Goal: Information Seeking & Learning: Learn about a topic

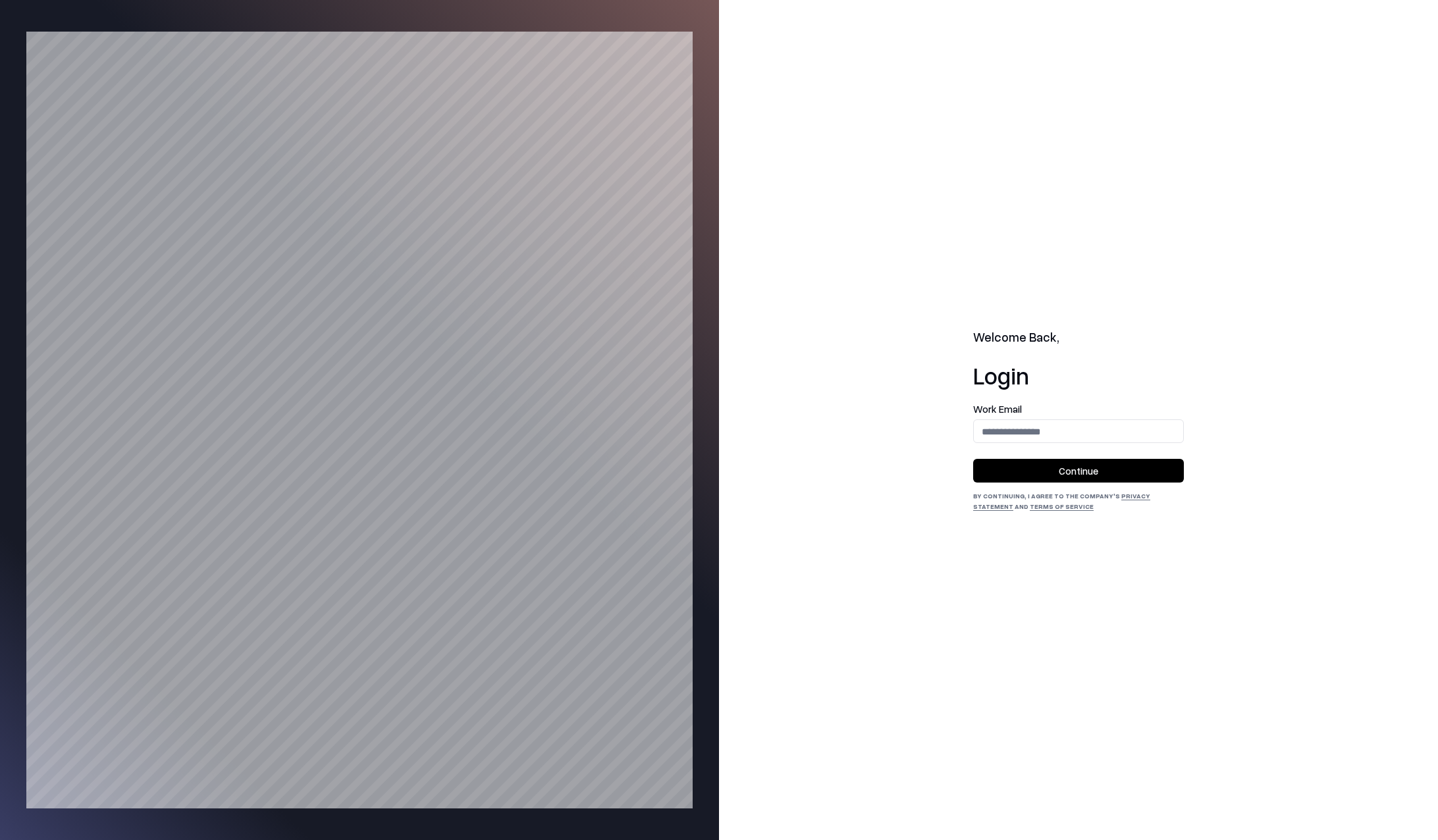
drag, startPoint x: 1135, startPoint y: 205, endPoint x: 1118, endPoint y: 270, distance: 67.2
click at [1135, 205] on div "Welcome Back, Login Work Email Continue By continuing, I agree to the Company's…" at bounding box center [1078, 420] width 719 height 840
click at [1021, 430] on input "email" at bounding box center [1078, 431] width 210 height 25
type input "**********"
click at [1040, 474] on button "Continue" at bounding box center [1078, 470] width 211 height 24
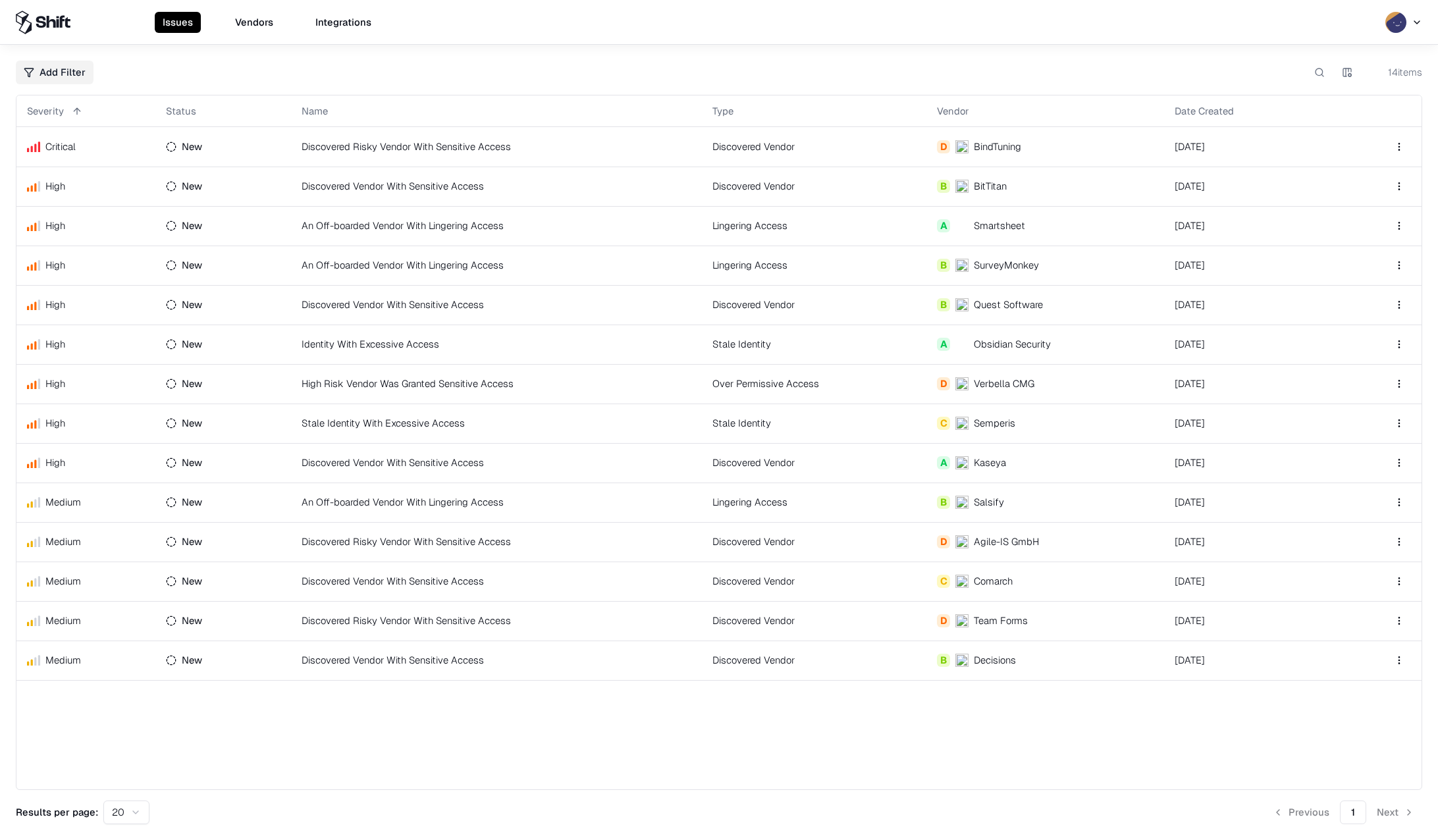
click at [247, 26] on button "Vendors" at bounding box center [253, 22] width 54 height 21
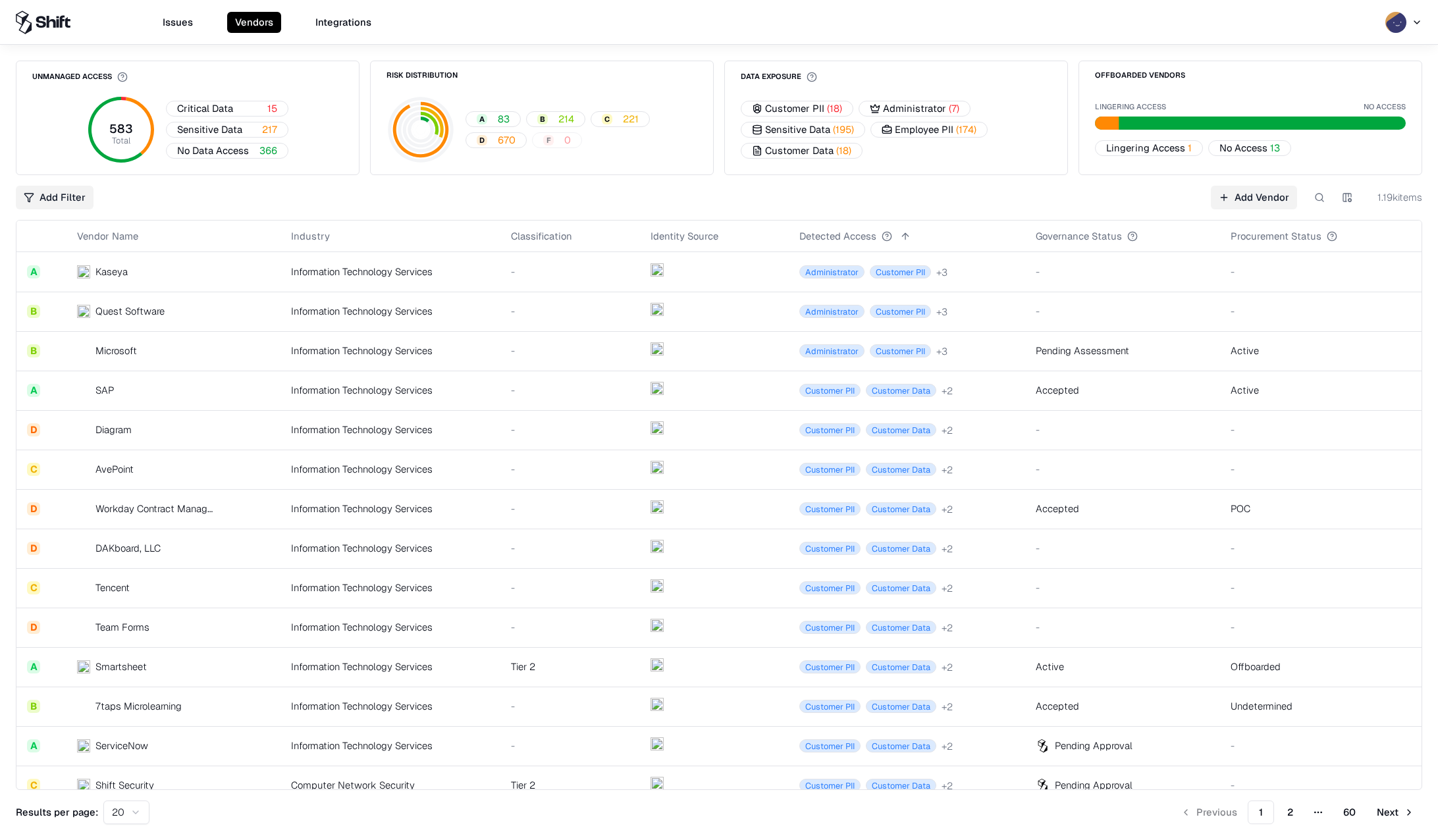
click at [1318, 197] on button at bounding box center [1320, 198] width 24 height 24
paste input "**********"
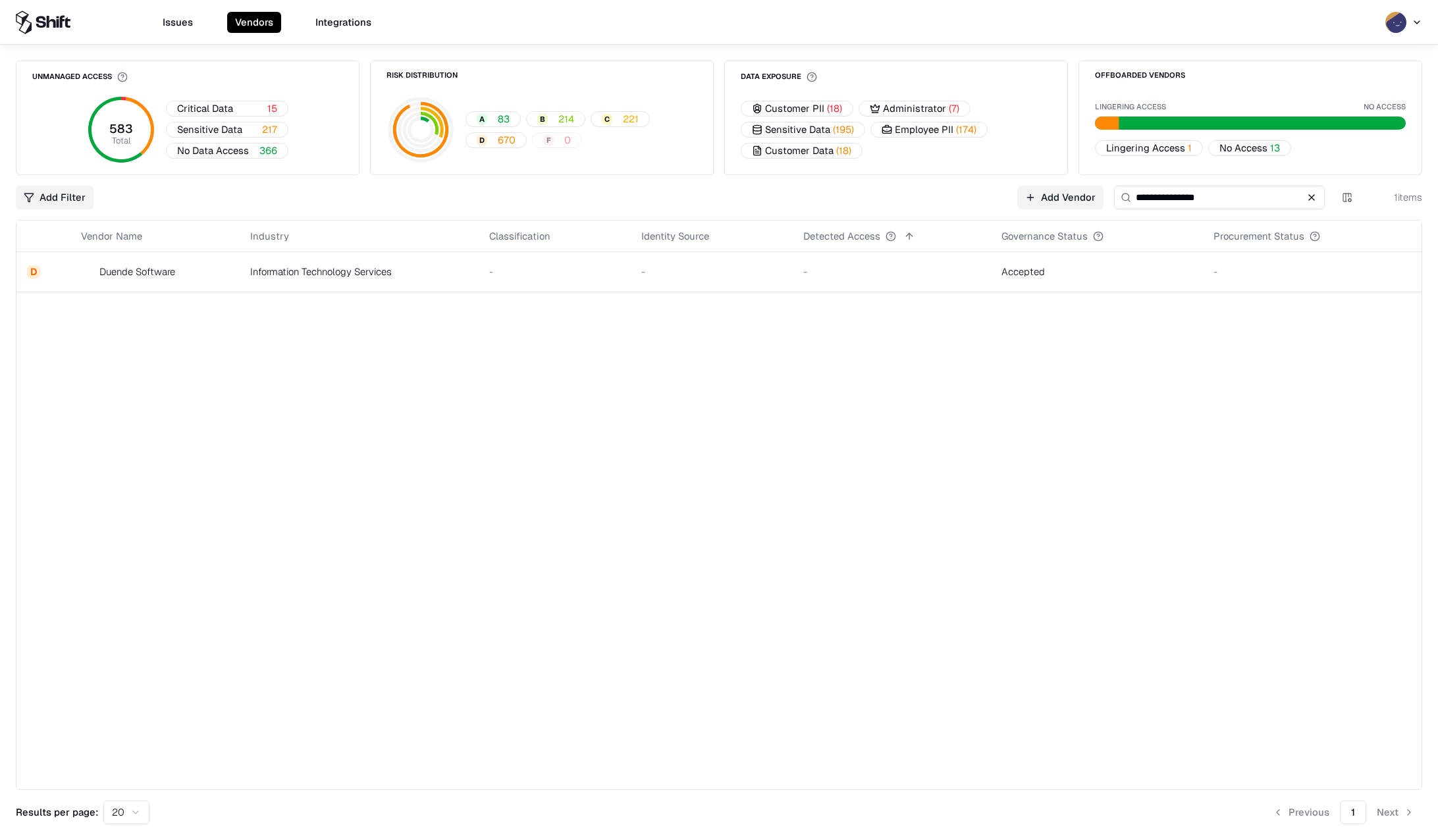
type input "**********"
click at [128, 271] on div "Duende Software" at bounding box center [137, 271] width 76 height 14
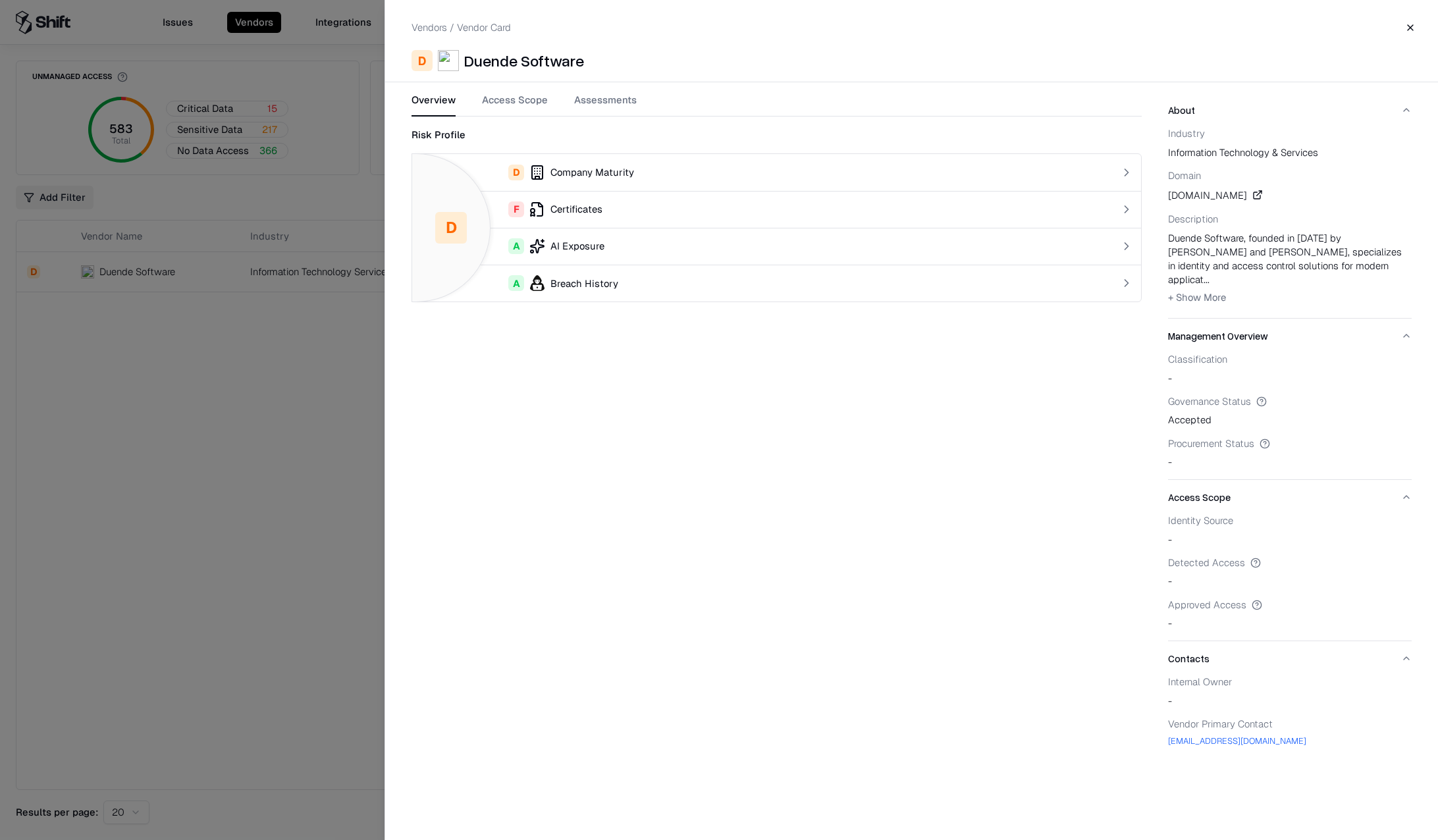
click at [521, 100] on button "Access Scope" at bounding box center [515, 105] width 66 height 24
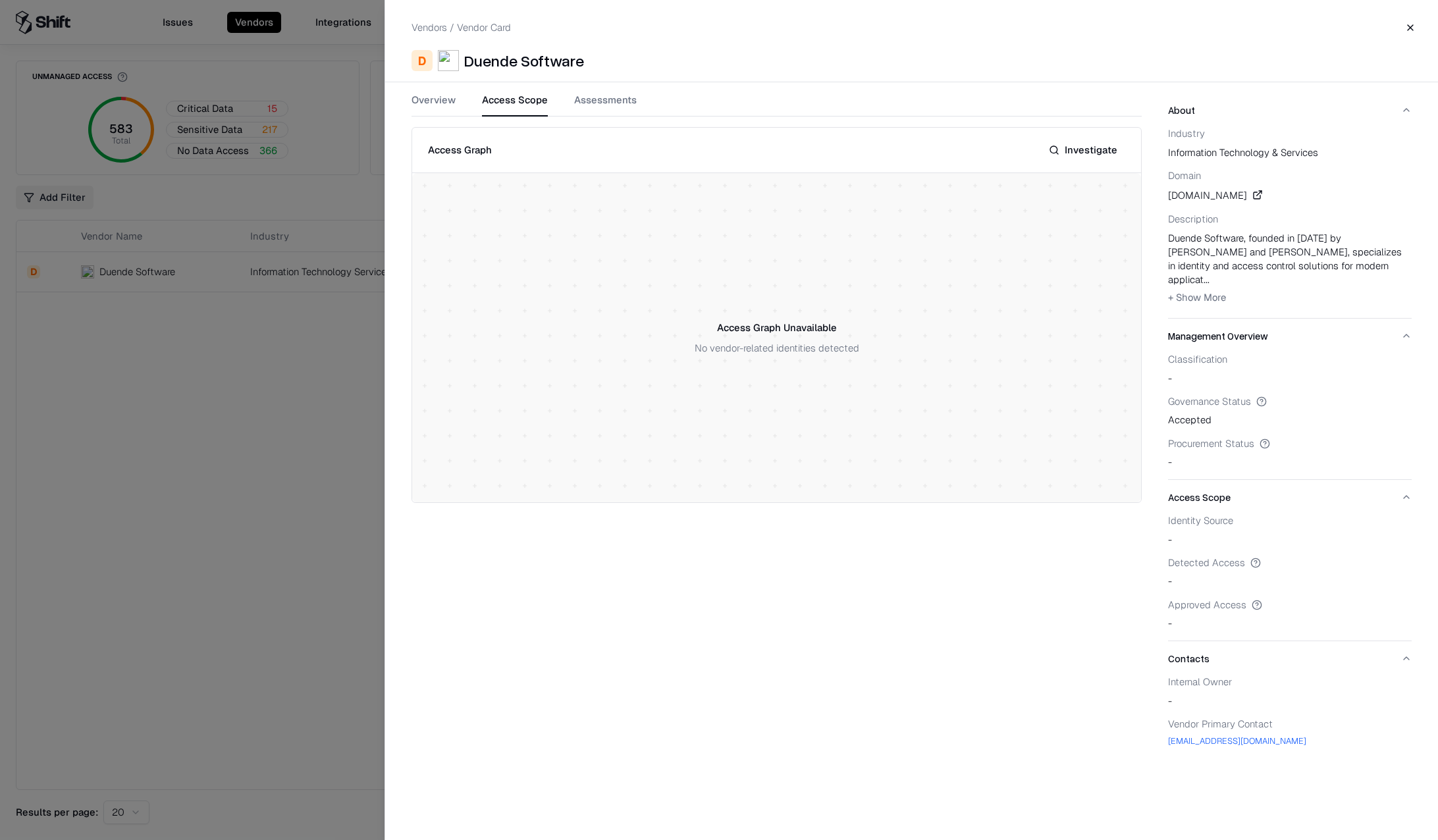
click at [588, 100] on button "Assessments" at bounding box center [605, 105] width 63 height 24
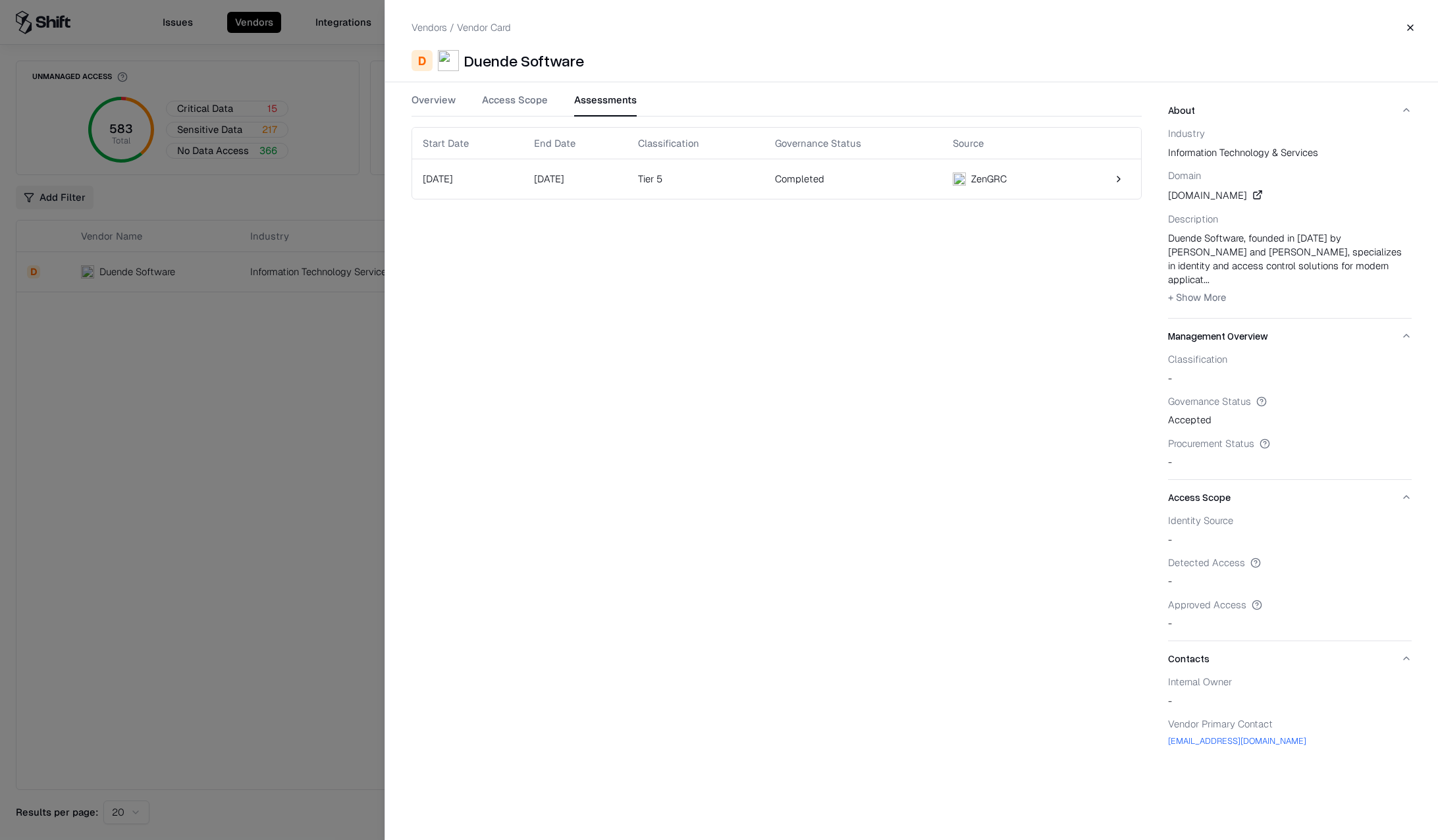
click at [1115, 180] on button at bounding box center [1118, 179] width 24 height 24
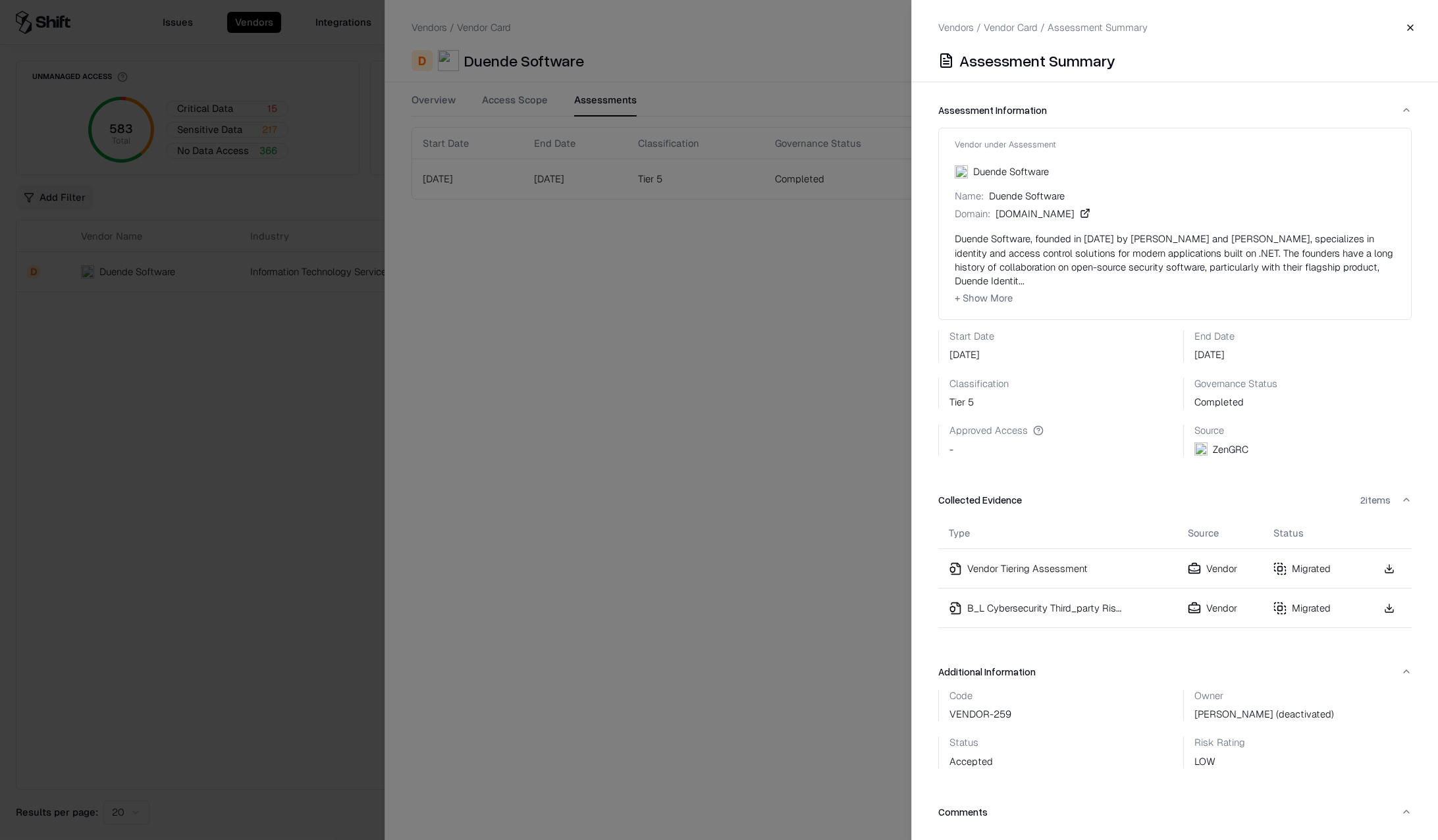
click at [1380, 610] on link at bounding box center [1389, 608] width 24 height 24
click at [1410, 27] on button "Close" at bounding box center [1410, 27] width 24 height 24
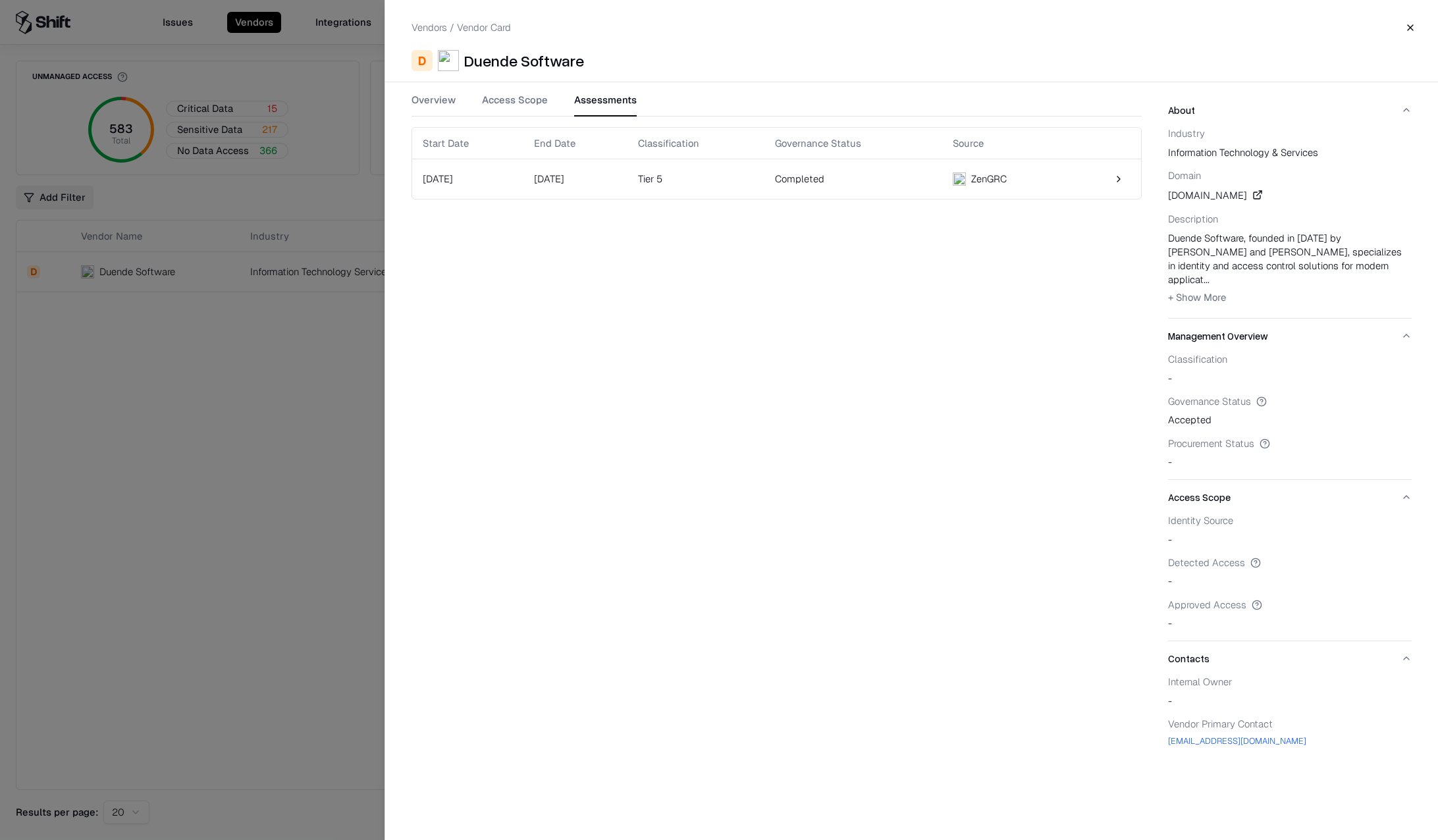
click at [508, 105] on button "Access Scope" at bounding box center [515, 105] width 66 height 24
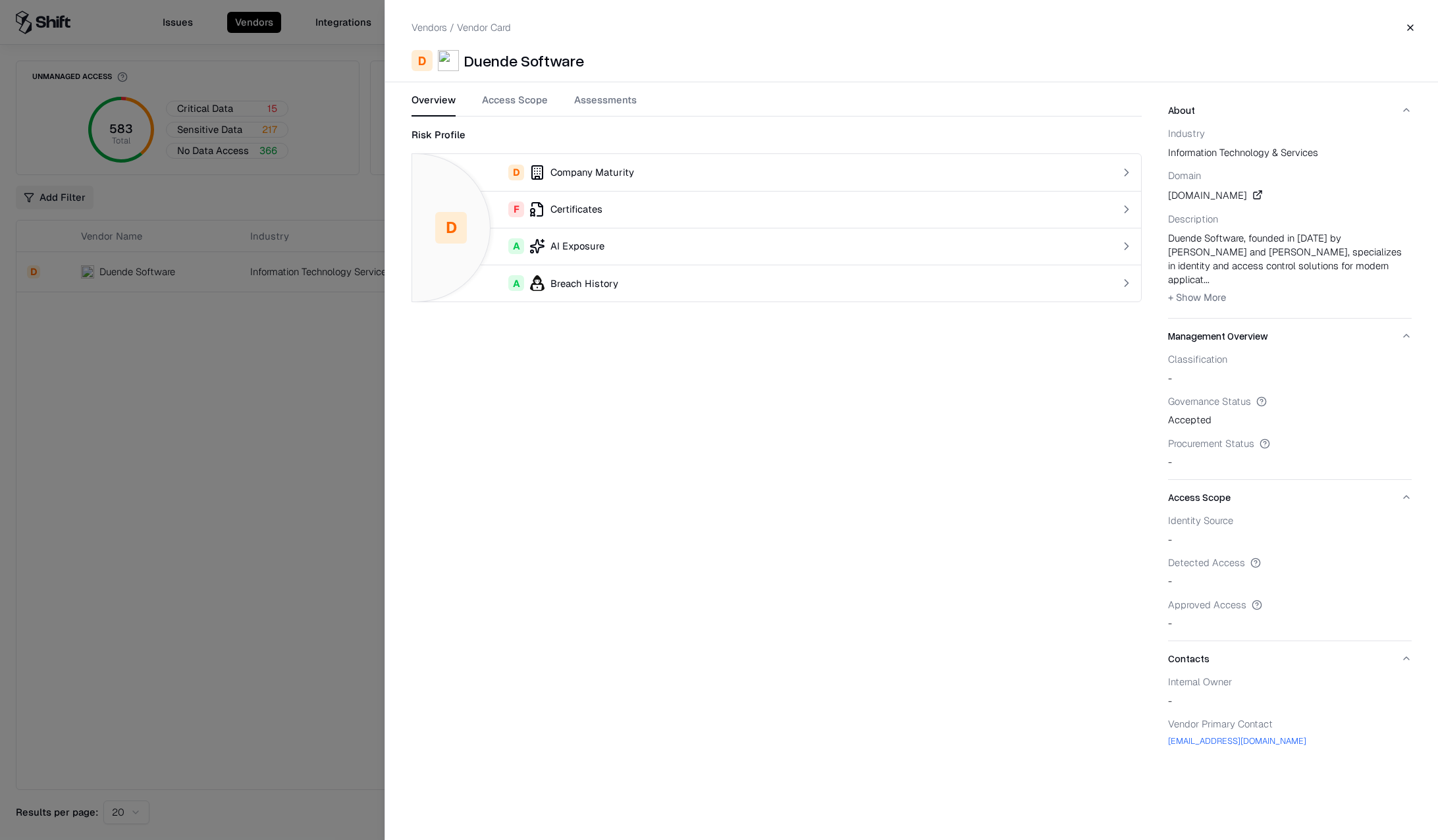
click at [416, 103] on button "Overview" at bounding box center [433, 105] width 44 height 24
click at [572, 211] on div "F Certificates" at bounding box center [736, 209] width 627 height 15
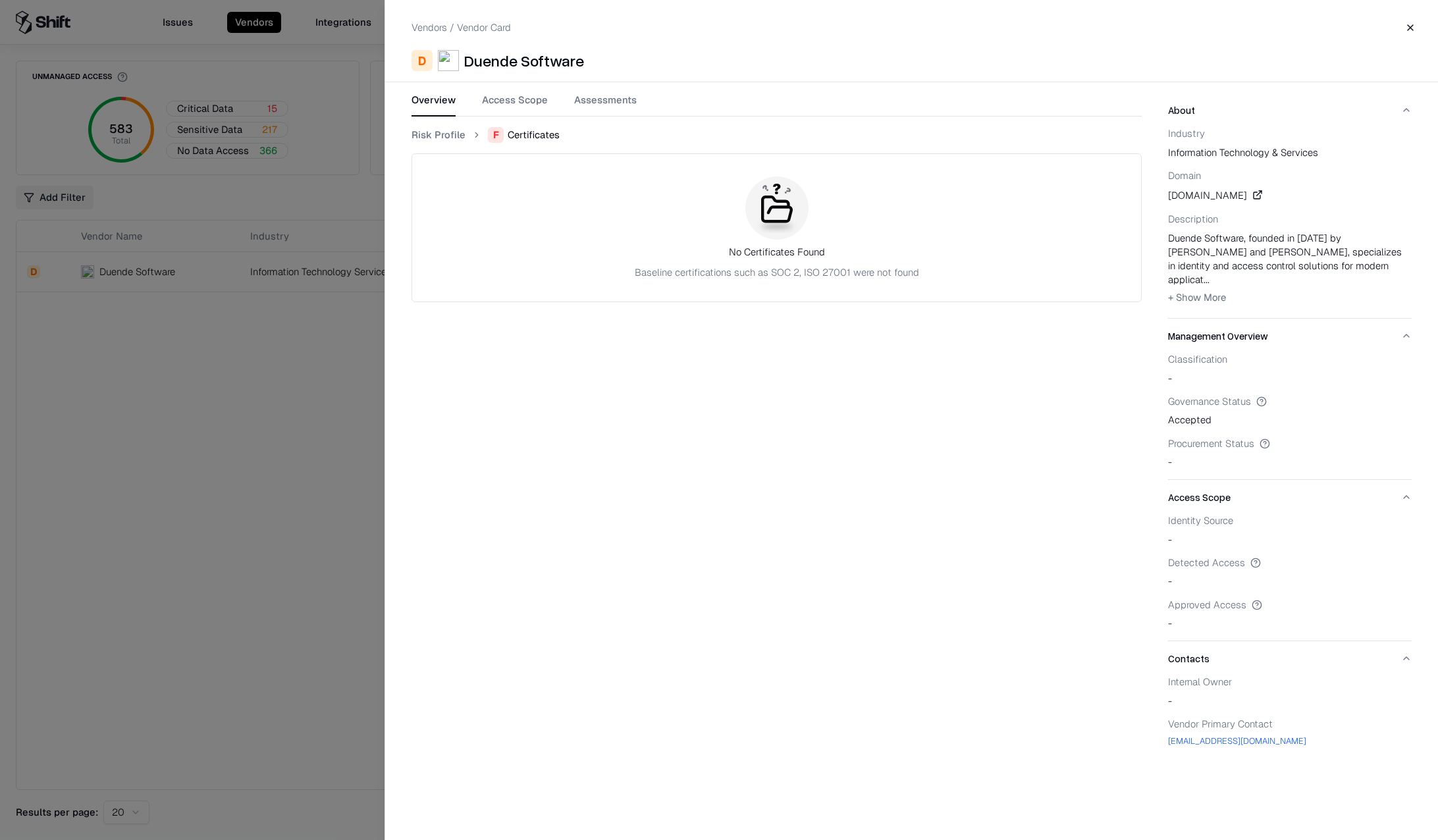
click at [436, 129] on link "Risk Profile" at bounding box center [437, 134] width 54 height 14
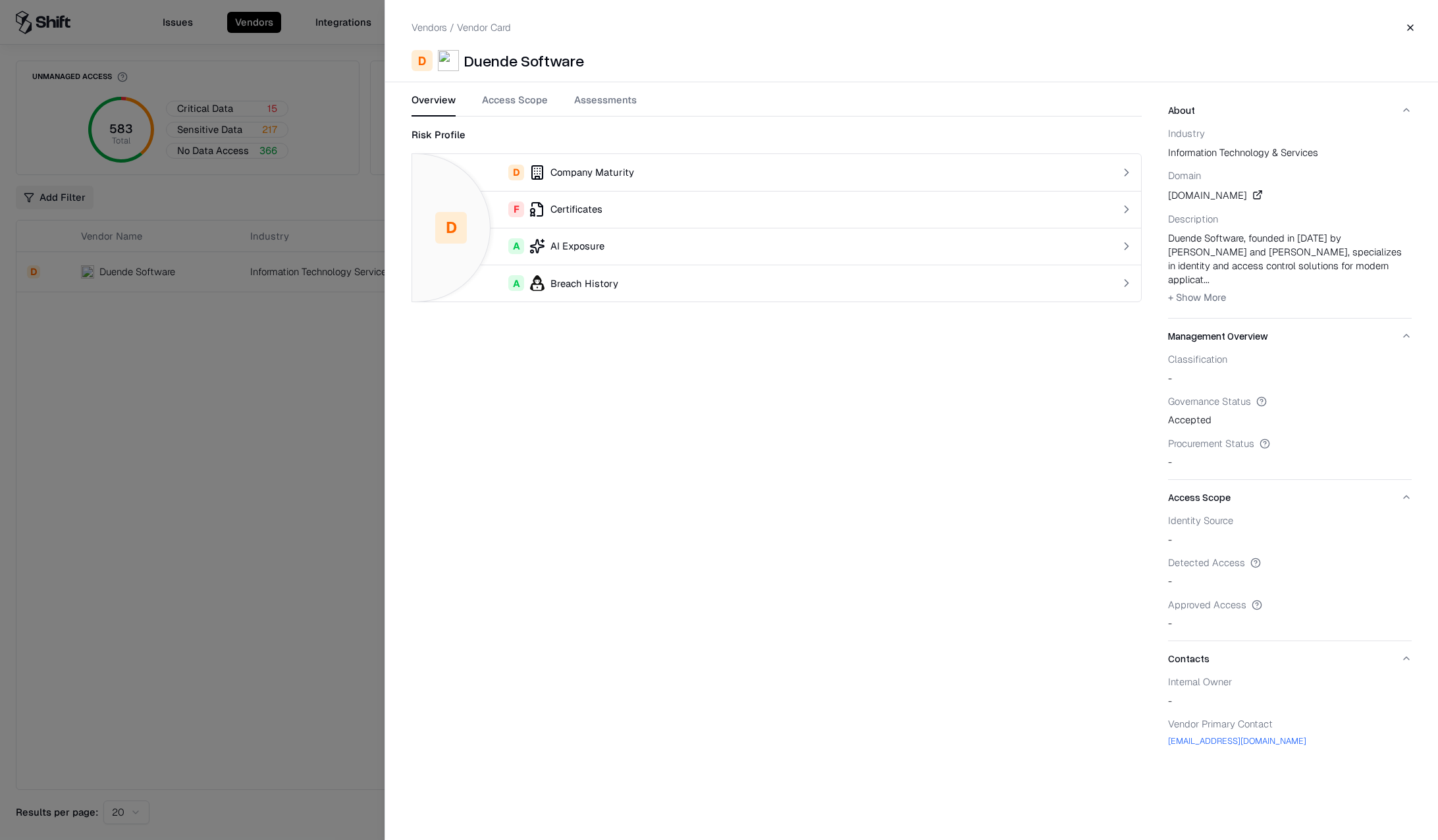
click at [559, 288] on div "A Breach History" at bounding box center [736, 282] width 627 height 15
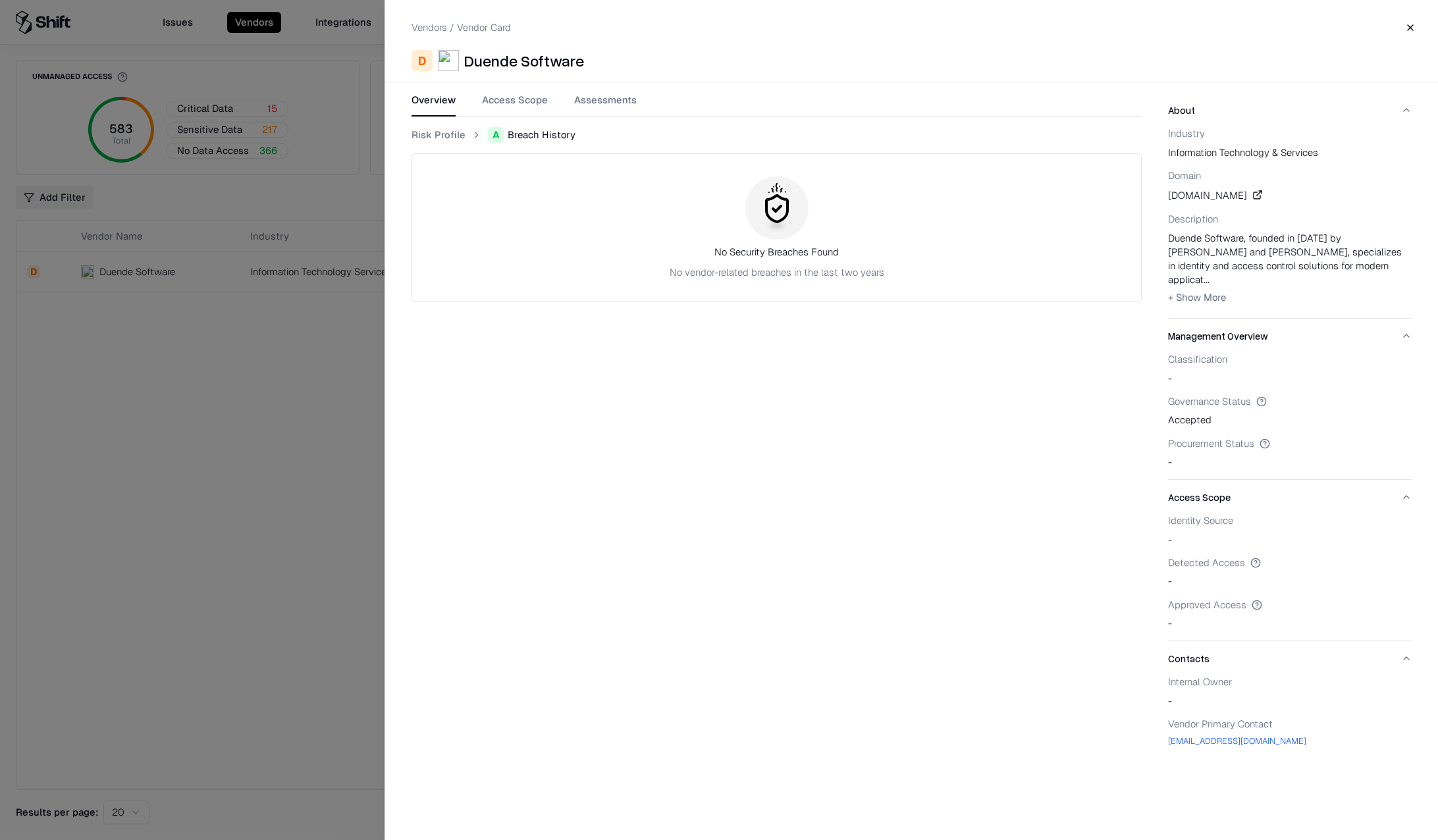
click at [430, 134] on link "Risk Profile" at bounding box center [437, 134] width 54 height 14
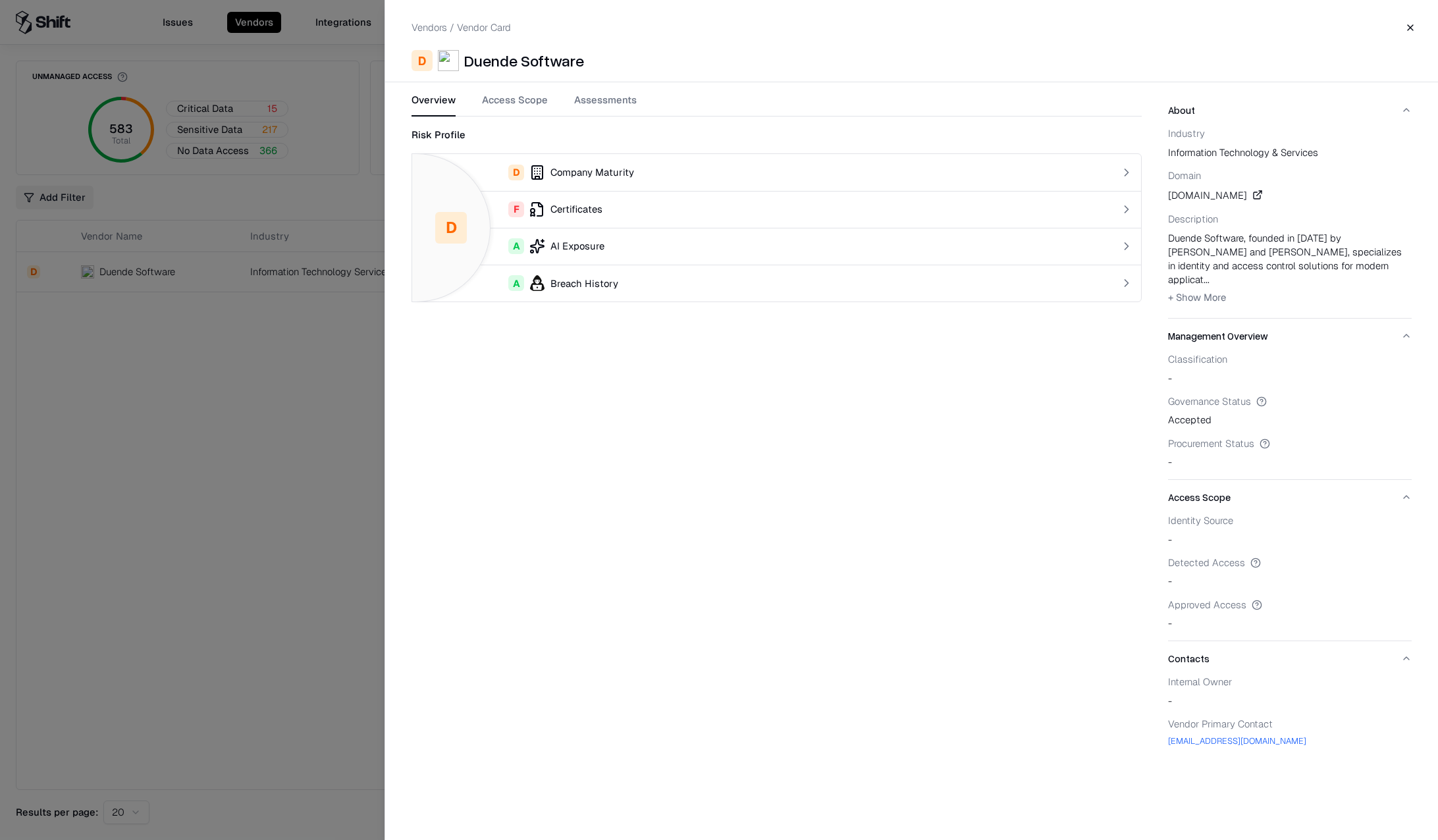
click at [578, 244] on div "A AI Exposure" at bounding box center [736, 245] width 627 height 15
click at [447, 132] on link "Risk Profile" at bounding box center [437, 134] width 54 height 14
click at [1412, 30] on button "Close" at bounding box center [1410, 27] width 24 height 24
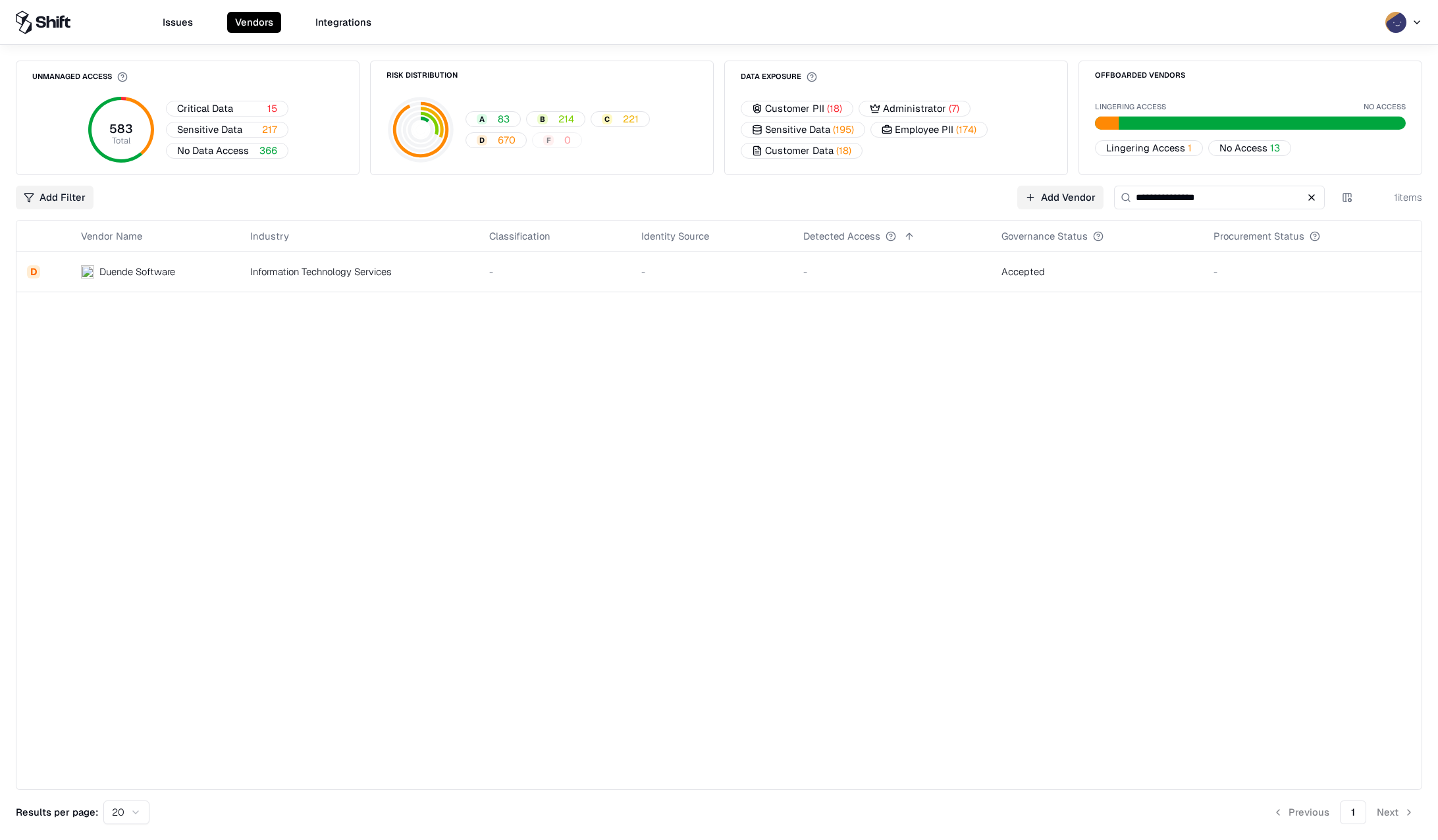
click at [215, 149] on span "No Data Access" at bounding box center [212, 149] width 72 height 14
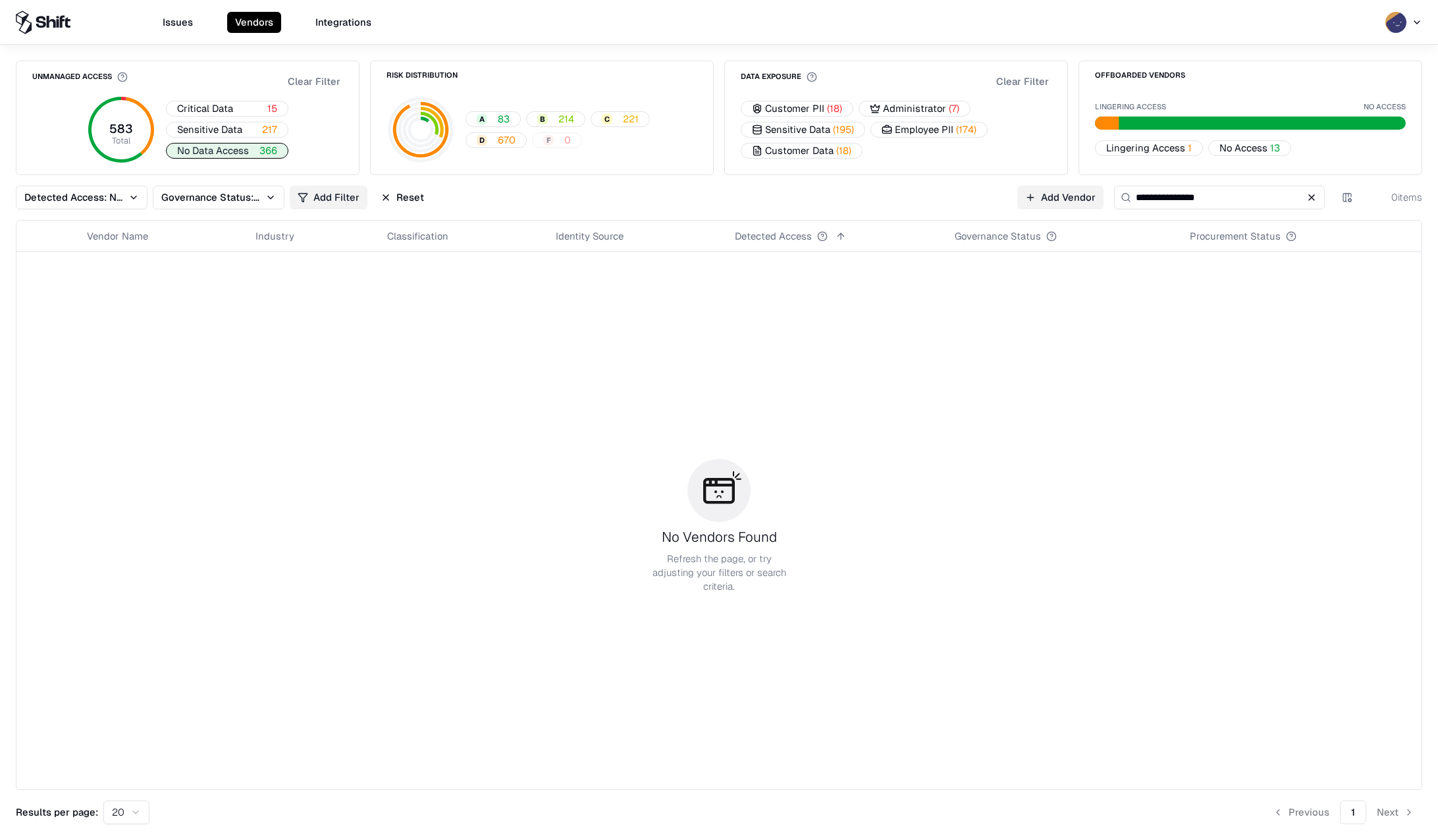
click at [217, 108] on span "Critical Data" at bounding box center [204, 108] width 56 height 14
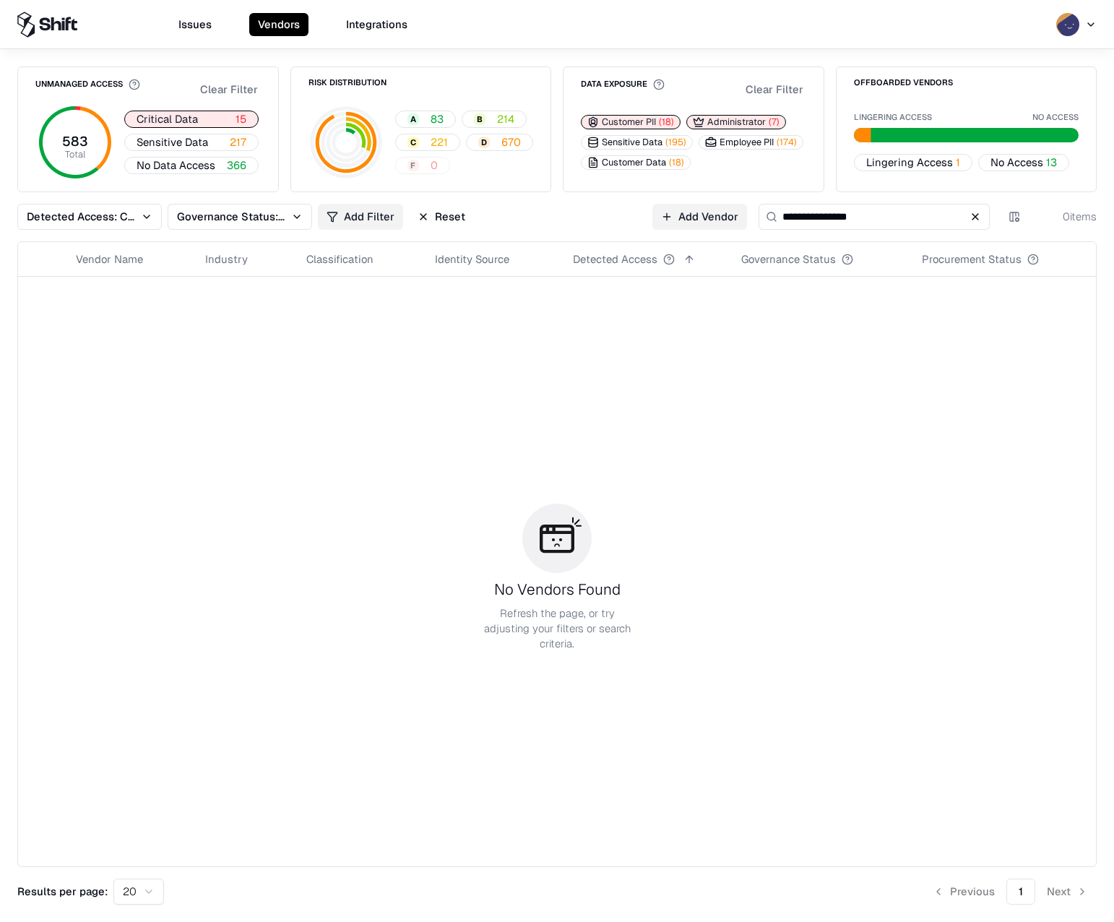
click at [1107, 366] on div "**********" at bounding box center [557, 485] width 1114 height 873
click at [191, 126] on span "Critical Data" at bounding box center [167, 118] width 61 height 15
click at [190, 120] on span "Critical Data" at bounding box center [167, 118] width 61 height 15
click at [443, 219] on button "Reset" at bounding box center [441, 217] width 65 height 26
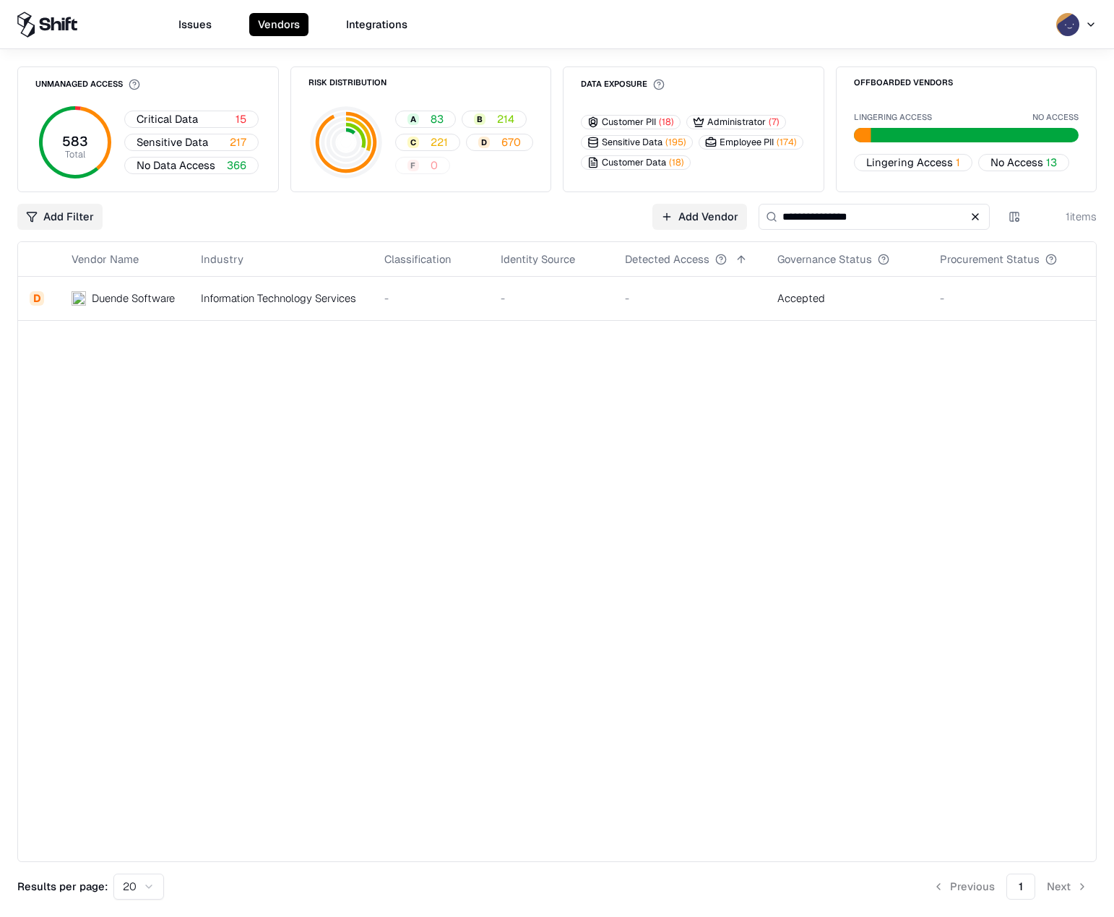
click at [974, 216] on button at bounding box center [975, 216] width 17 height 17
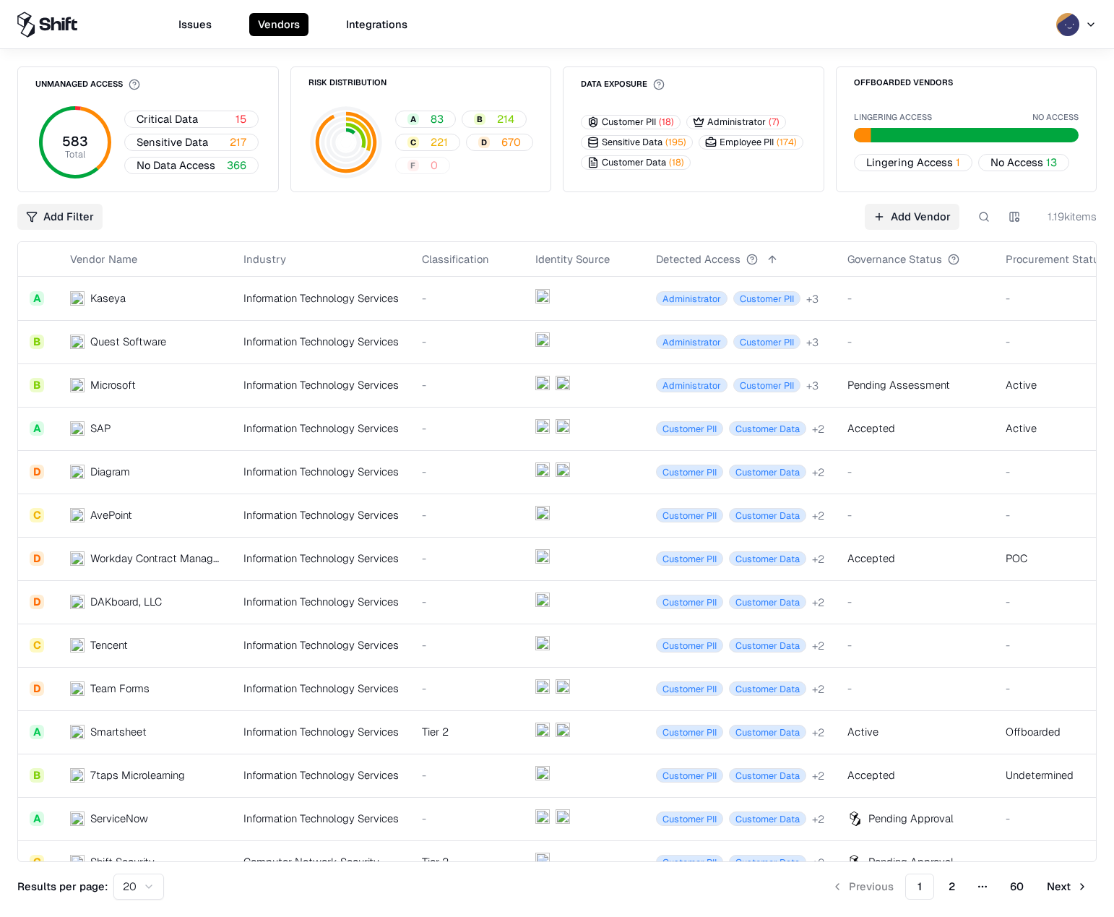
click at [111, 296] on div "Kaseya" at bounding box center [107, 297] width 35 height 15
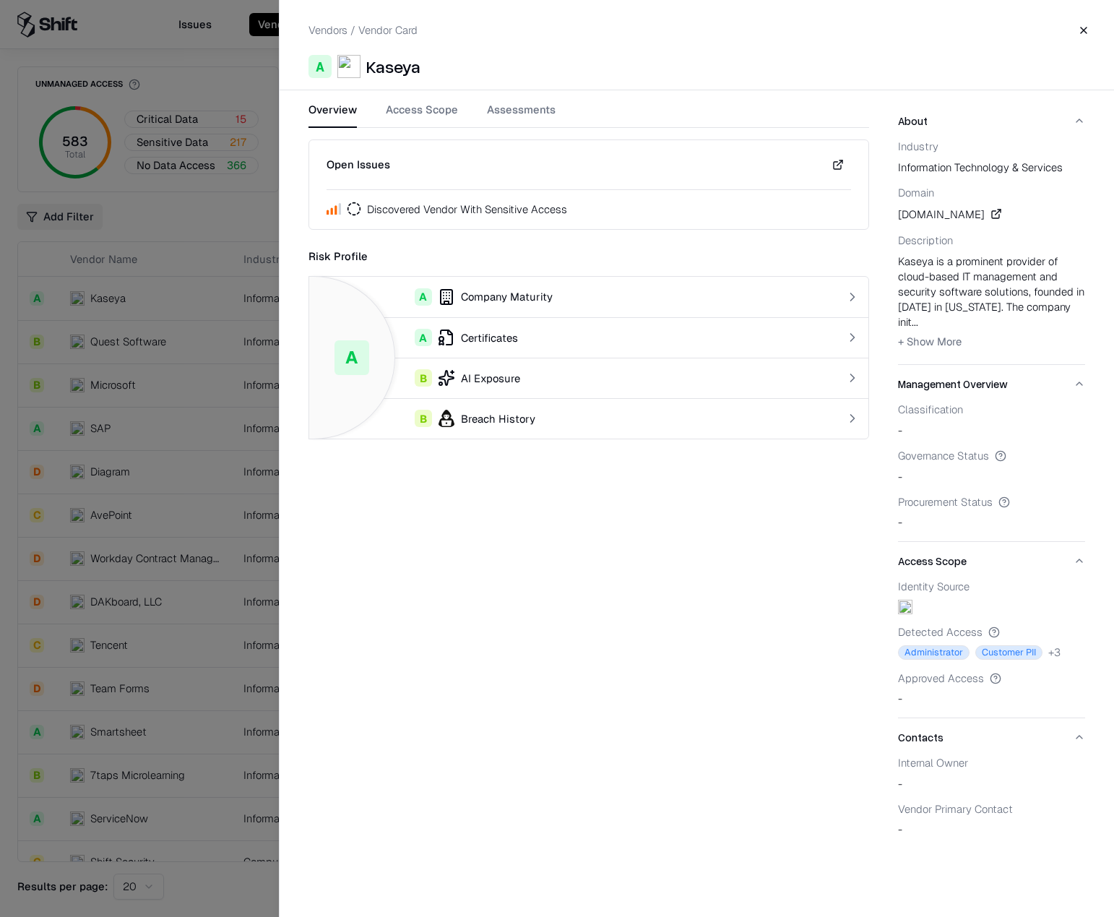
click at [539, 423] on div "B Breach History" at bounding box center [558, 418] width 475 height 17
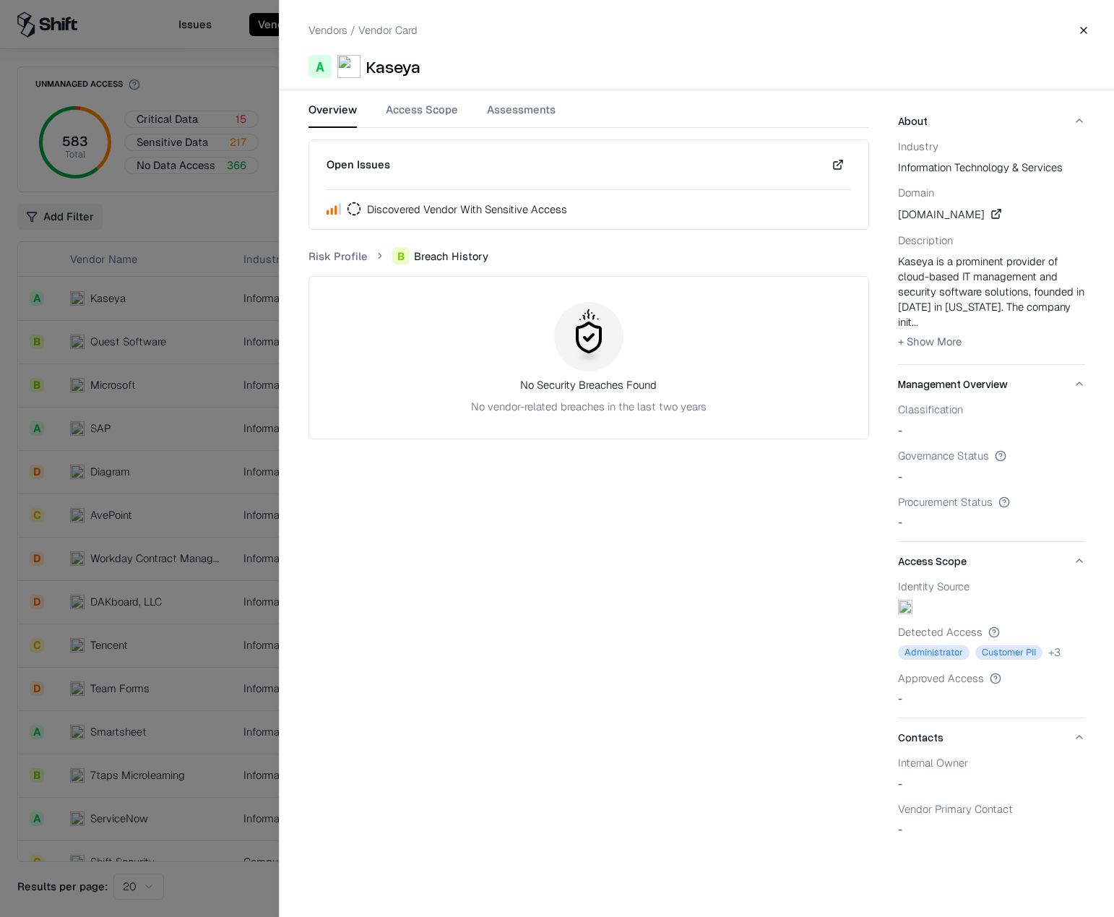
click at [327, 256] on link "Risk Profile" at bounding box center [337, 255] width 59 height 15
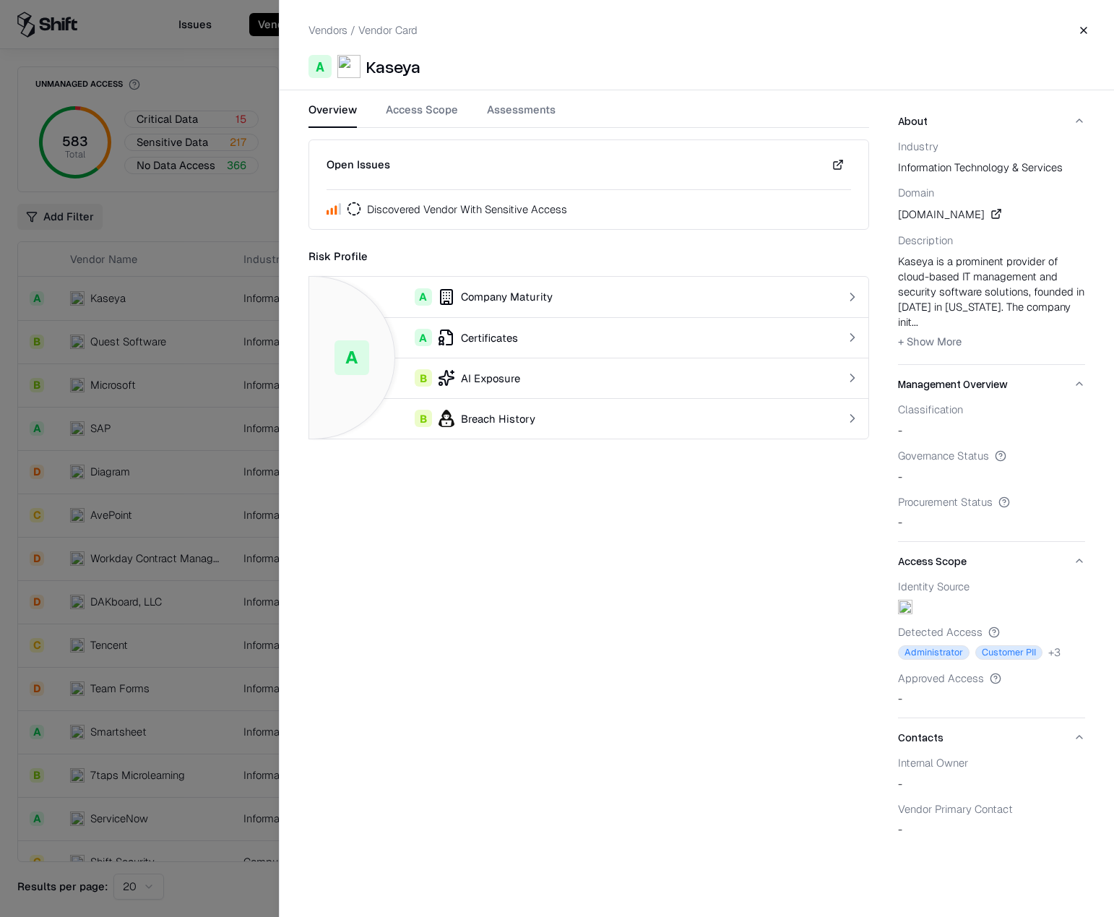
click at [522, 387] on td "B AI Exposure" at bounding box center [558, 378] width 498 height 40
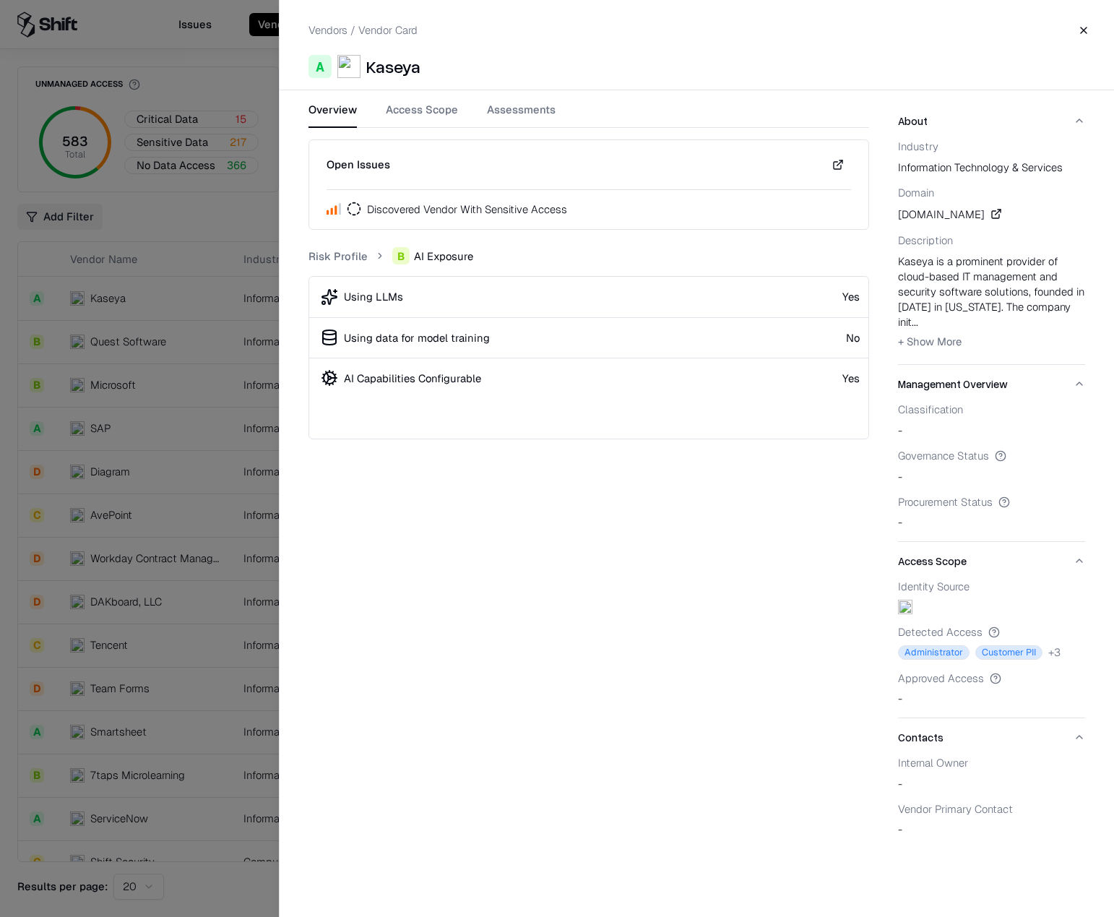
click at [340, 258] on link "Risk Profile" at bounding box center [337, 255] width 59 height 15
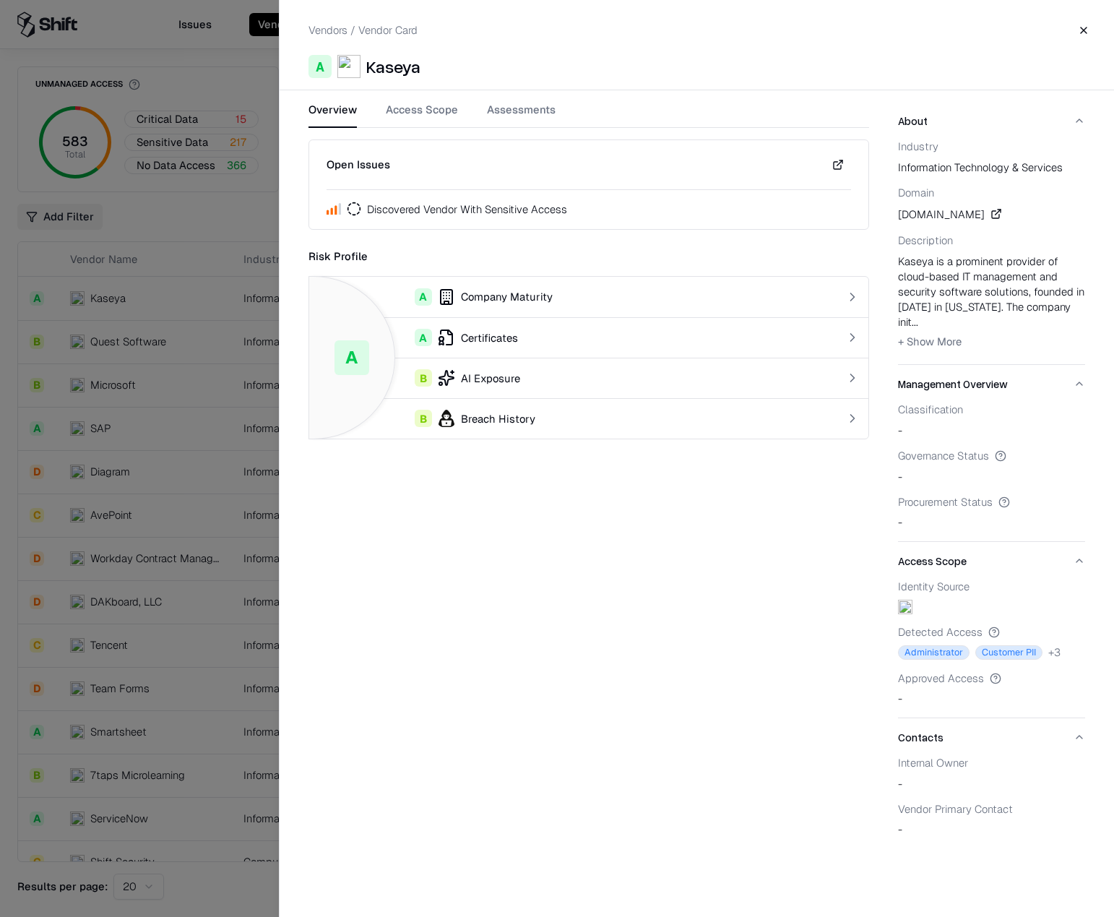
click at [501, 332] on div "A Certificates" at bounding box center [558, 337] width 475 height 17
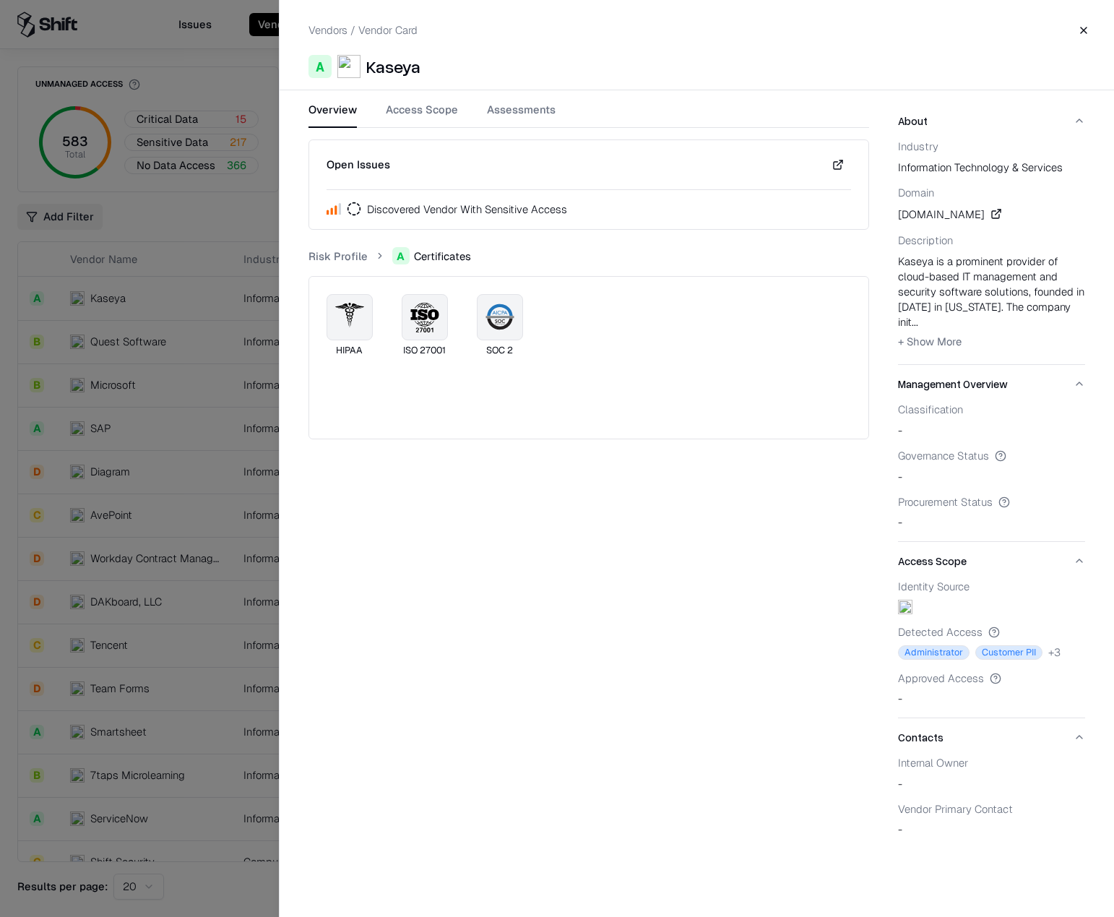
click at [340, 256] on link "Risk Profile" at bounding box center [337, 255] width 59 height 15
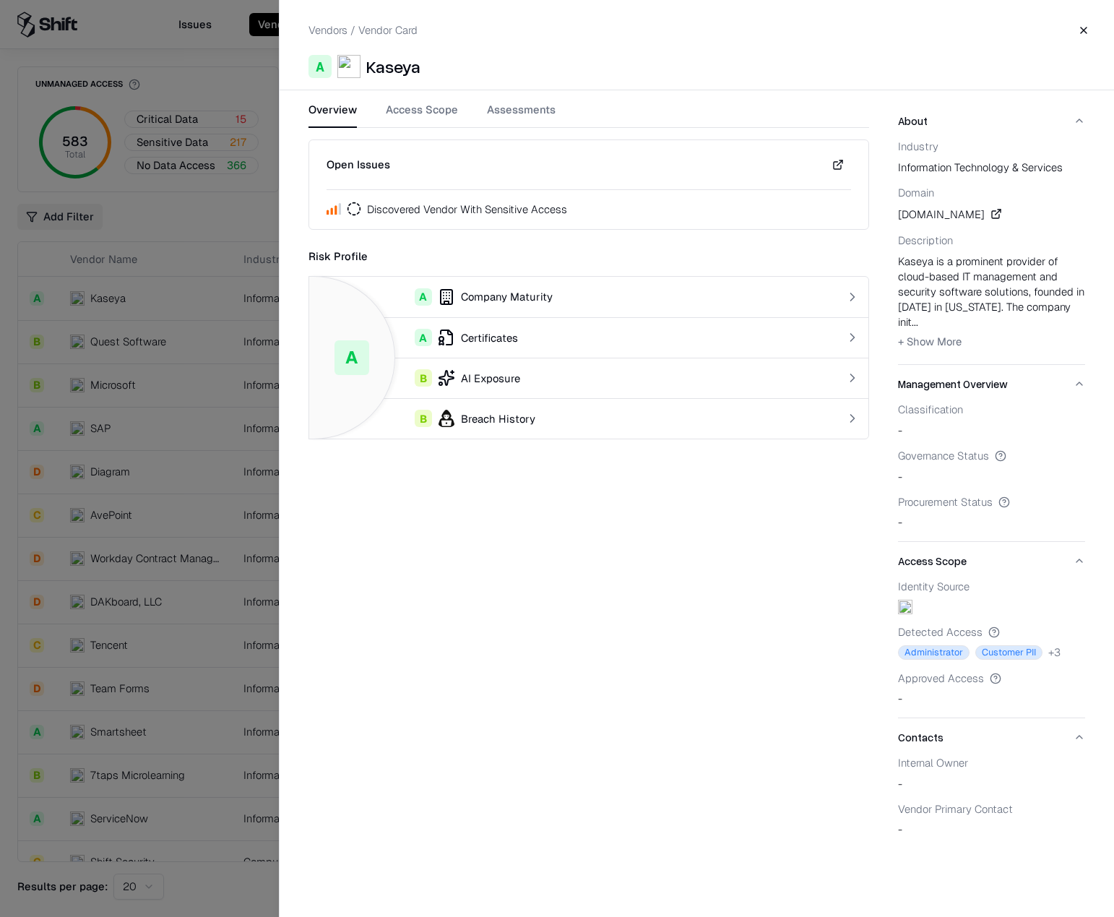
click at [537, 301] on div "A Company Maturity" at bounding box center [558, 296] width 475 height 17
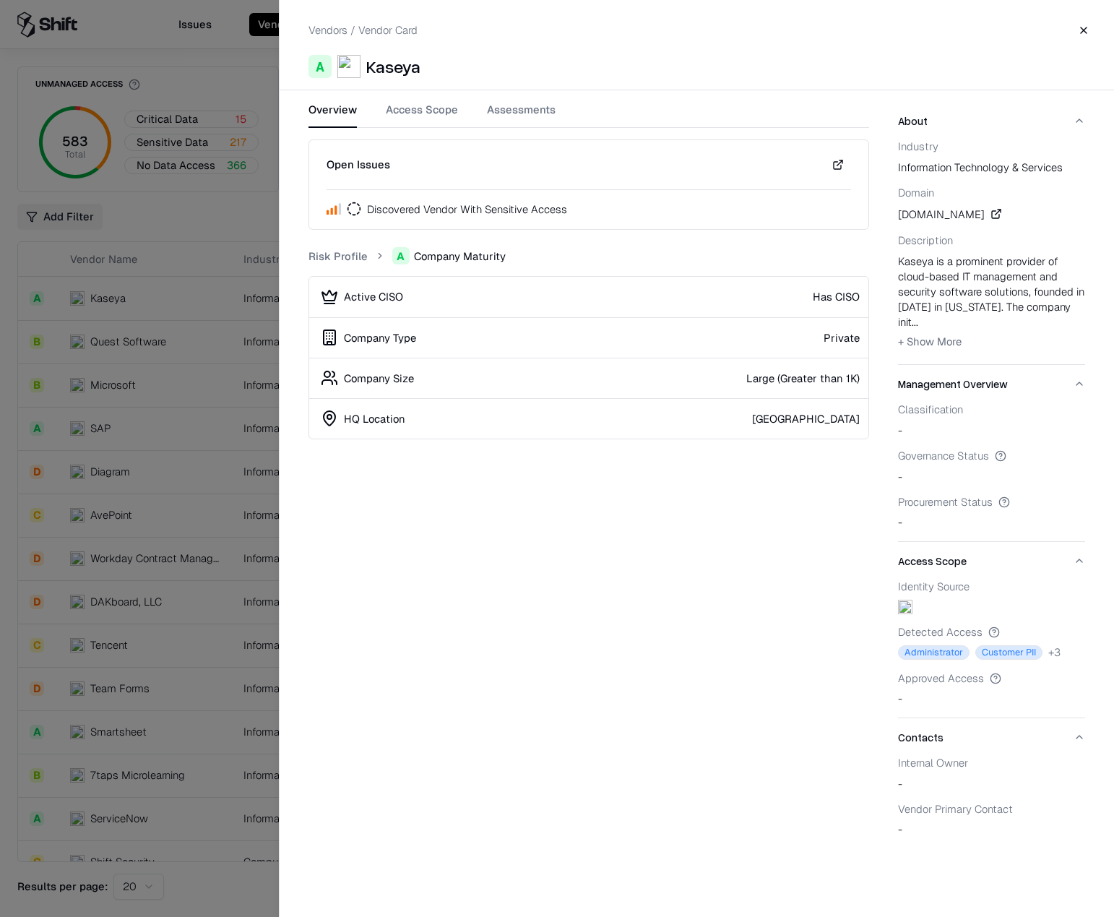
click at [340, 255] on link "Risk Profile" at bounding box center [337, 255] width 59 height 15
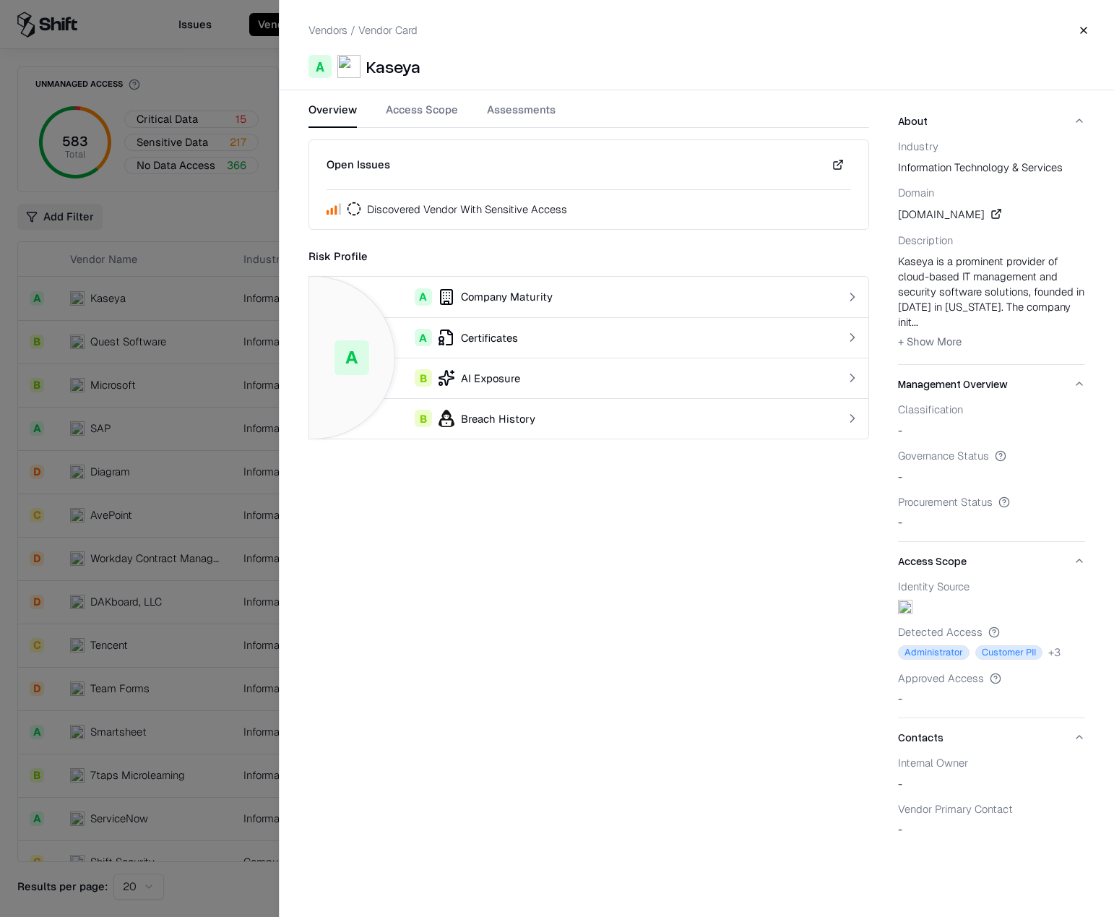
click at [422, 110] on button "Access Scope" at bounding box center [422, 115] width 72 height 26
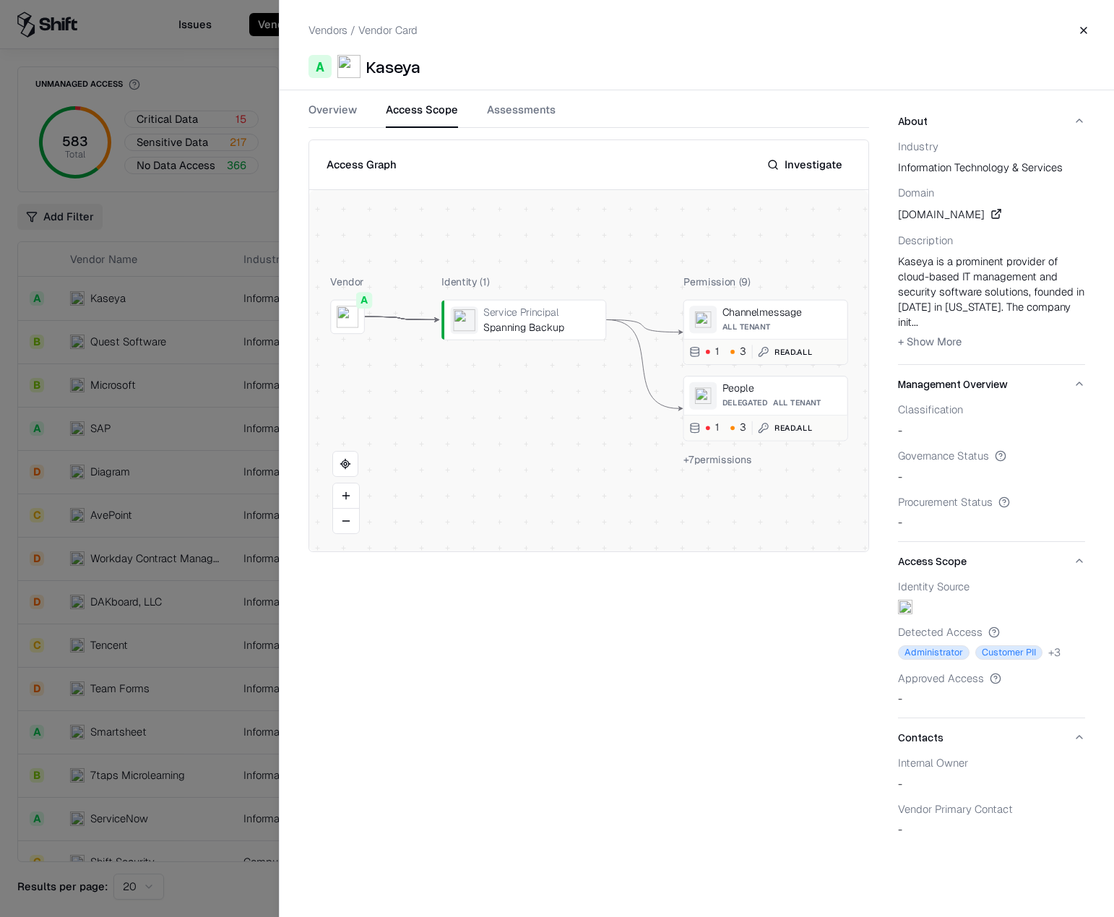
click at [0, 0] on button at bounding box center [0, 0] width 0 height 0
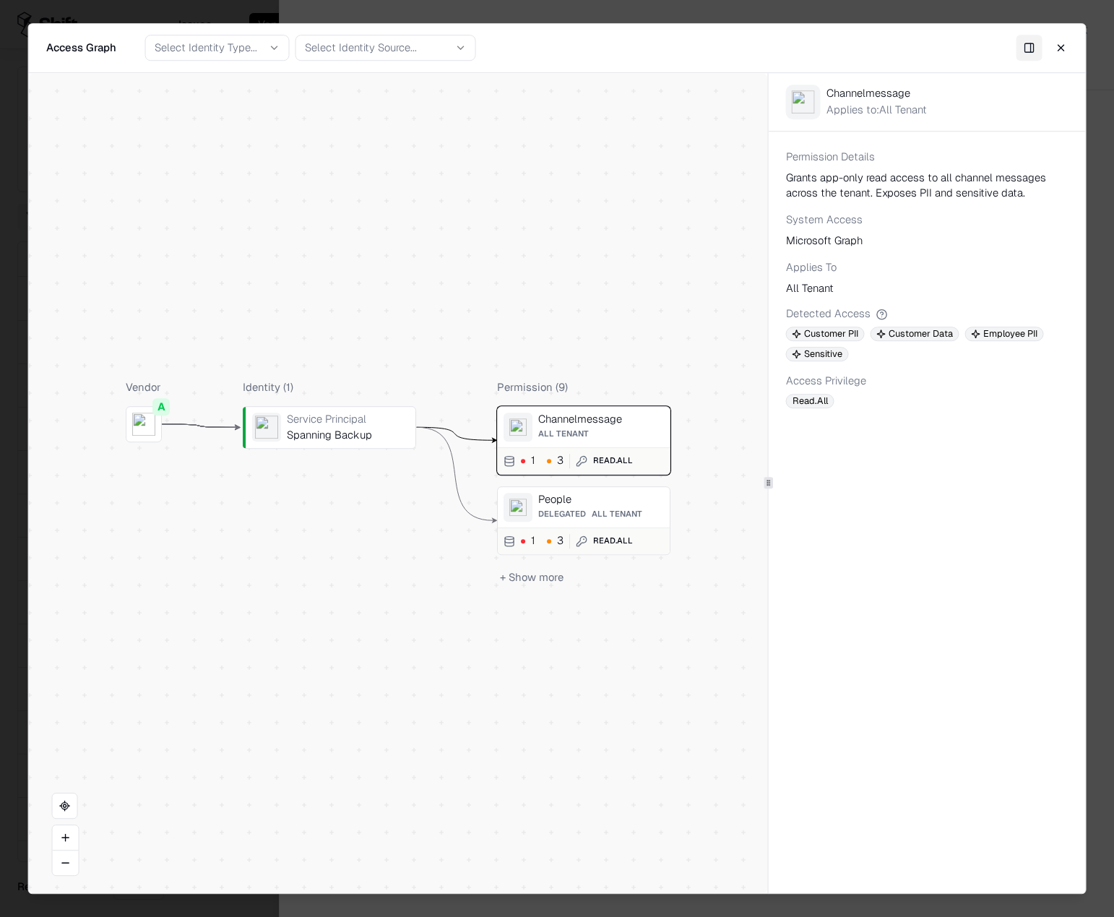
click at [539, 576] on button "+ Show more" at bounding box center [531, 576] width 69 height 21
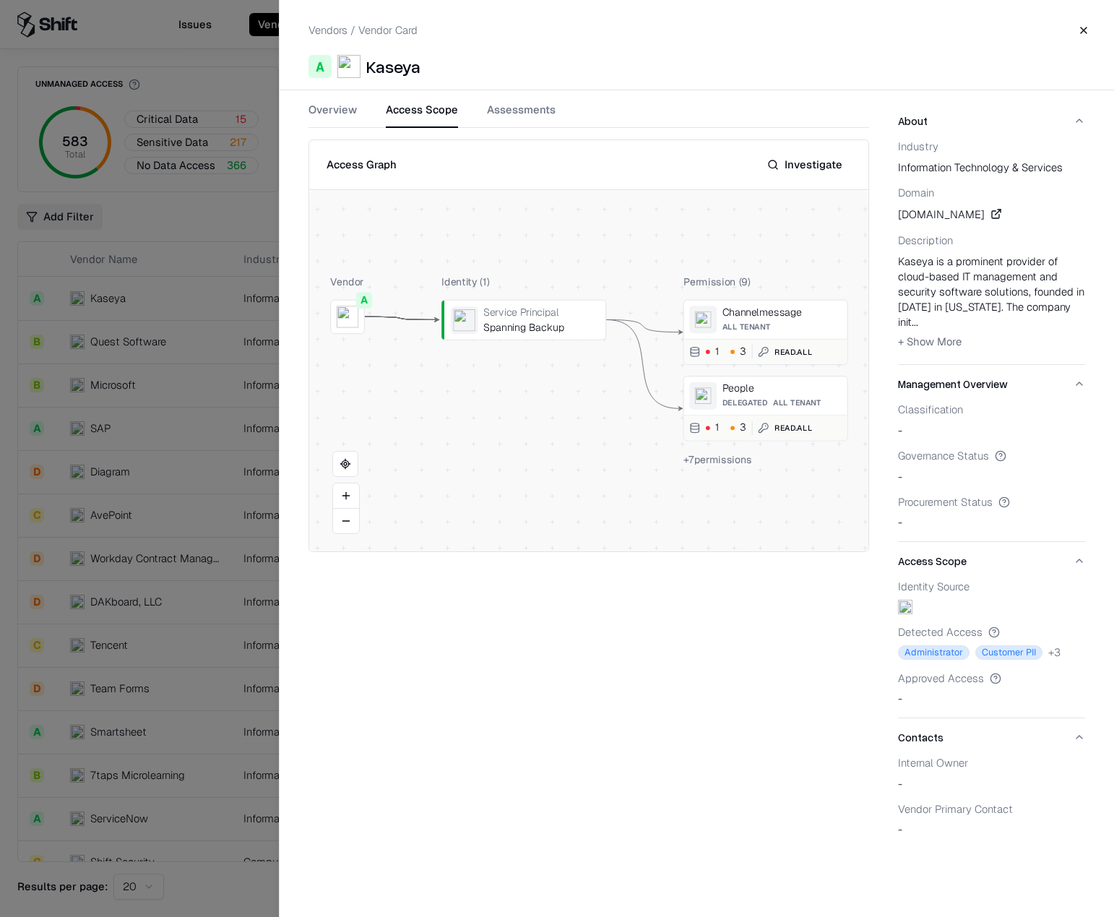
click at [810, 229] on div "Vendor A Identity ( 1 ) Service Principal Spanning Backup Permission ( 9 ) Chan…" at bounding box center [589, 370] width 560 height 361
click at [0, 0] on button at bounding box center [0, 0] width 0 height 0
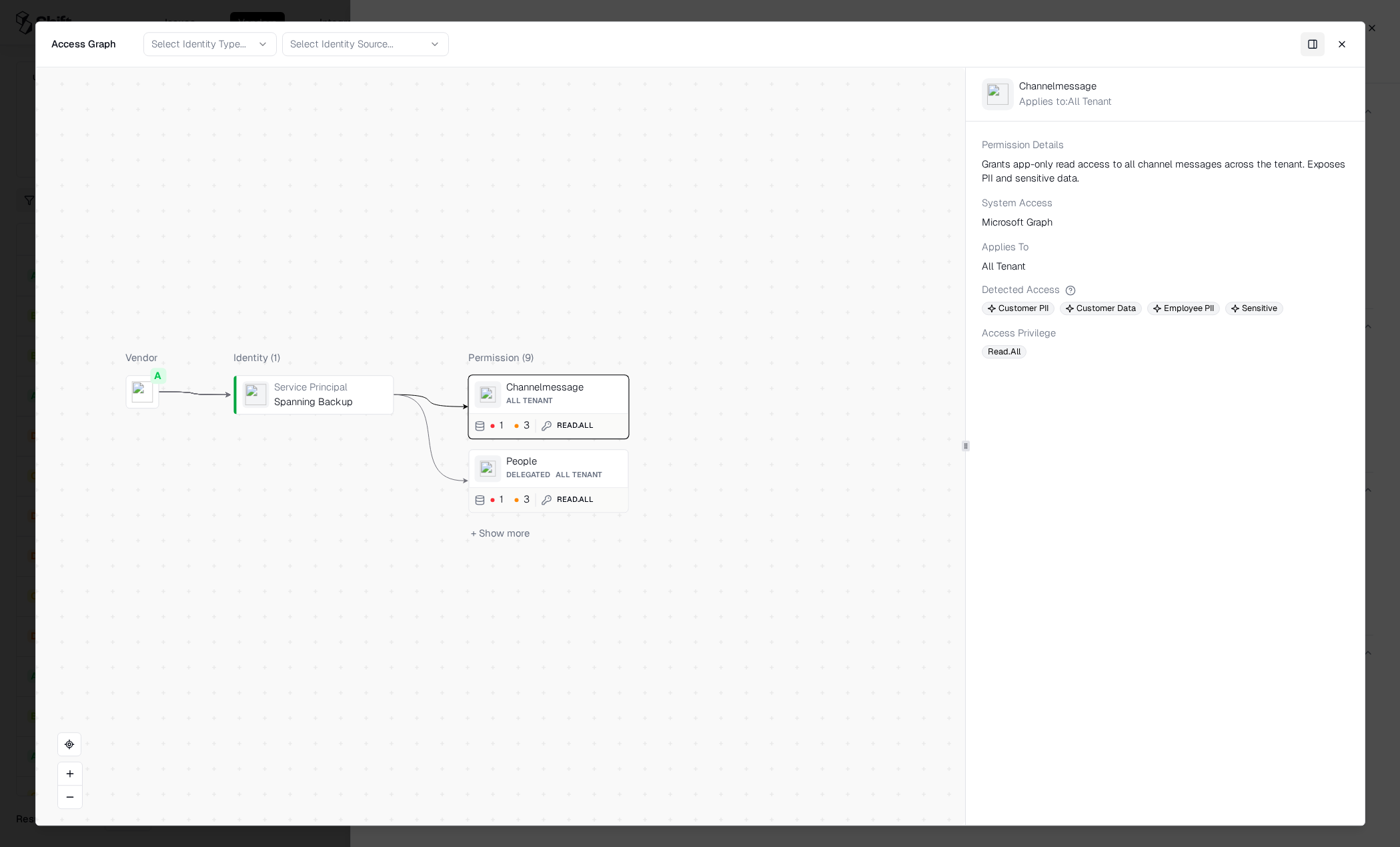
click at [508, 532] on button "+ Show more" at bounding box center [500, 532] width 64 height 19
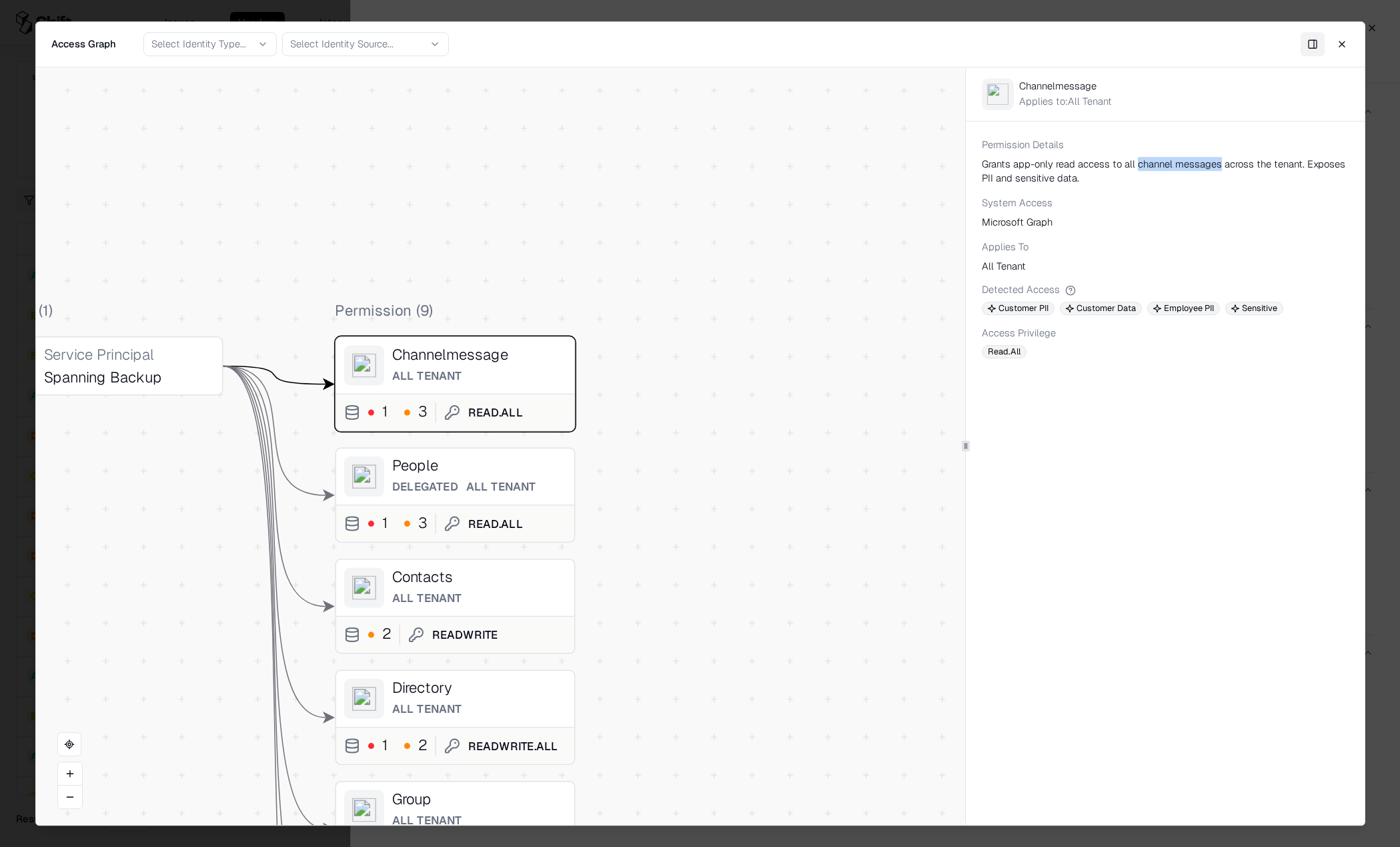
drag, startPoint x: 1136, startPoint y: 164, endPoint x: 1217, endPoint y: 159, distance: 81.2
click at [1217, 159] on div "Grants app-only read access to all channel messages across the tenant. Exposes …" at bounding box center [1165, 171] width 367 height 28
copy div "channel messages"
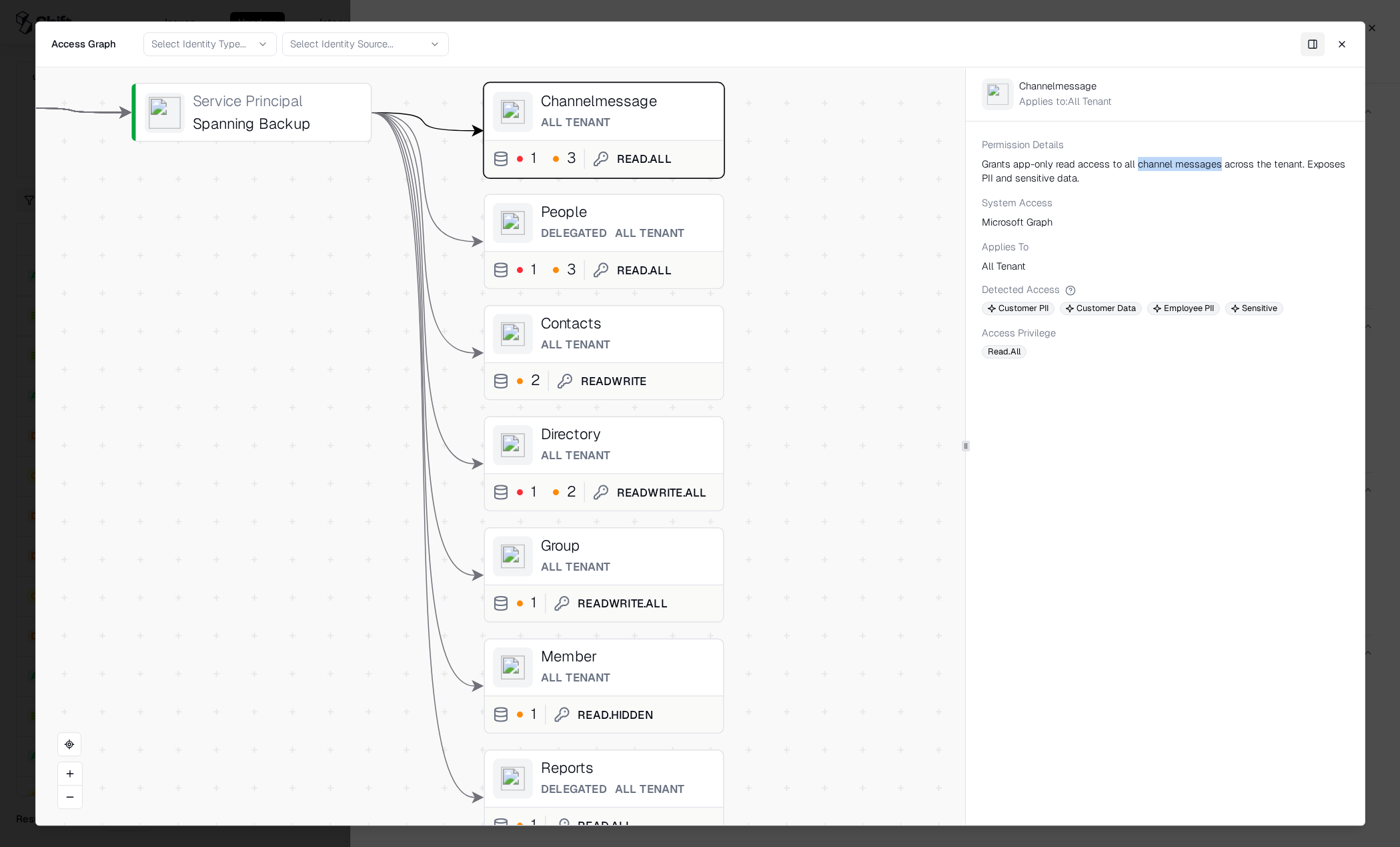
drag, startPoint x: 671, startPoint y: 650, endPoint x: 819, endPoint y: 410, distance: 282.0
click at [819, 410] on div "Vendor A Identity ( 1 ) Service Principal Spanning Backup Permission ( 9 ) Chan…" at bounding box center [500, 446] width 930 height 758
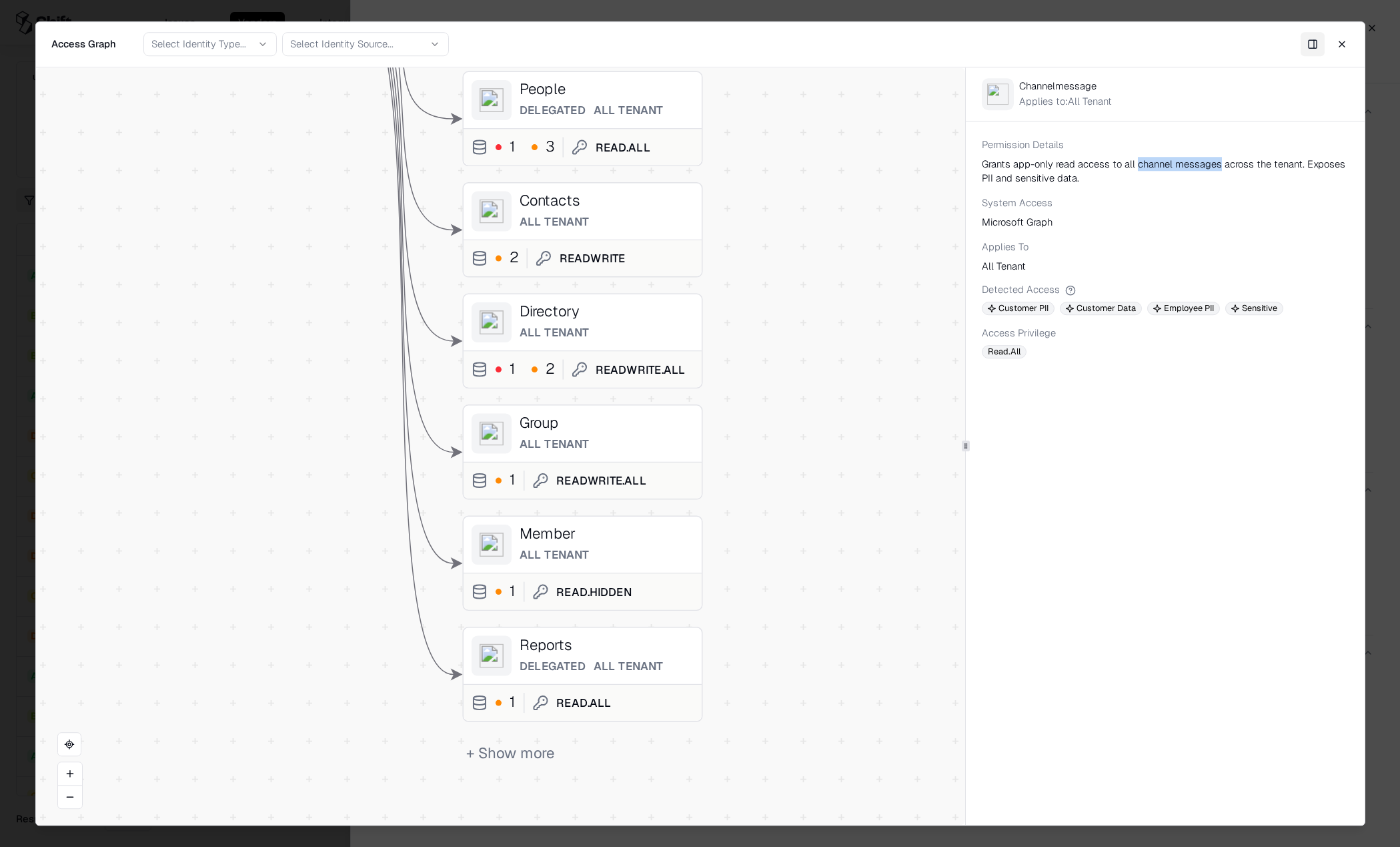
drag, startPoint x: 842, startPoint y: 654, endPoint x: 821, endPoint y: 531, distance: 124.8
click at [821, 531] on div "Vendor A Identity ( 1 ) Service Principal Spanning Backup Permission ( 9 ) Chan…" at bounding box center [500, 446] width 930 height 758
click at [609, 339] on div "All Tenant" at bounding box center [606, 332] width 175 height 14
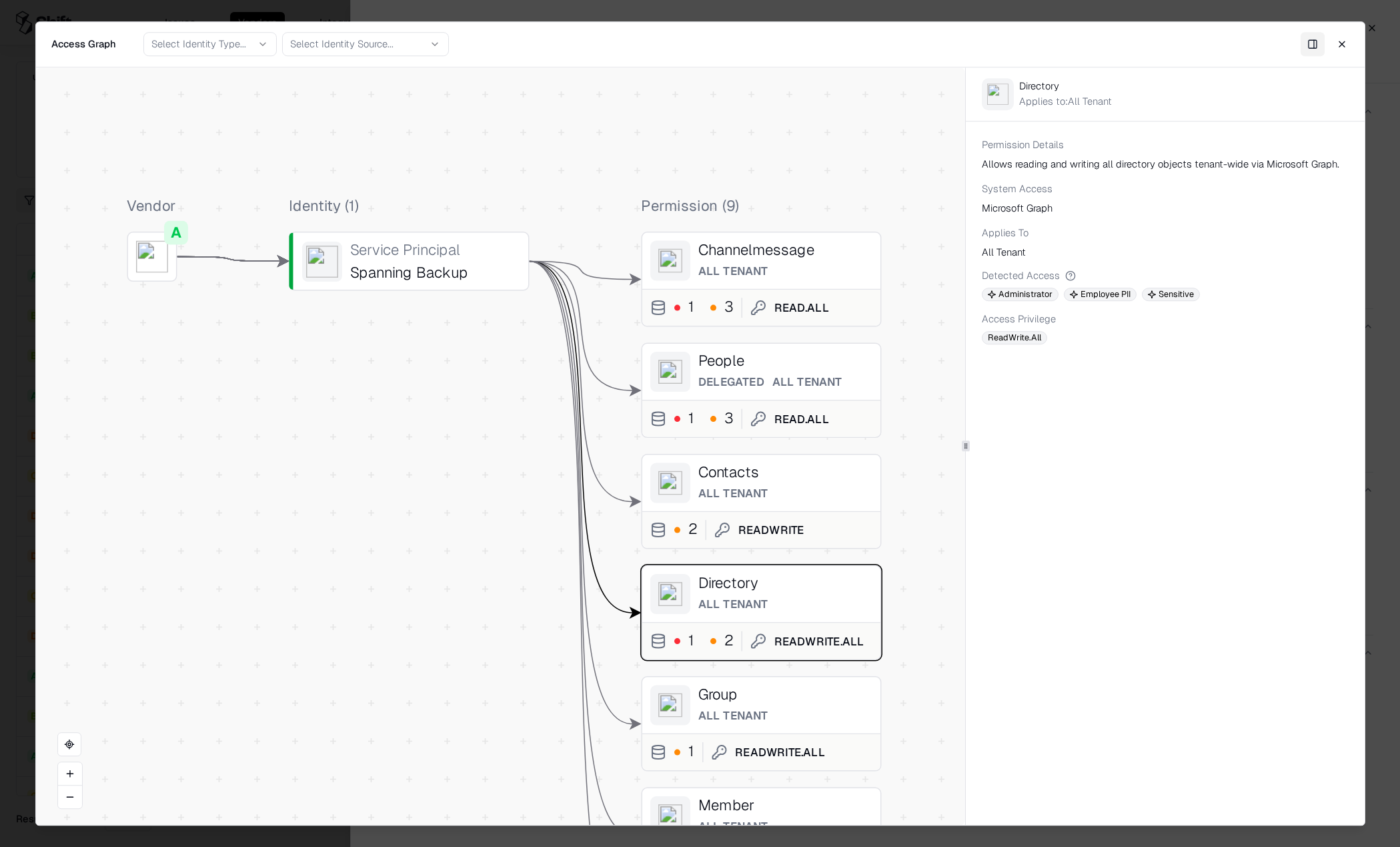
drag, startPoint x: 797, startPoint y: 349, endPoint x: 918, endPoint y: 595, distance: 274.1
click at [978, 623] on div "Vendor A Identity ( 1 ) Service Principal Spanning Backup Permission ( 9 ) Chan…" at bounding box center [699, 446] width 1329 height 758
click at [395, 271] on div "Spanning Backup" at bounding box center [437, 275] width 170 height 18
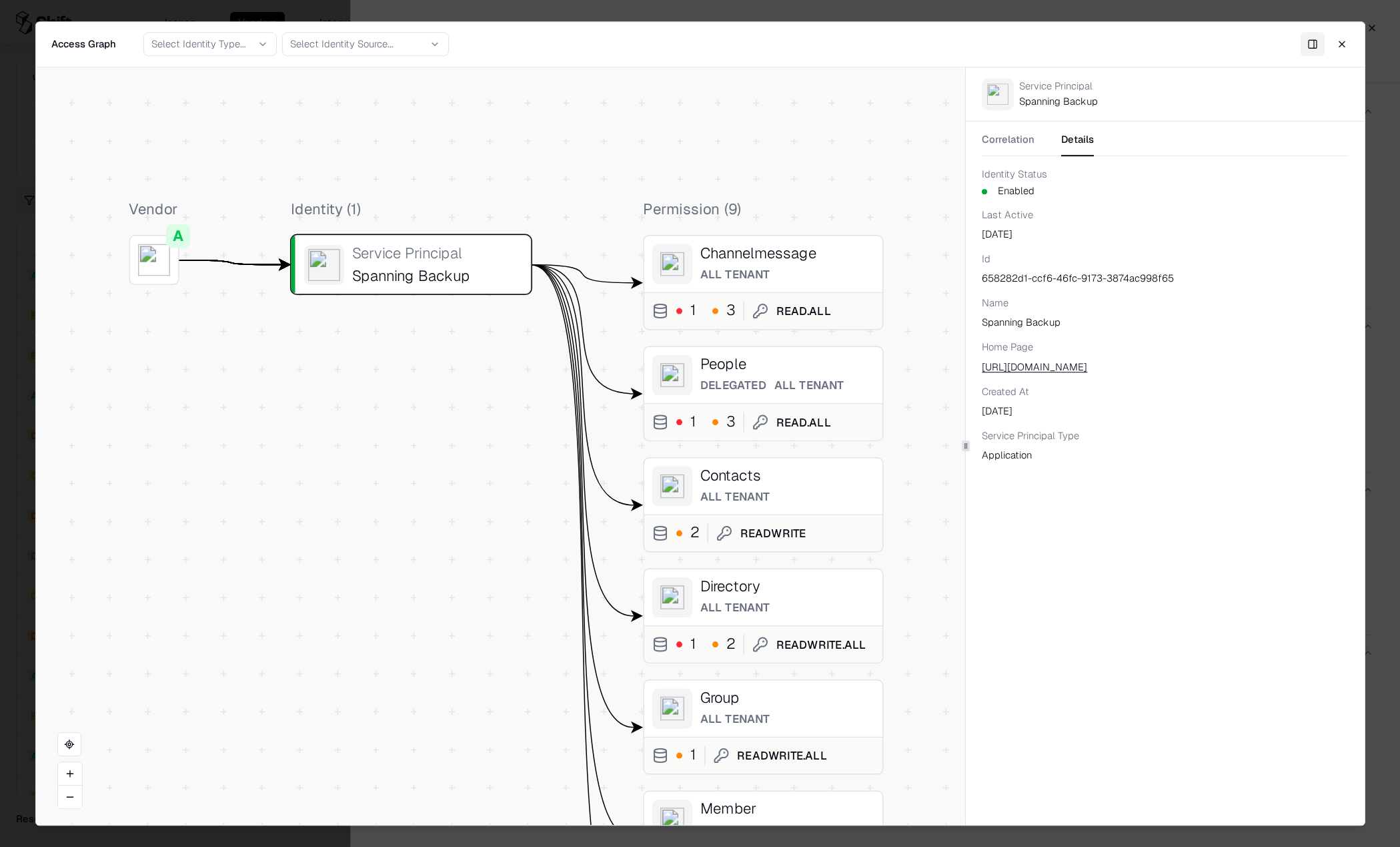
click at [1071, 143] on button "Details" at bounding box center [1077, 144] width 32 height 24
drag, startPoint x: 1062, startPoint y: 321, endPoint x: 982, endPoint y: 321, distance: 80.0
click at [982, 321] on div "Correlation Details Identity Status Enabled Last Active [DATE] Id 658282d1-ccf6…" at bounding box center [1165, 299] width 398 height 357
copy div "Spanning Backup"
click at [1094, 368] on link "[URL][DOMAIN_NAME]" at bounding box center [1042, 366] width 121 height 14
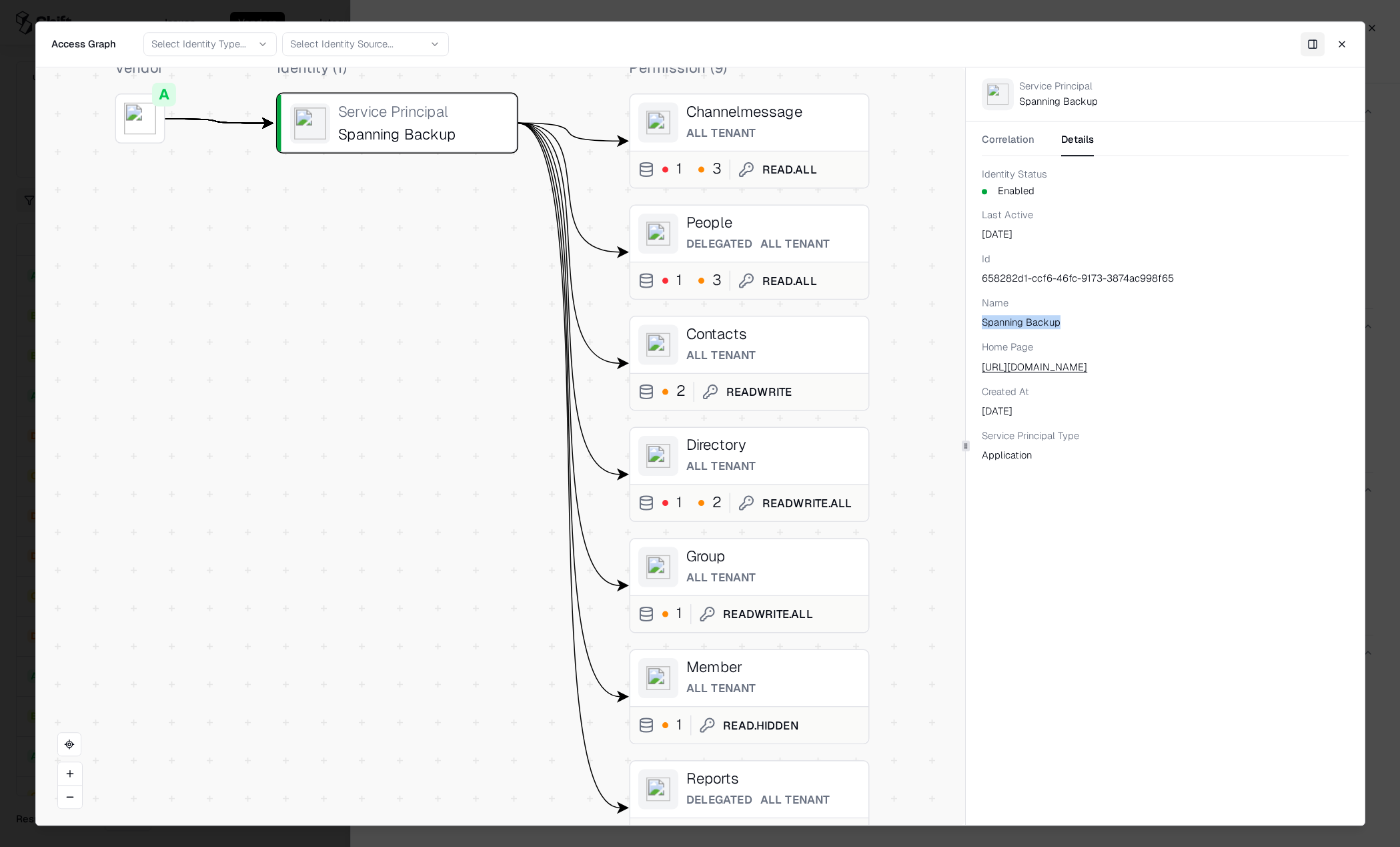
click at [1346, 44] on button "Close" at bounding box center [1342, 44] width 24 height 24
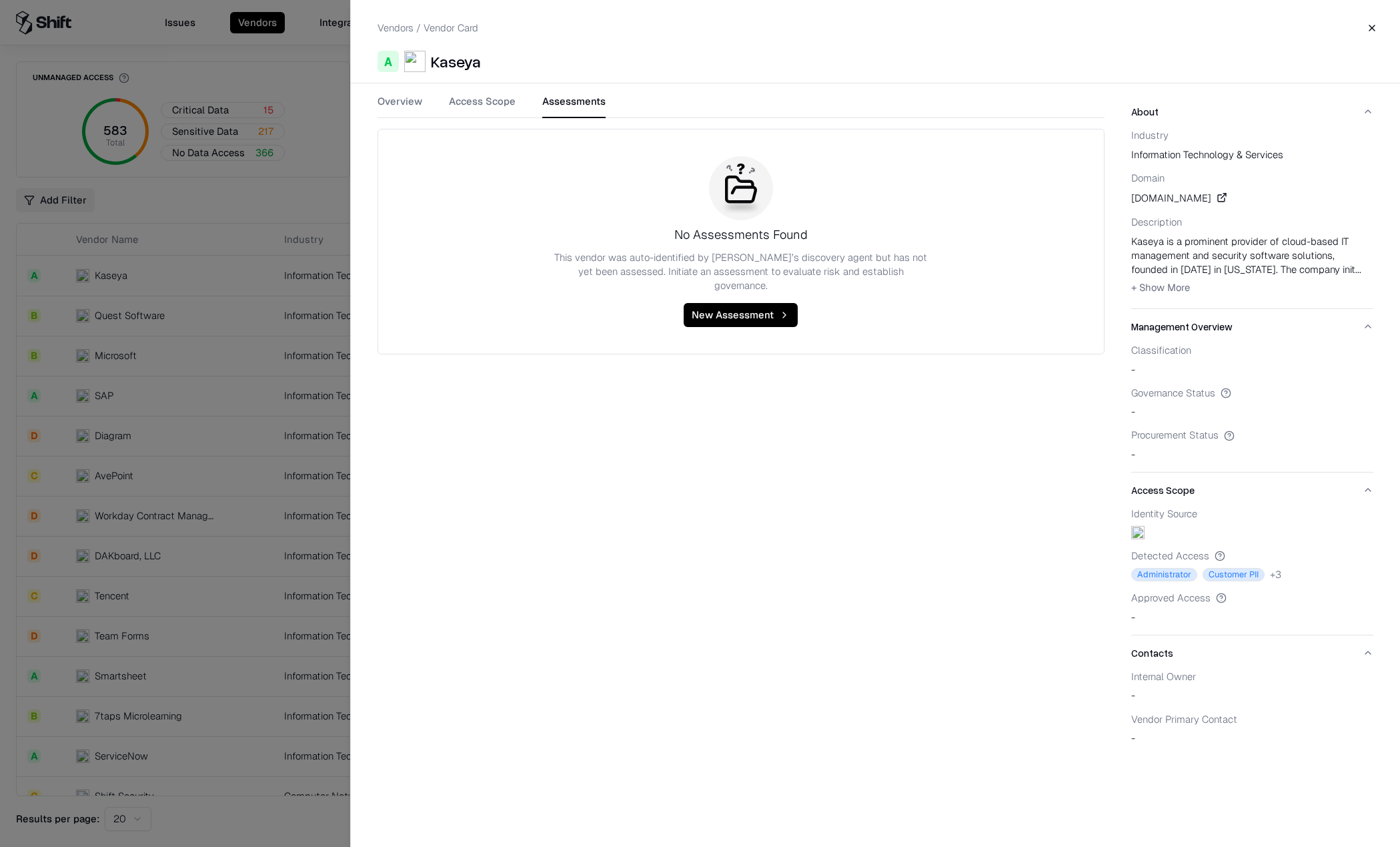
click at [555, 98] on button "Assessments" at bounding box center [573, 106] width 64 height 24
click at [415, 104] on button "Overview" at bounding box center [400, 106] width 44 height 24
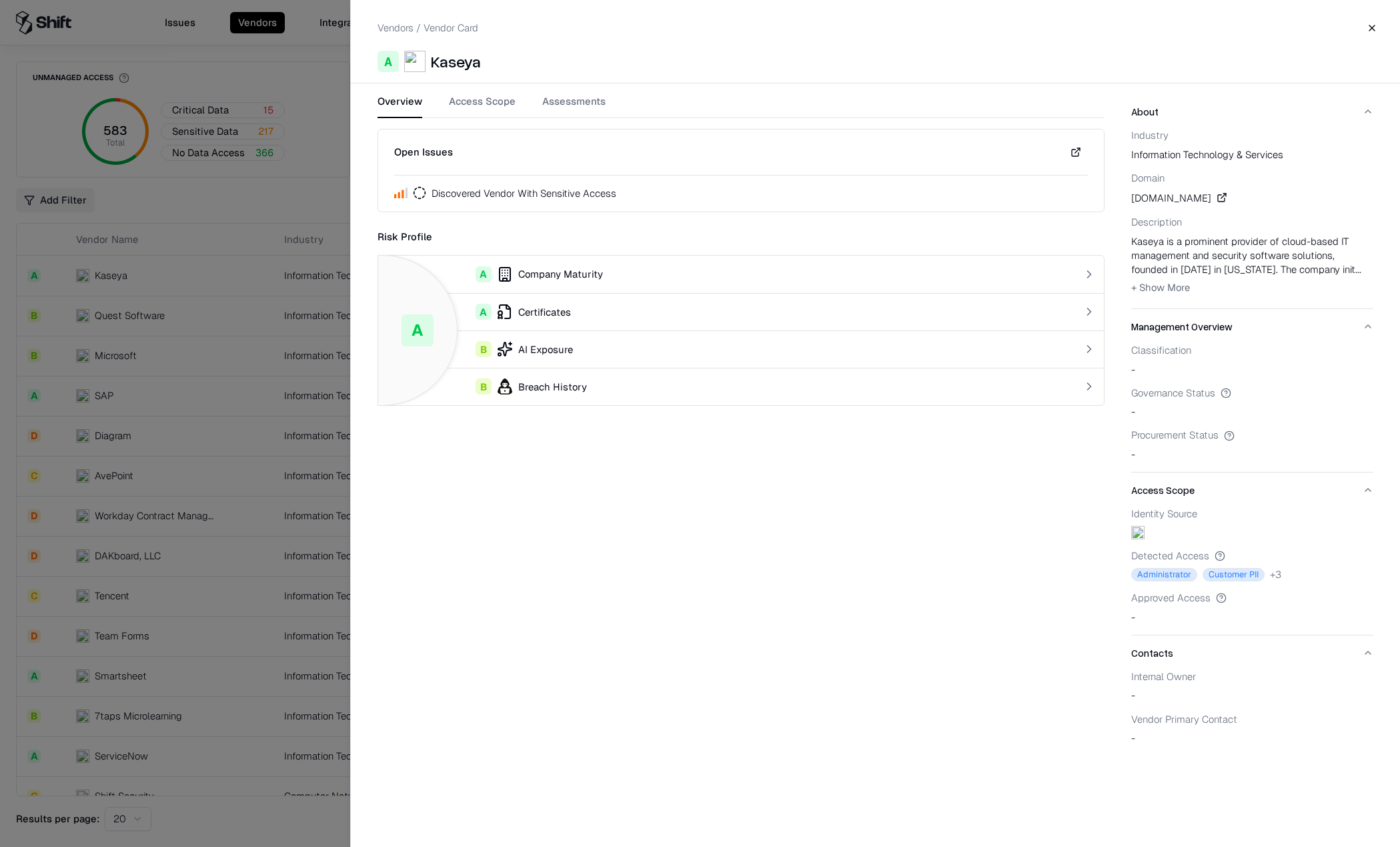
click at [573, 104] on button "Assessments" at bounding box center [573, 106] width 64 height 24
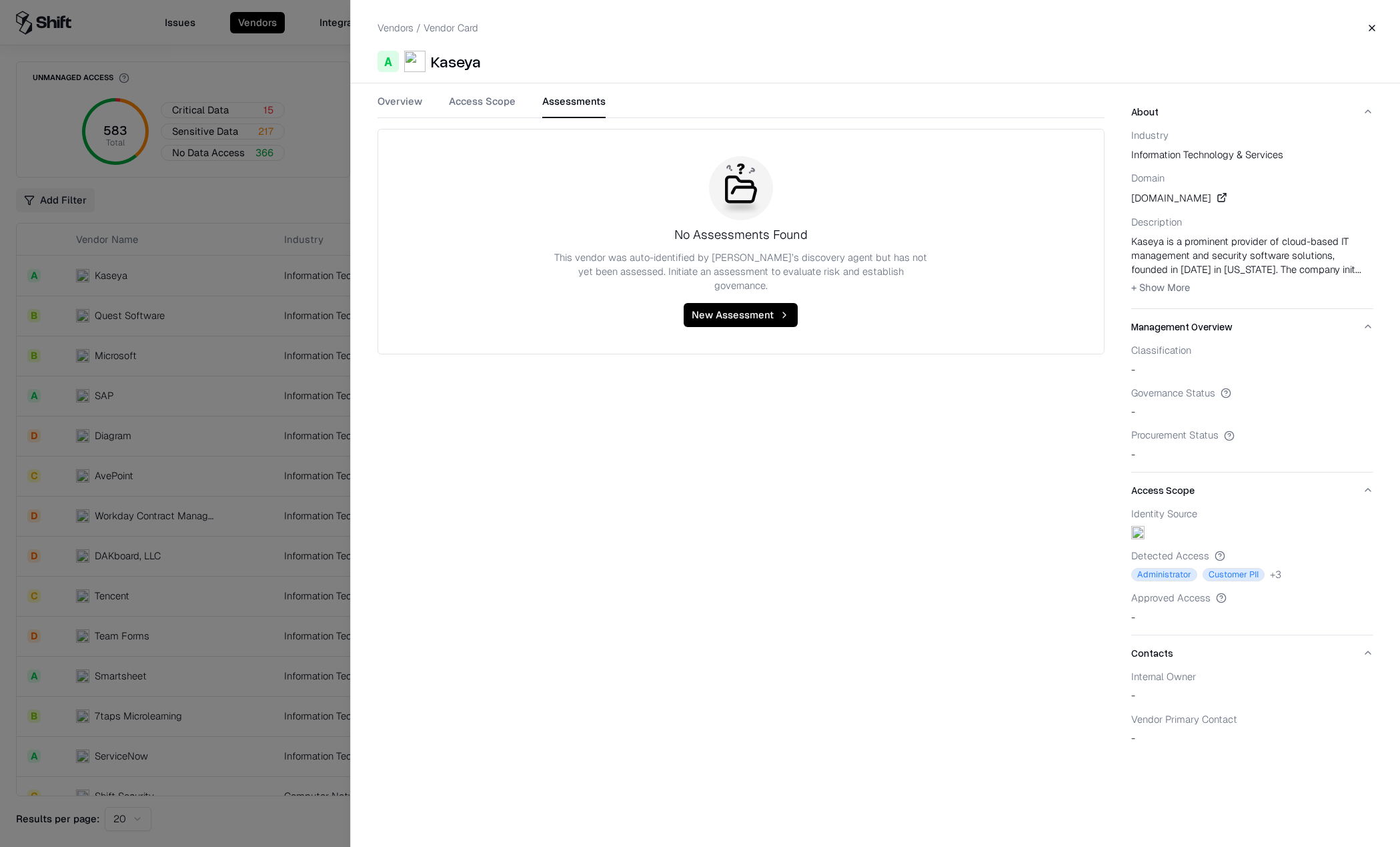
click at [1374, 29] on button "Close" at bounding box center [1372, 28] width 24 height 24
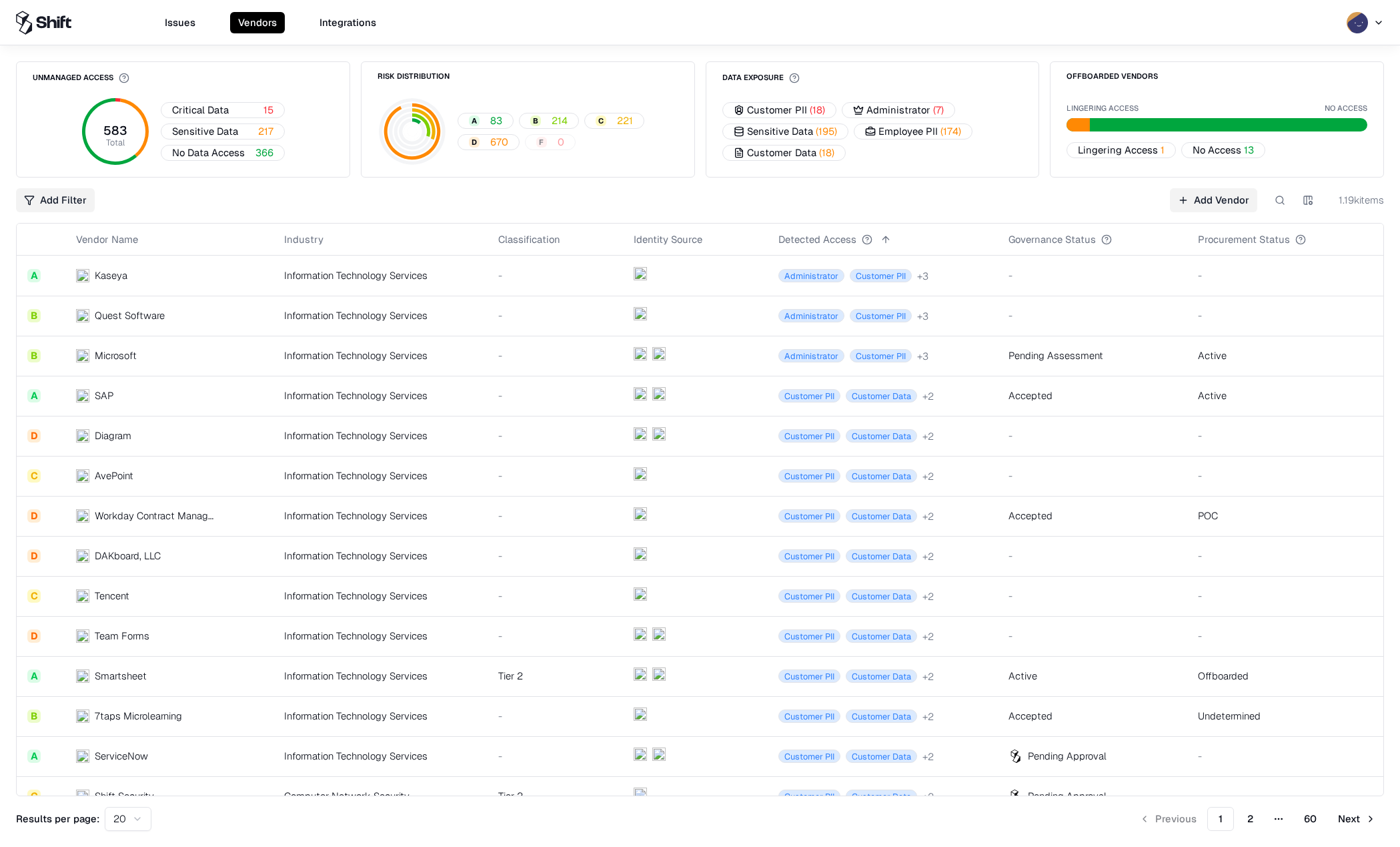
click at [358, 278] on div "Information Technology Services" at bounding box center [380, 274] width 193 height 14
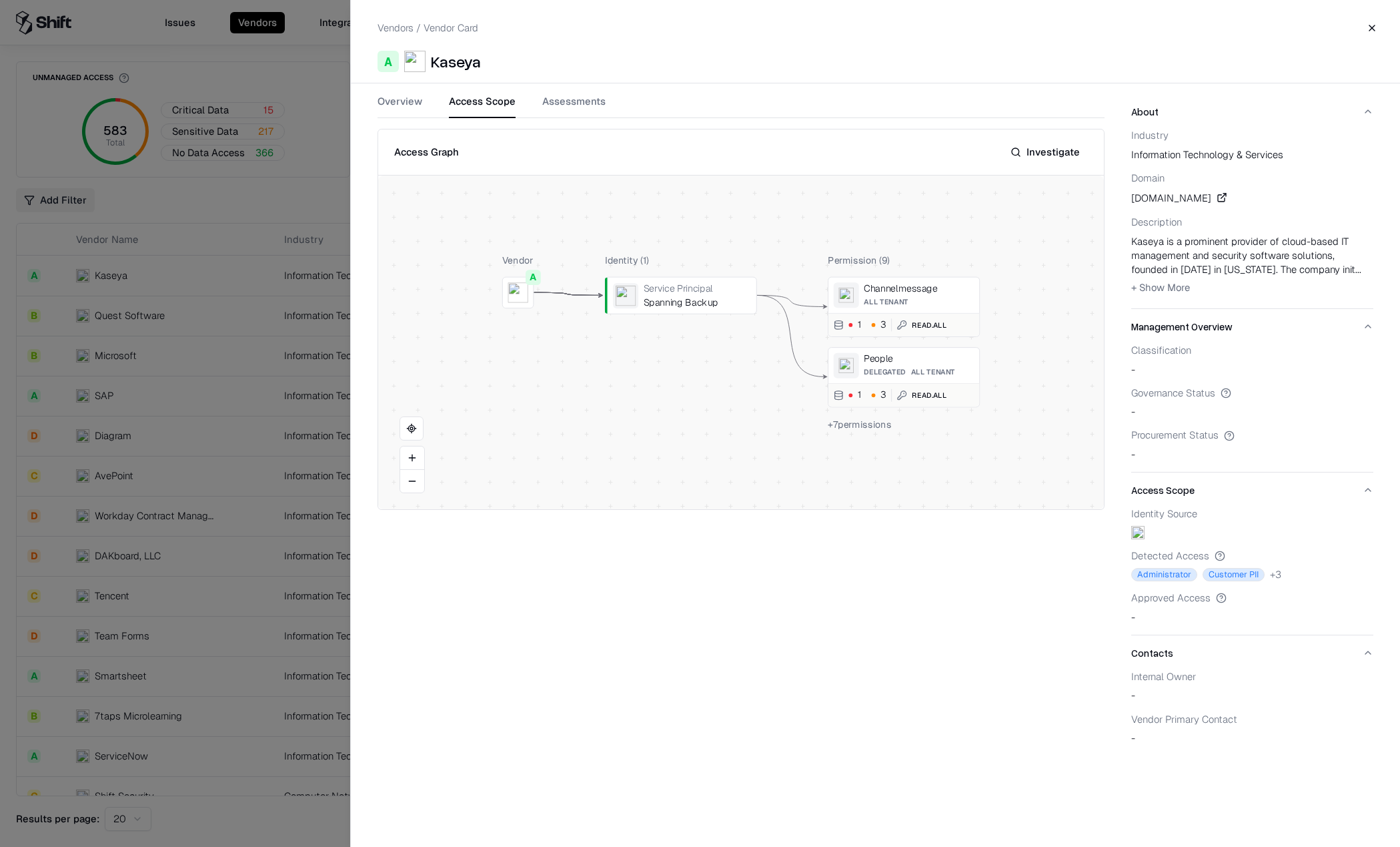
click at [484, 98] on button "Access Scope" at bounding box center [482, 106] width 66 height 24
click at [592, 99] on button "Assessments" at bounding box center [573, 106] width 64 height 24
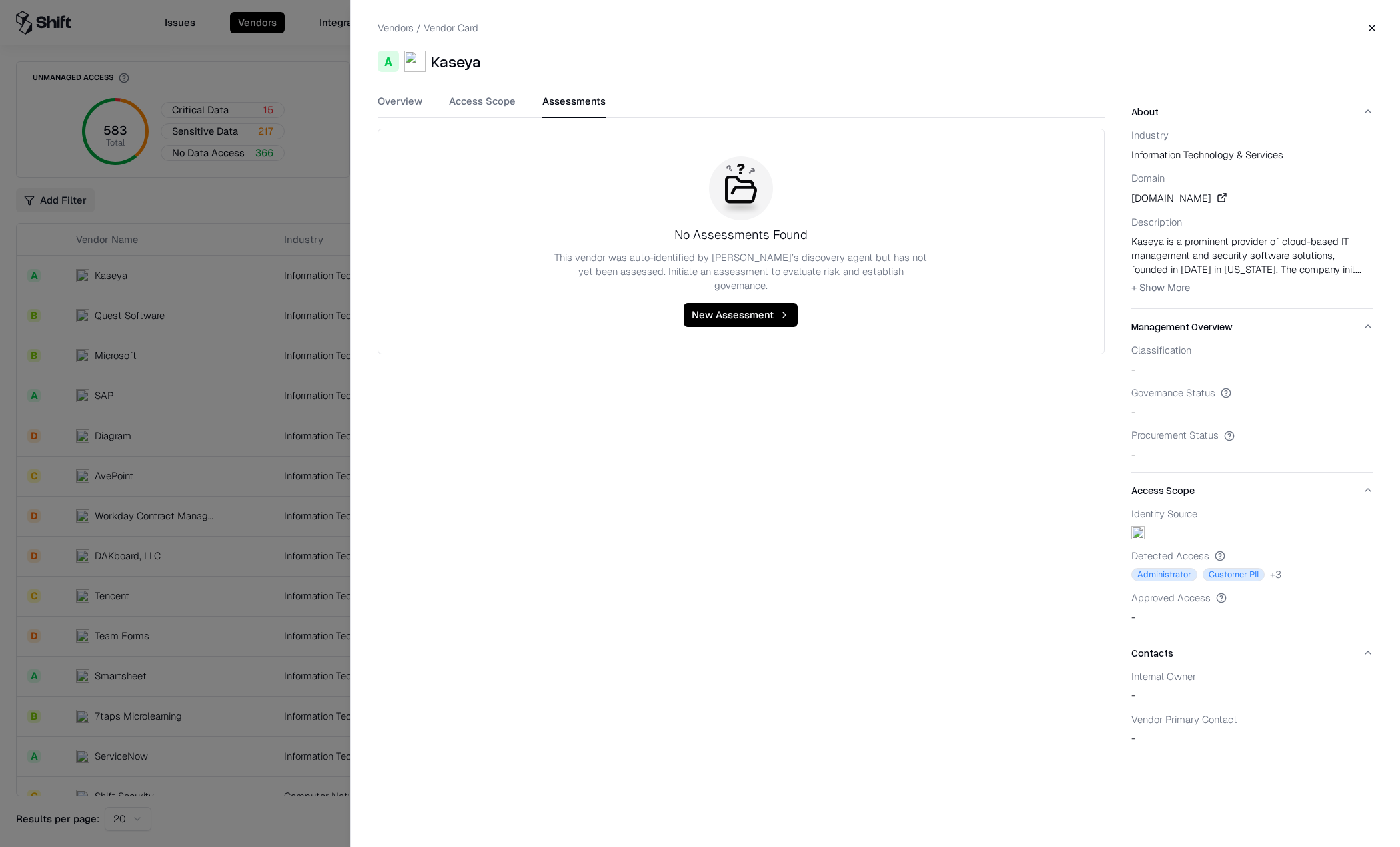
click at [1370, 29] on button "Close" at bounding box center [1372, 28] width 24 height 24
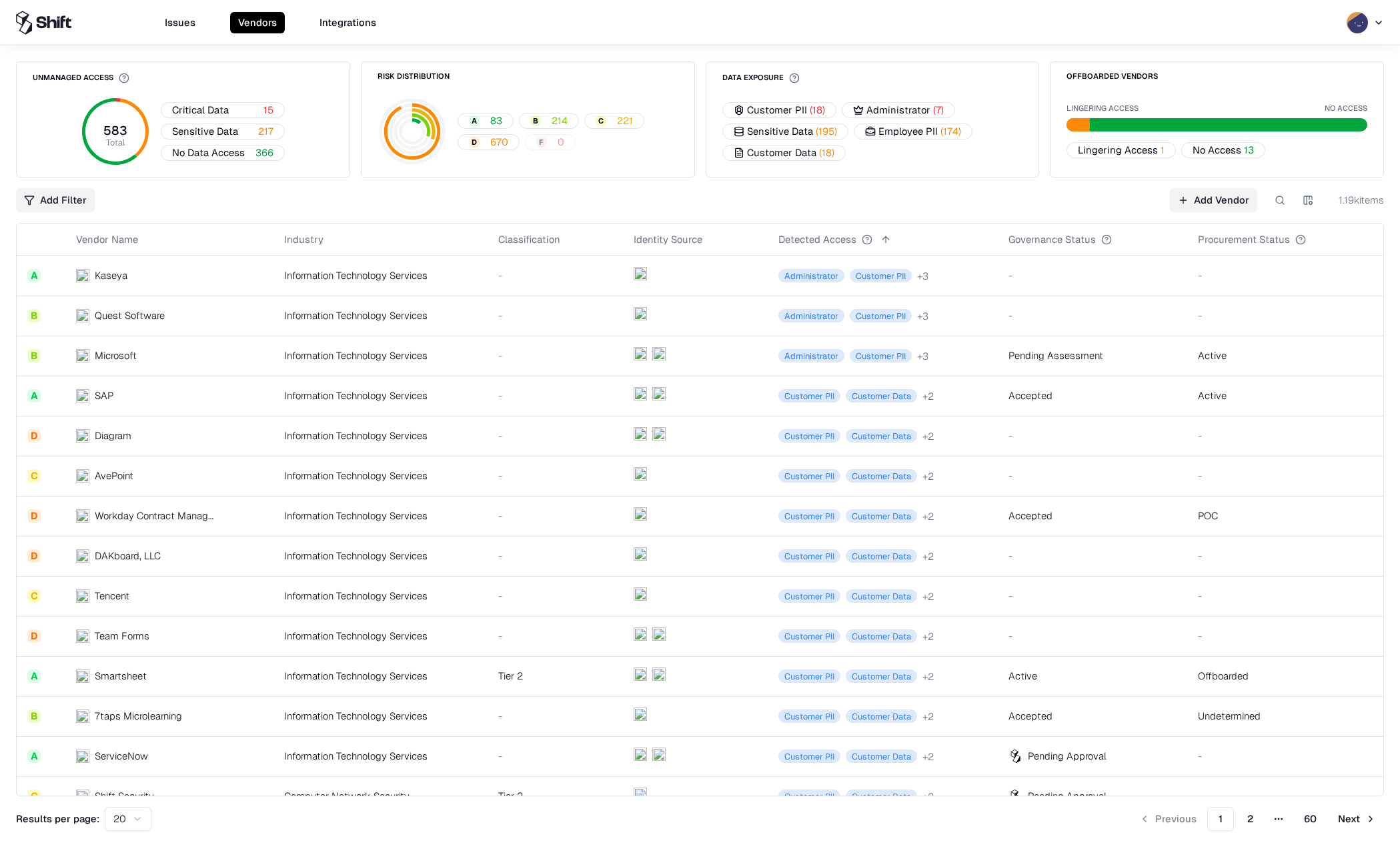
click at [284, 321] on div "Information Technology Services" at bounding box center [380, 315] width 193 height 14
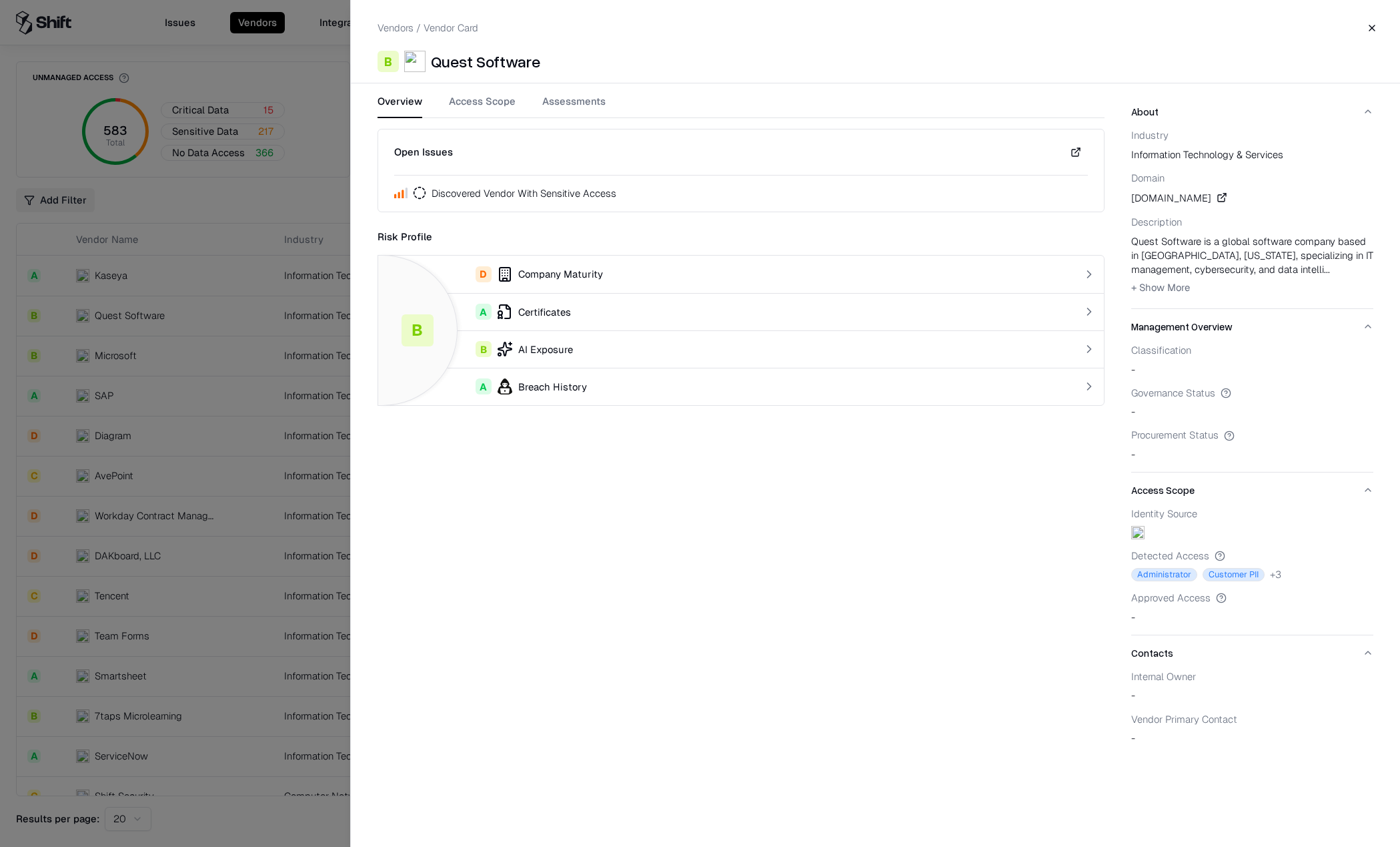
click at [583, 104] on button "Assessments" at bounding box center [573, 106] width 64 height 24
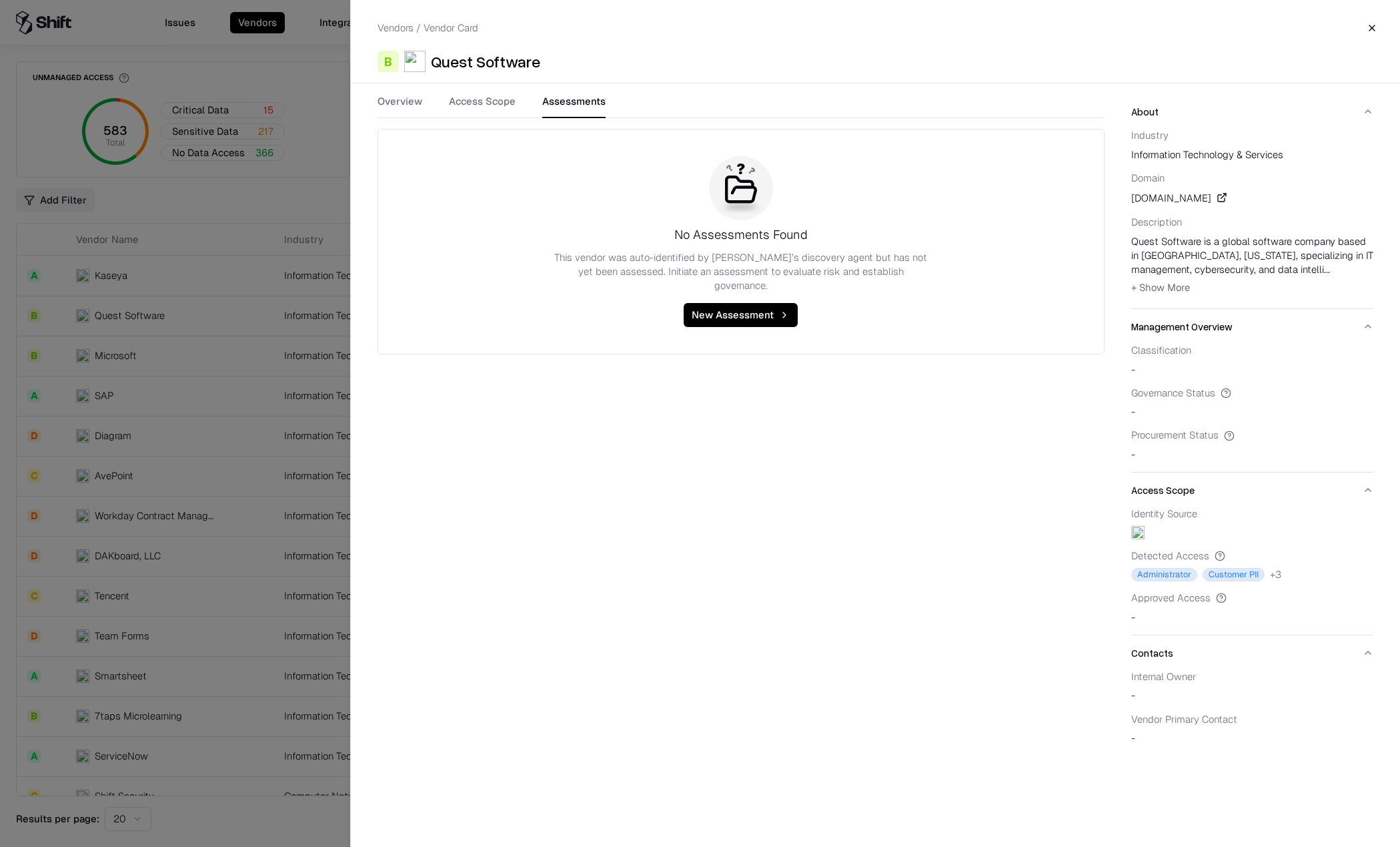
click at [494, 104] on button "Access Scope" at bounding box center [482, 106] width 66 height 24
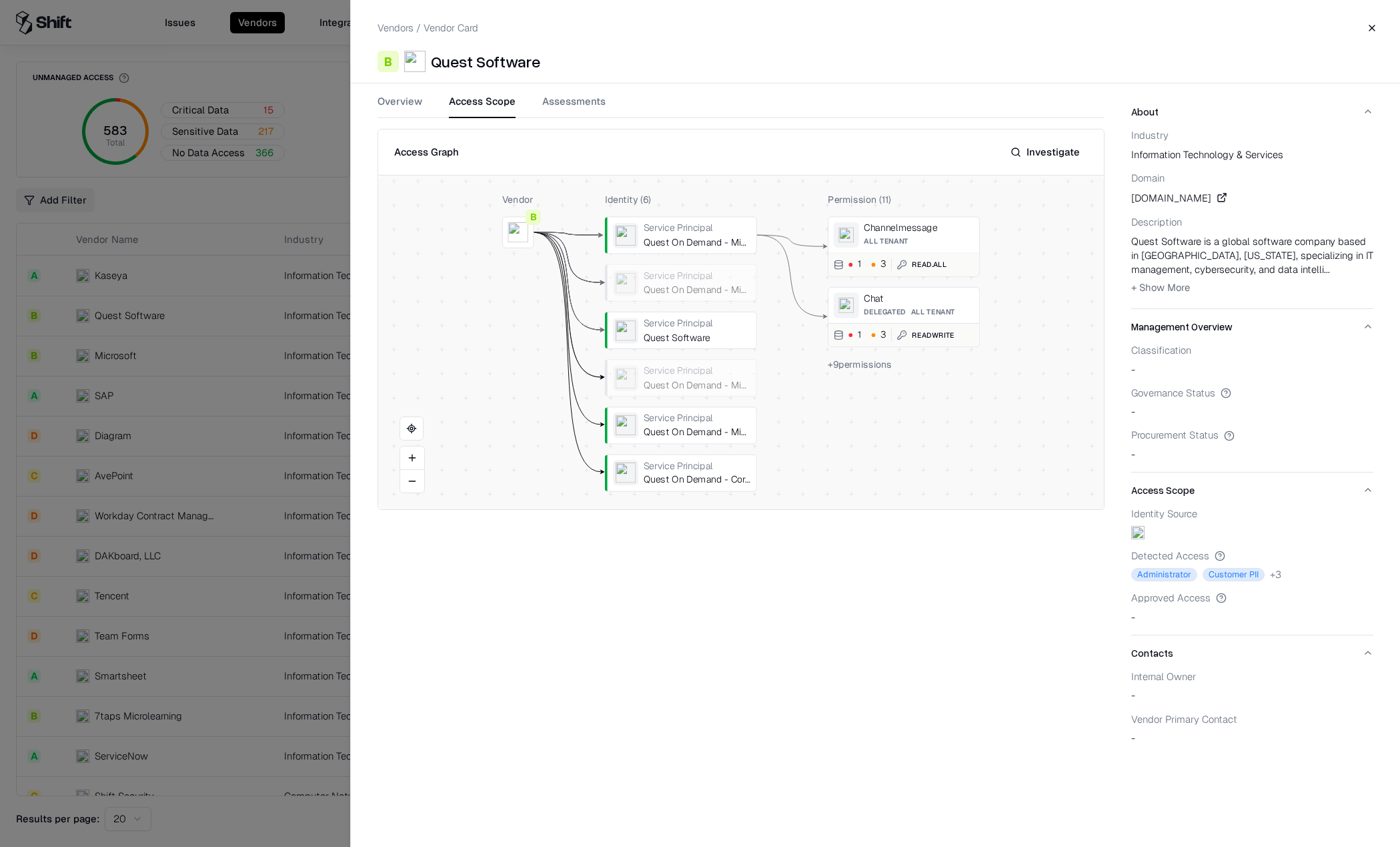
click at [1378, 30] on button "Close" at bounding box center [1372, 28] width 24 height 24
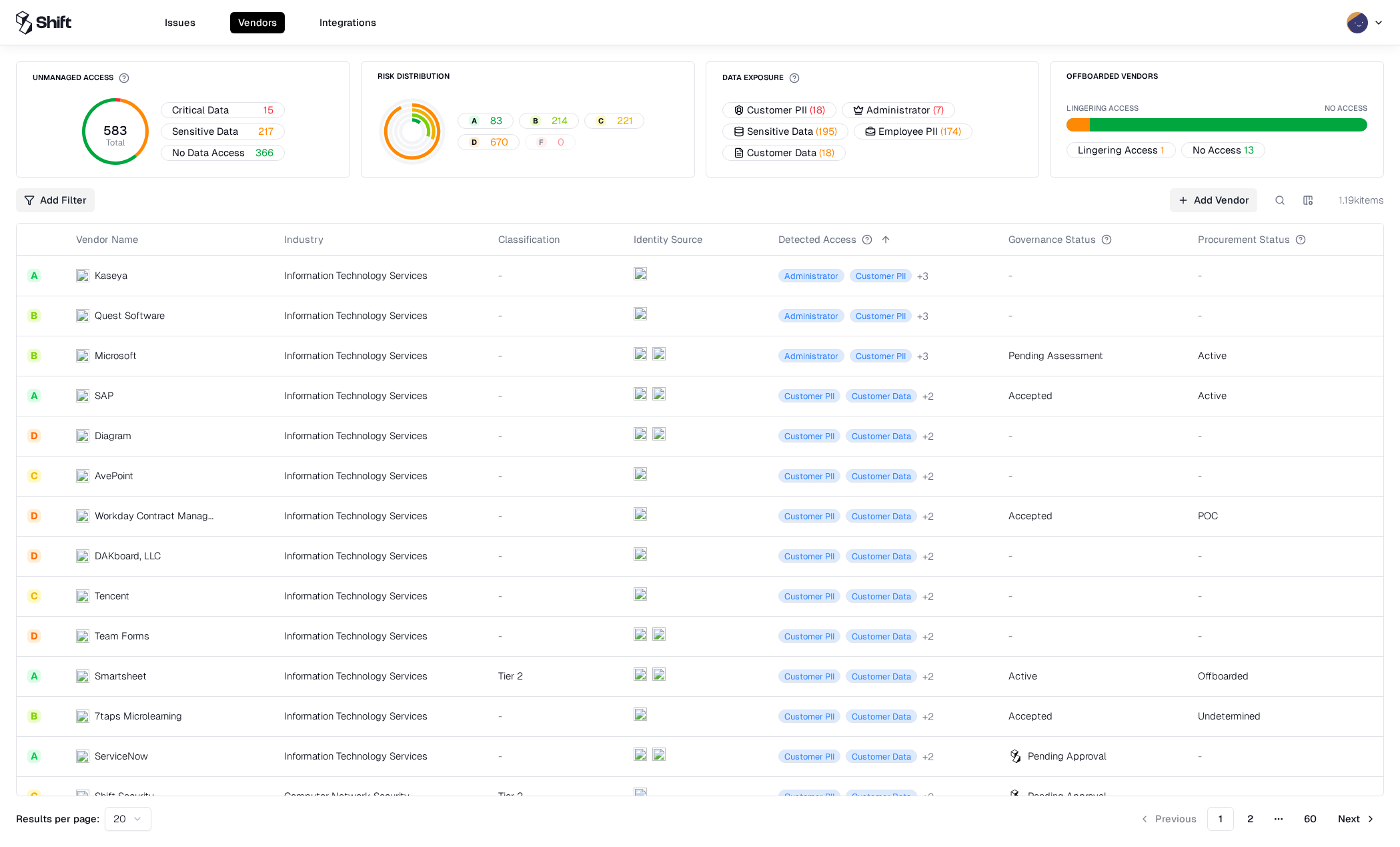
click at [326, 440] on div "Information Technology Services" at bounding box center [380, 435] width 193 height 14
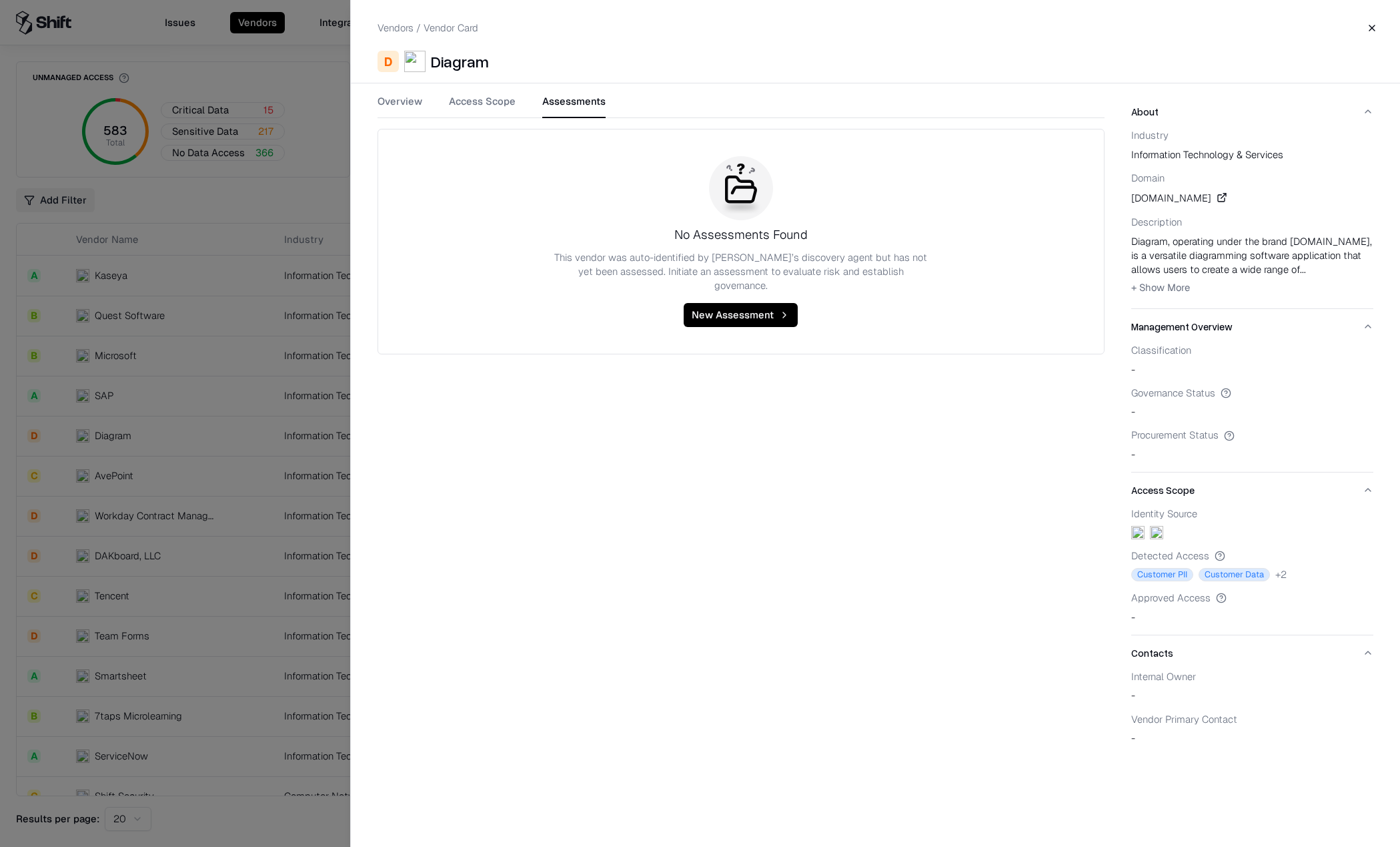
click at [566, 107] on button "Assessments" at bounding box center [573, 106] width 64 height 24
click at [1375, 26] on button "Close" at bounding box center [1372, 28] width 24 height 24
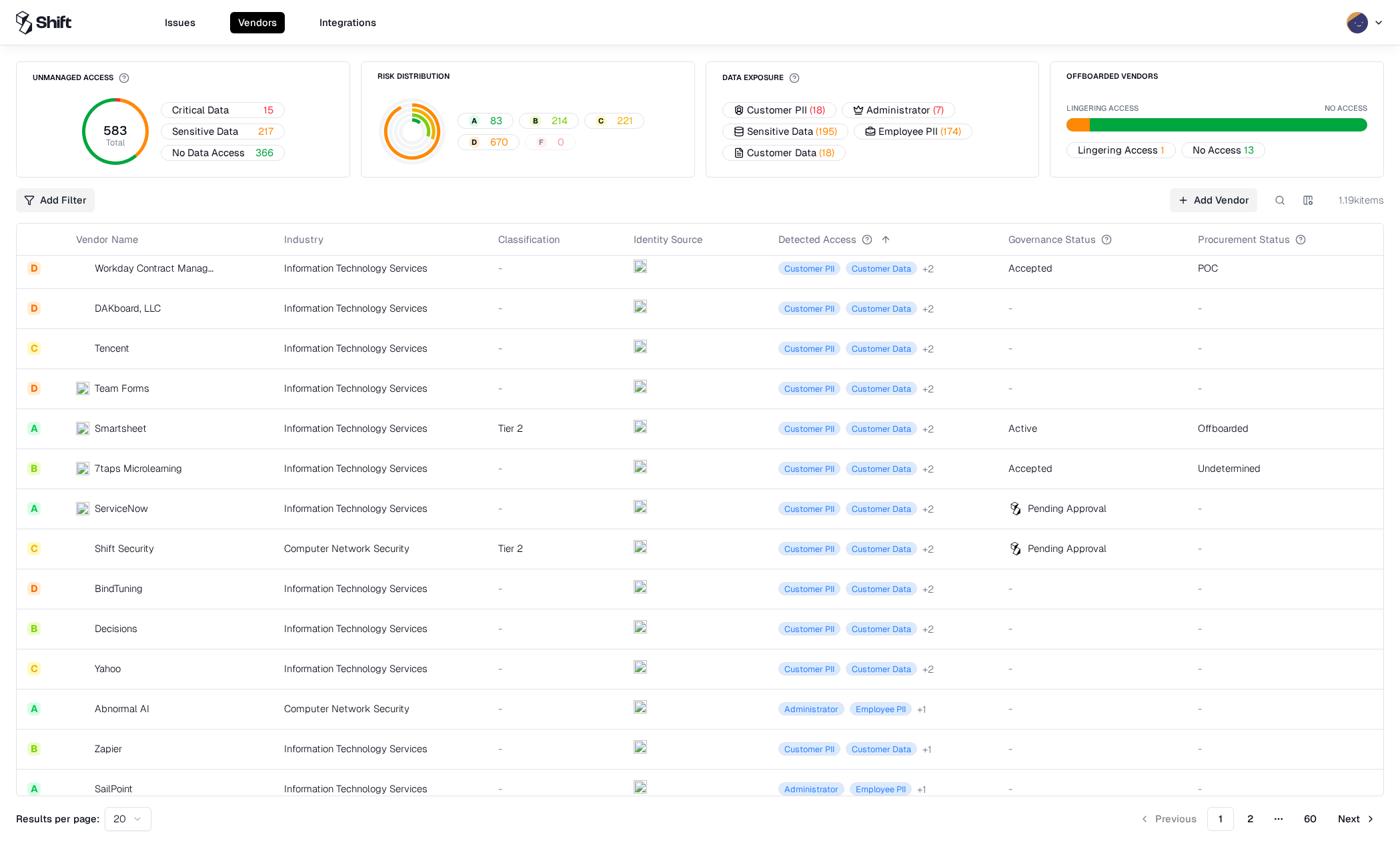
scroll to position [261, 0]
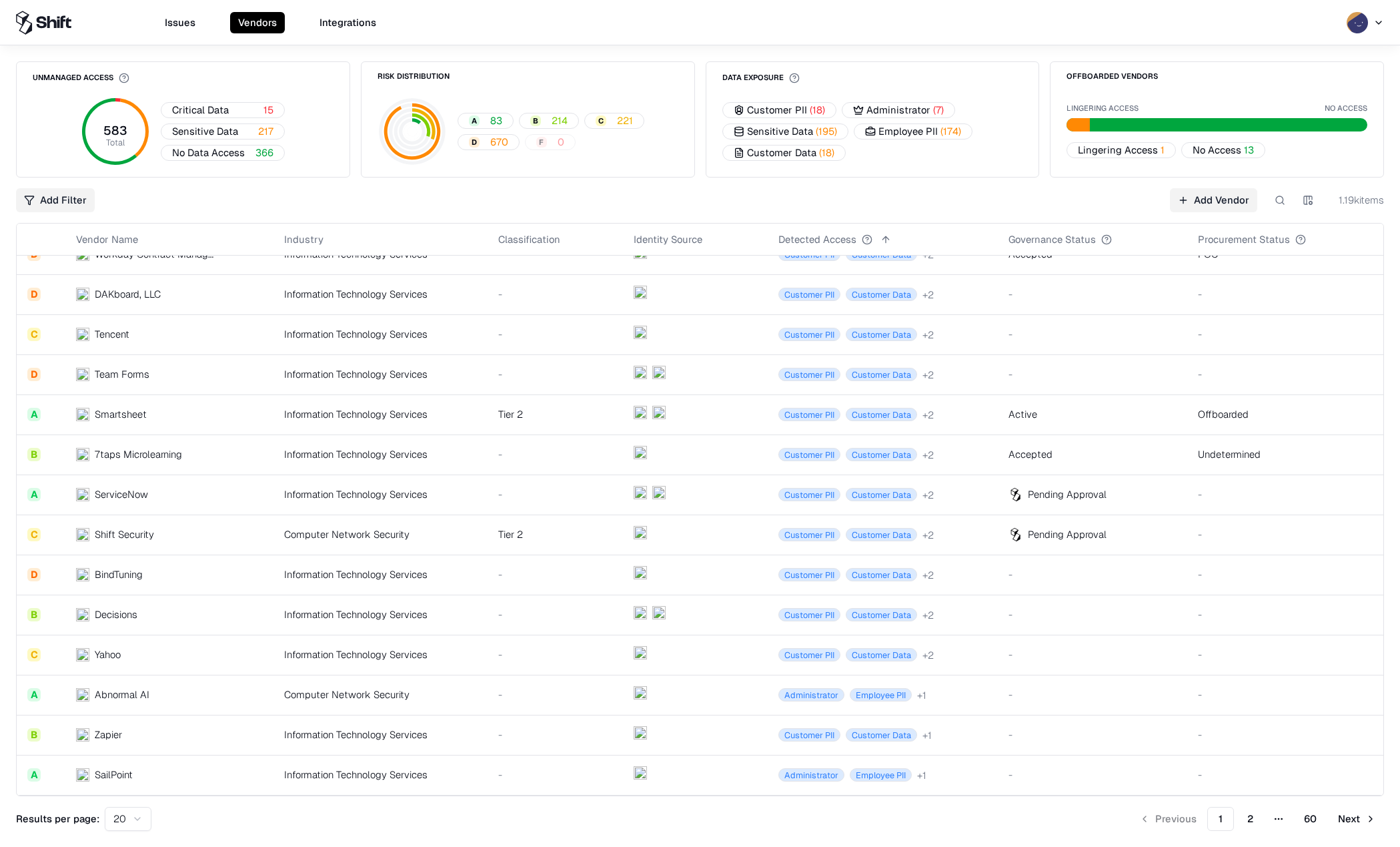
click at [92, 616] on div "Decisions" at bounding box center [145, 613] width 139 height 14
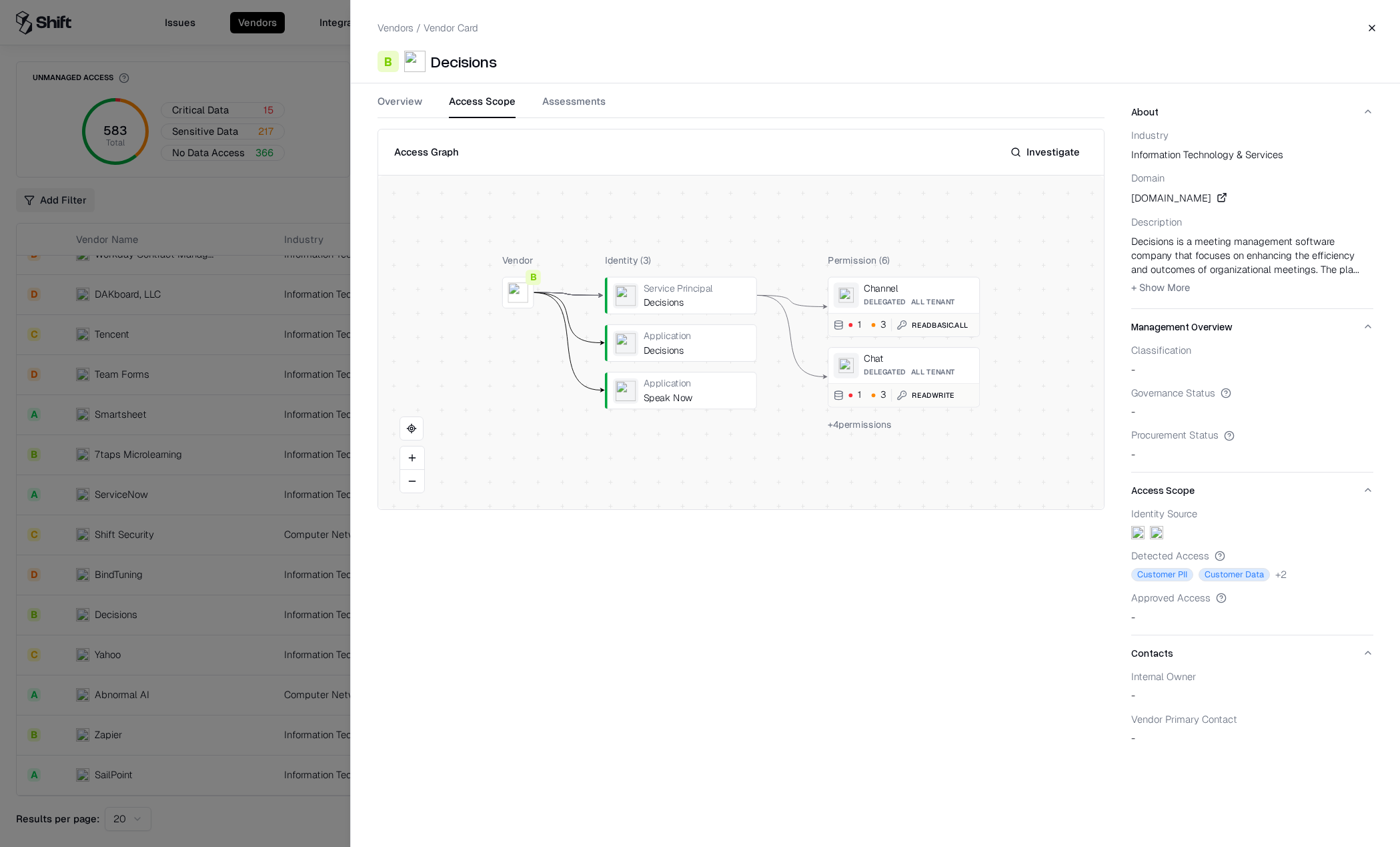
click at [483, 101] on button "Access Scope" at bounding box center [482, 106] width 66 height 24
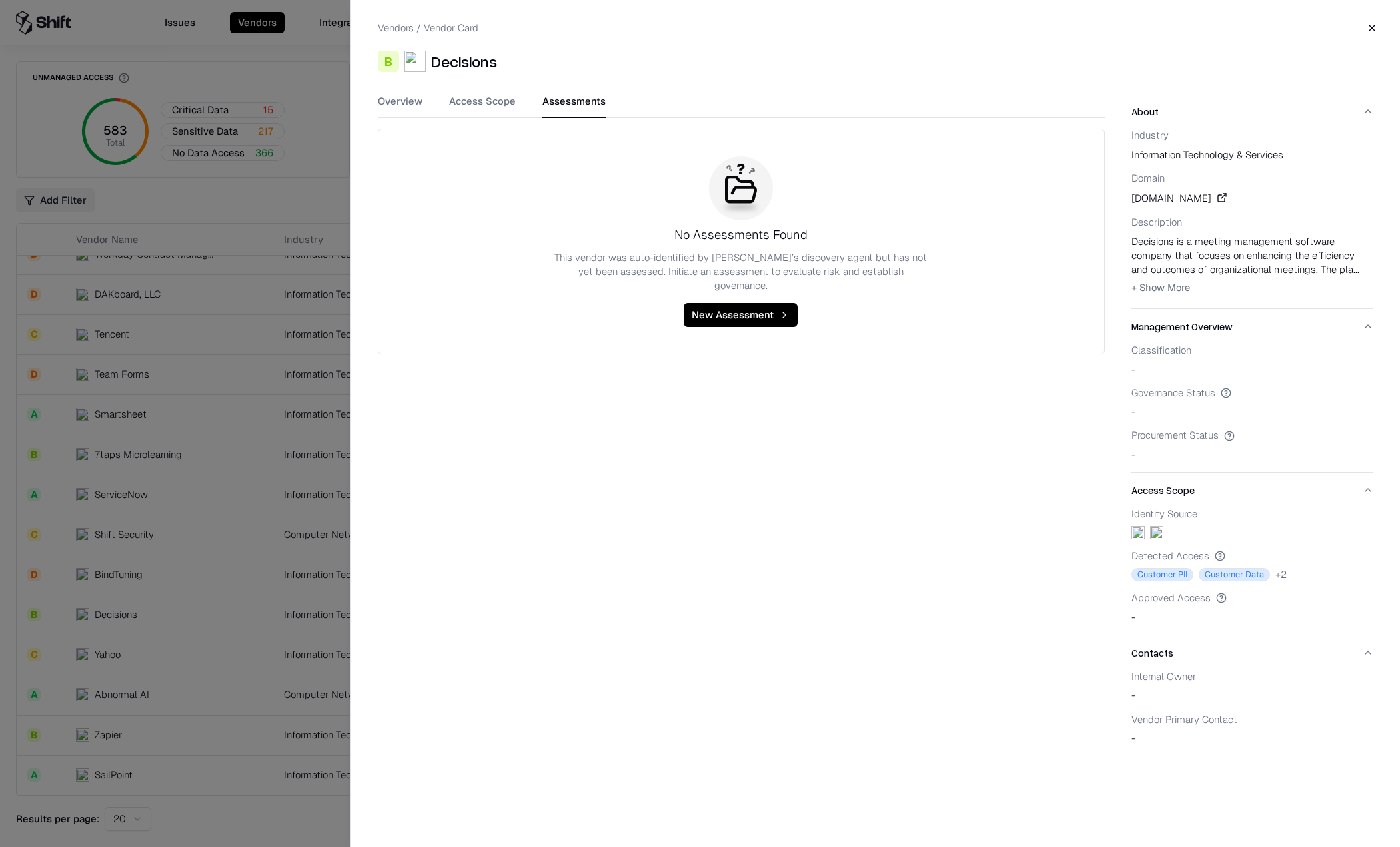
click at [556, 108] on button "Assessments" at bounding box center [573, 106] width 64 height 24
click at [1370, 22] on button "Close" at bounding box center [1372, 28] width 24 height 24
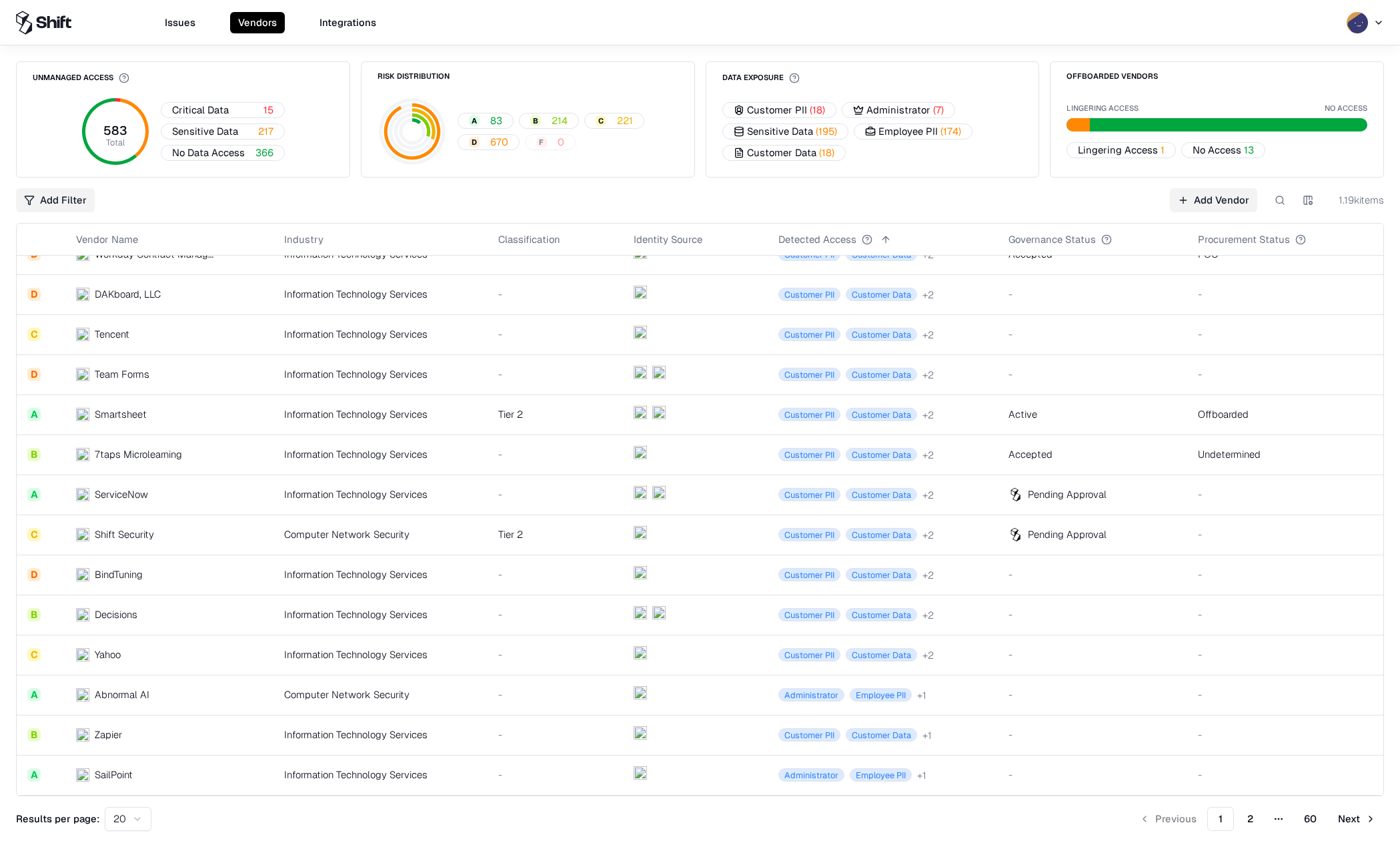
click at [125, 535] on div "Shift Security" at bounding box center [125, 534] width 59 height 14
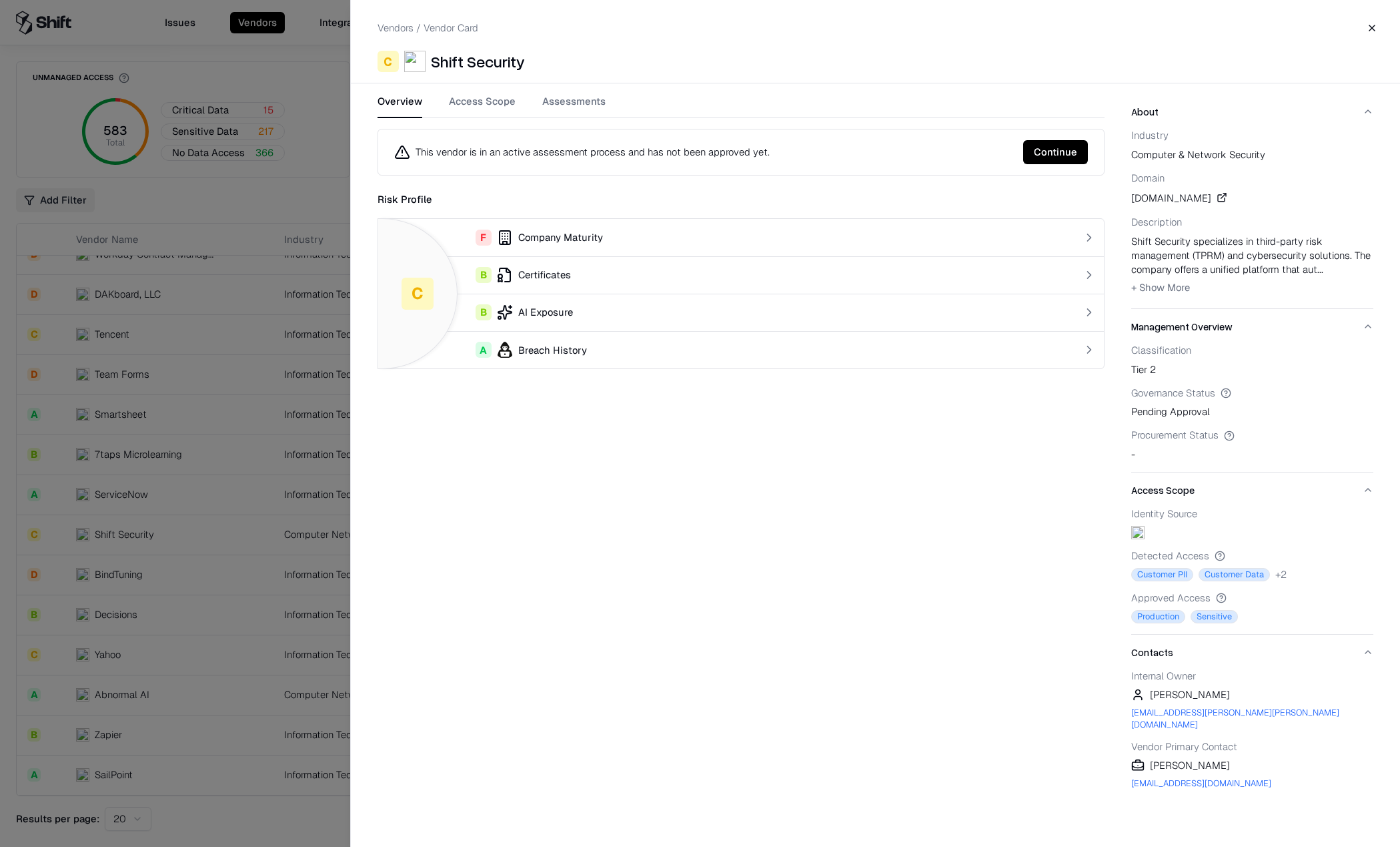
click at [541, 236] on div "F Company Maturity" at bounding box center [700, 236] width 623 height 16
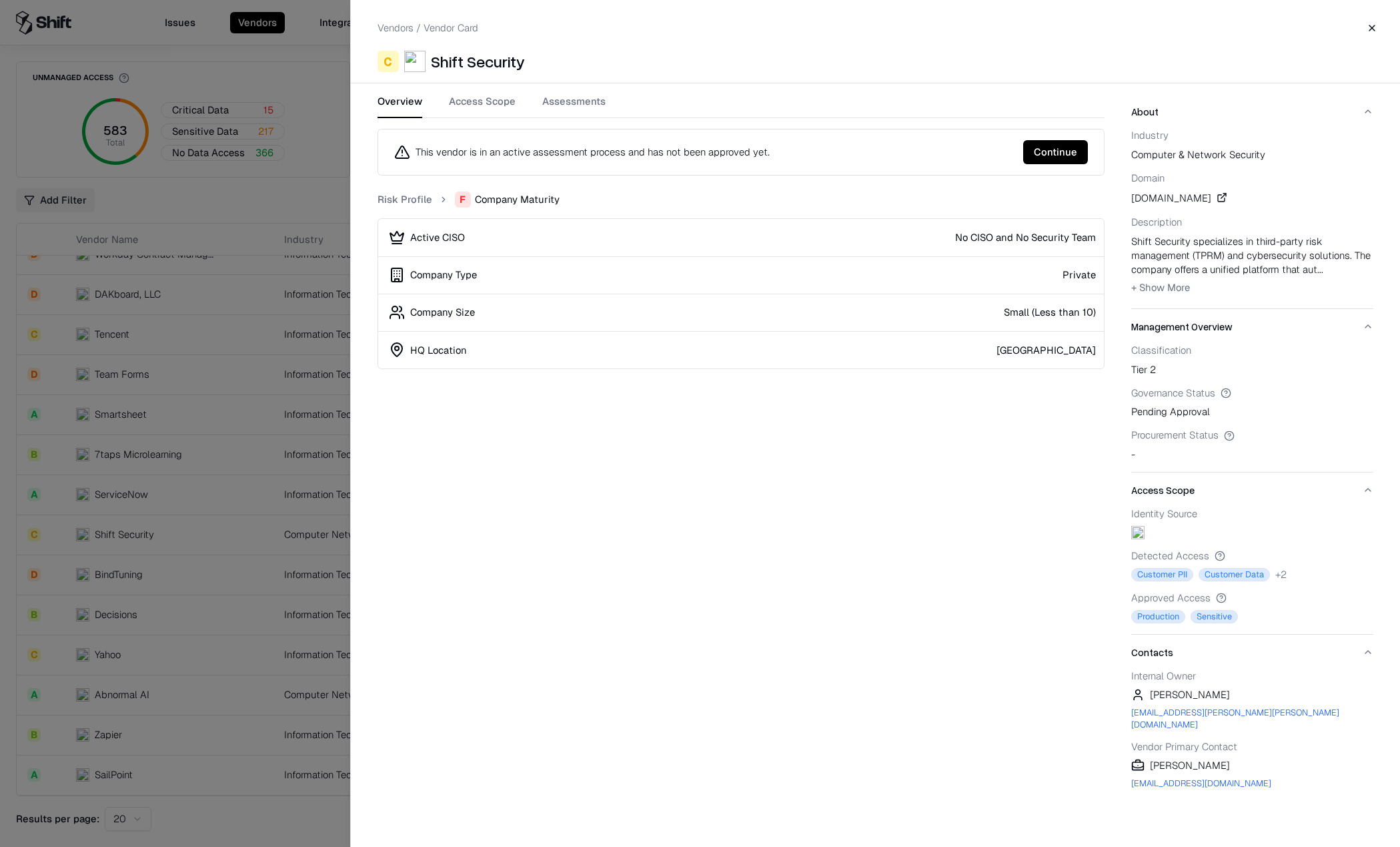
click at [464, 104] on button "Access Scope" at bounding box center [482, 106] width 66 height 24
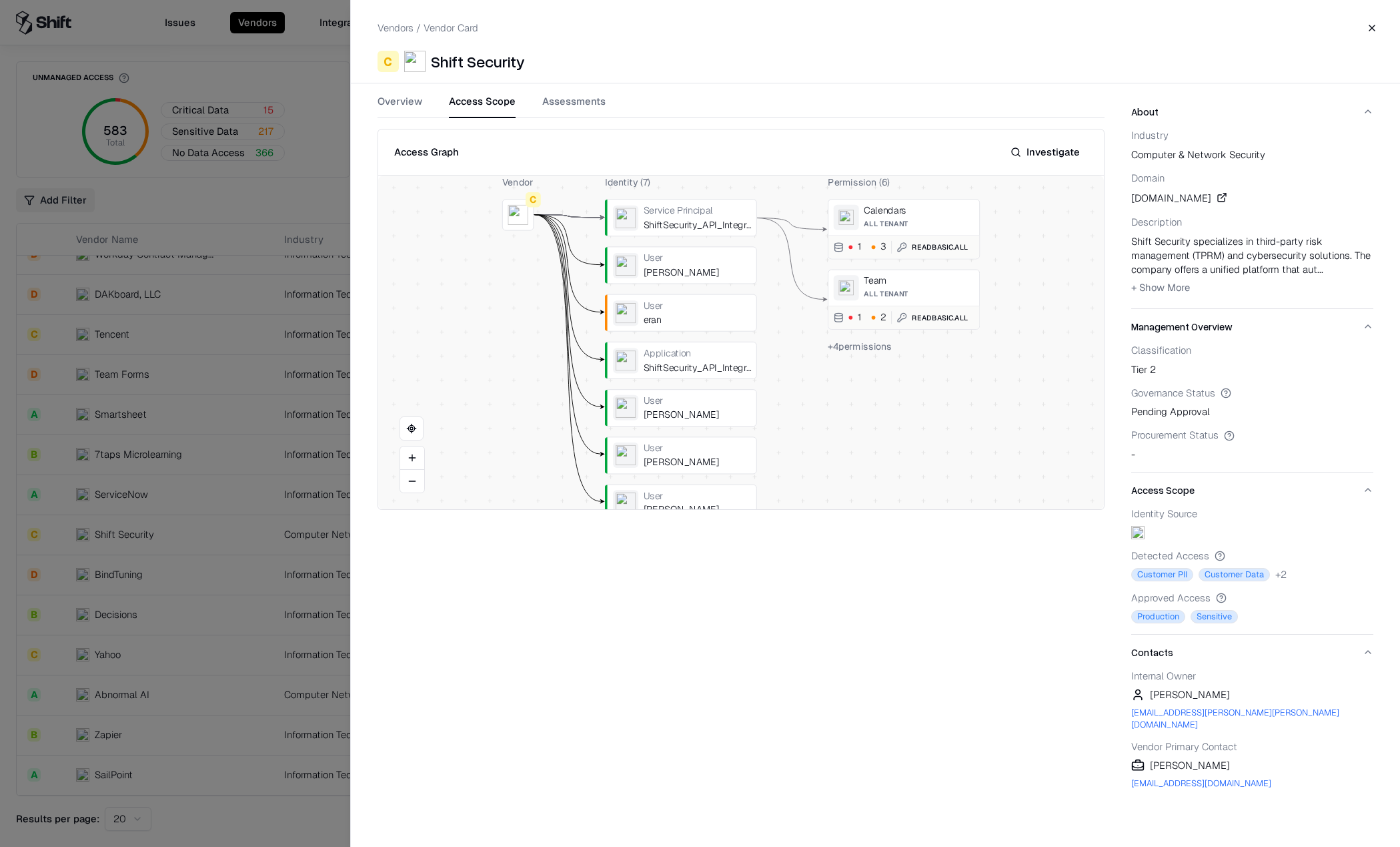
click at [413, 455] on button at bounding box center [412, 457] width 24 height 23
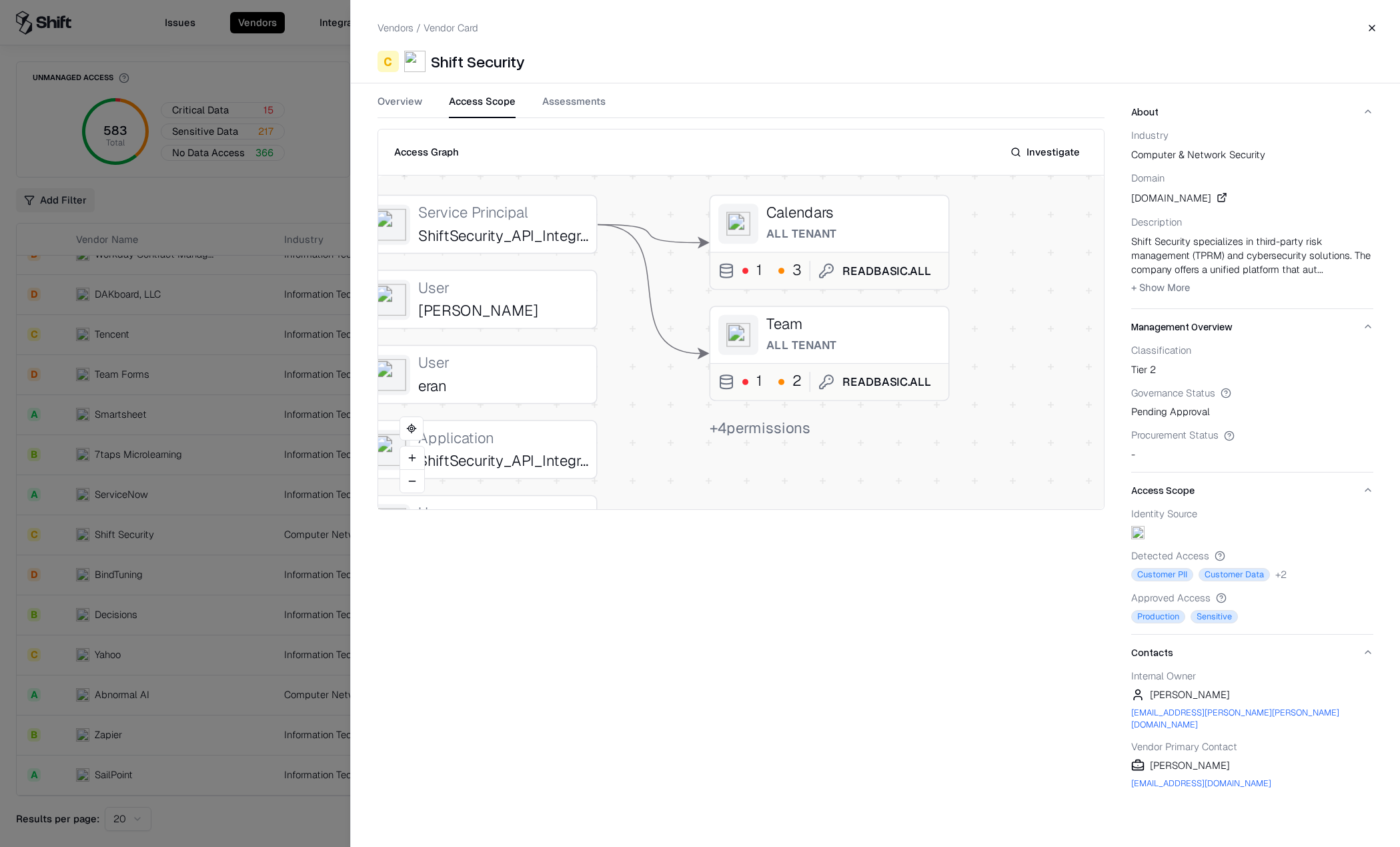
click at [766, 434] on span "+ 4 permissions" at bounding box center [760, 427] width 102 height 19
click at [0, 0] on button at bounding box center [0, 0] width 0 height 0
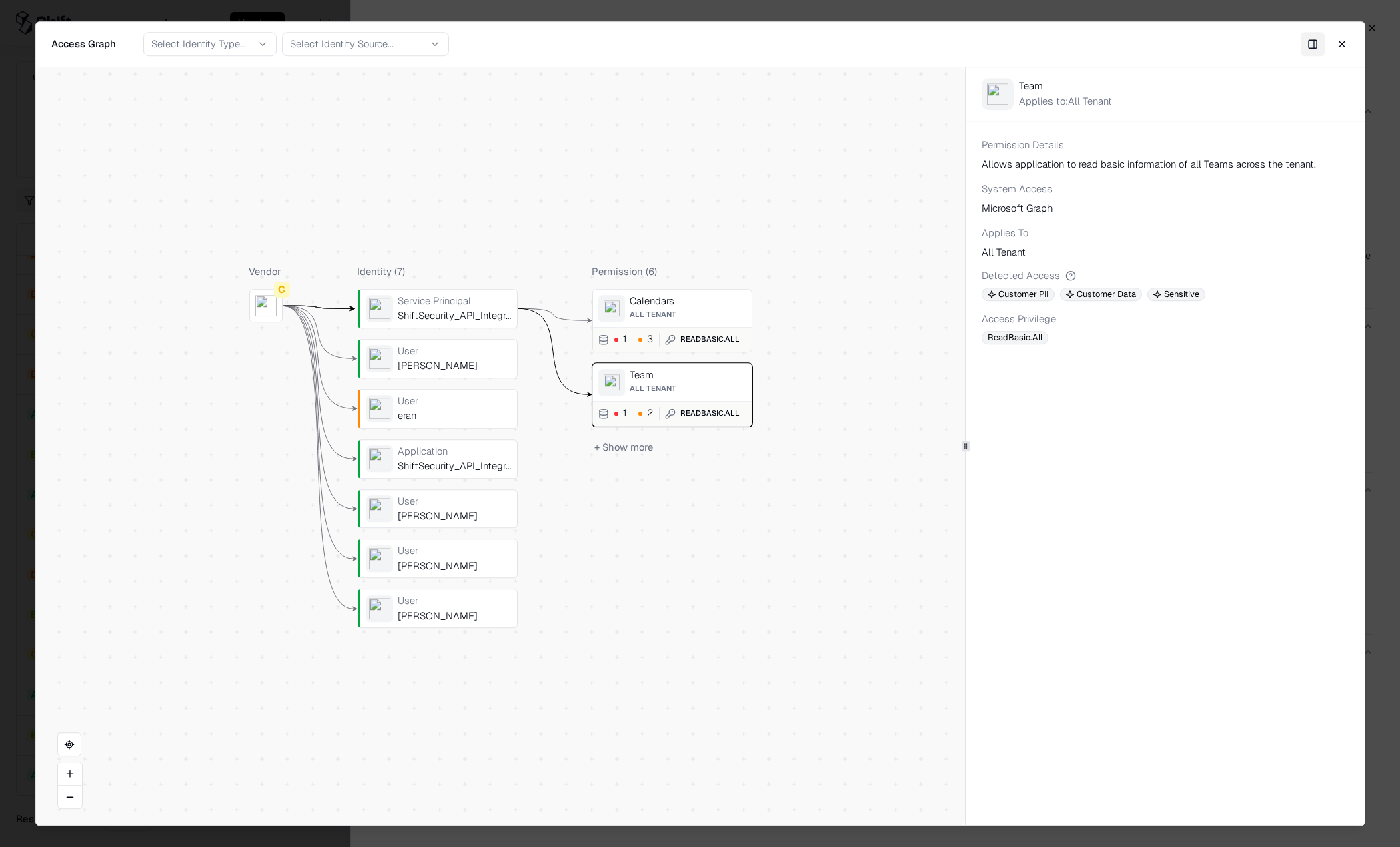
click at [631, 448] on button "+ Show more" at bounding box center [623, 446] width 64 height 19
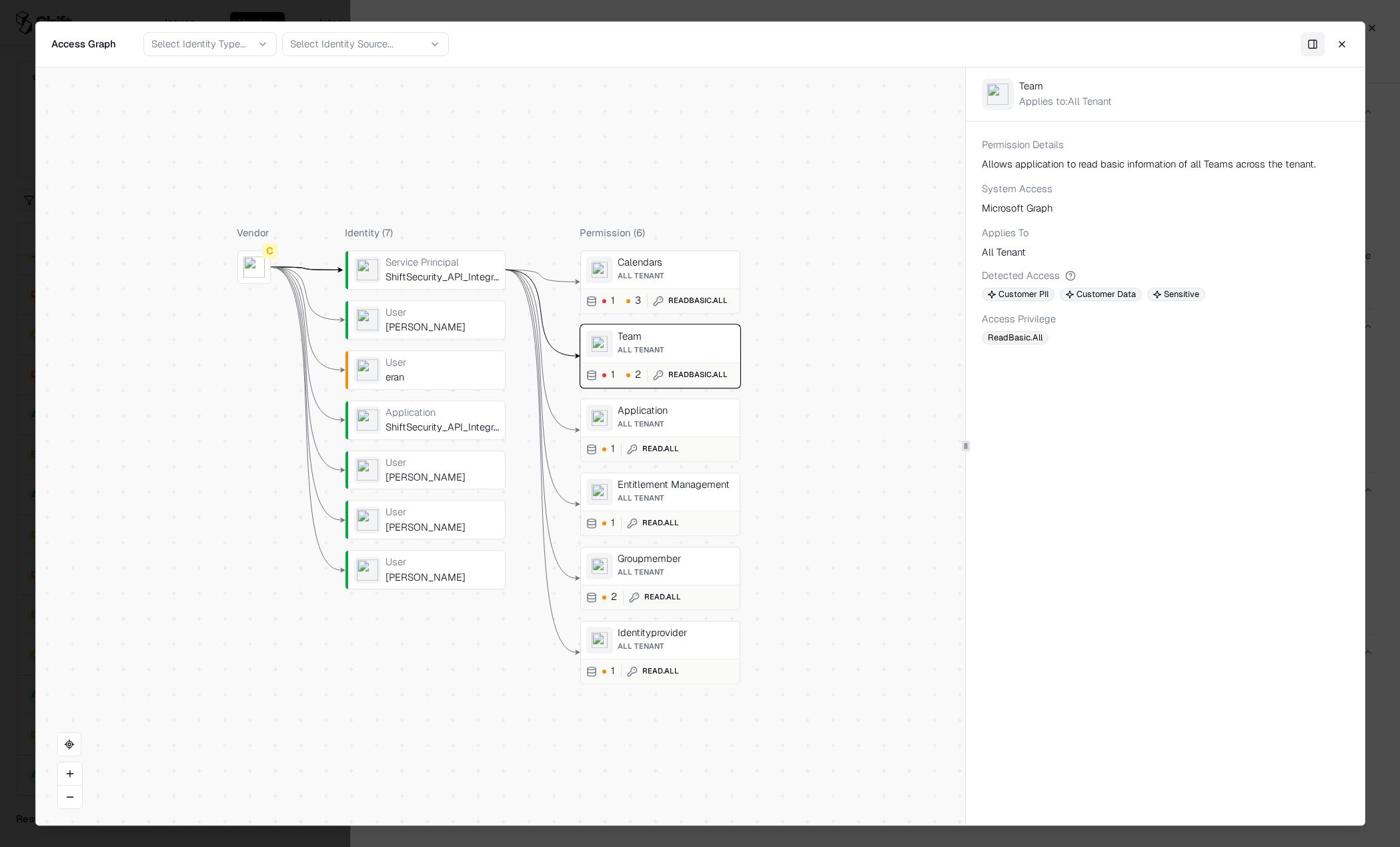
drag, startPoint x: 866, startPoint y: 631, endPoint x: 854, endPoint y: 592, distance: 40.8
click at [854, 592] on div "Vendor C Identity ( 7 ) Service Principal ShiftSecurity_API_Integration User [P…" at bounding box center [500, 446] width 930 height 758
click at [431, 418] on div "Application" at bounding box center [442, 412] width 114 height 12
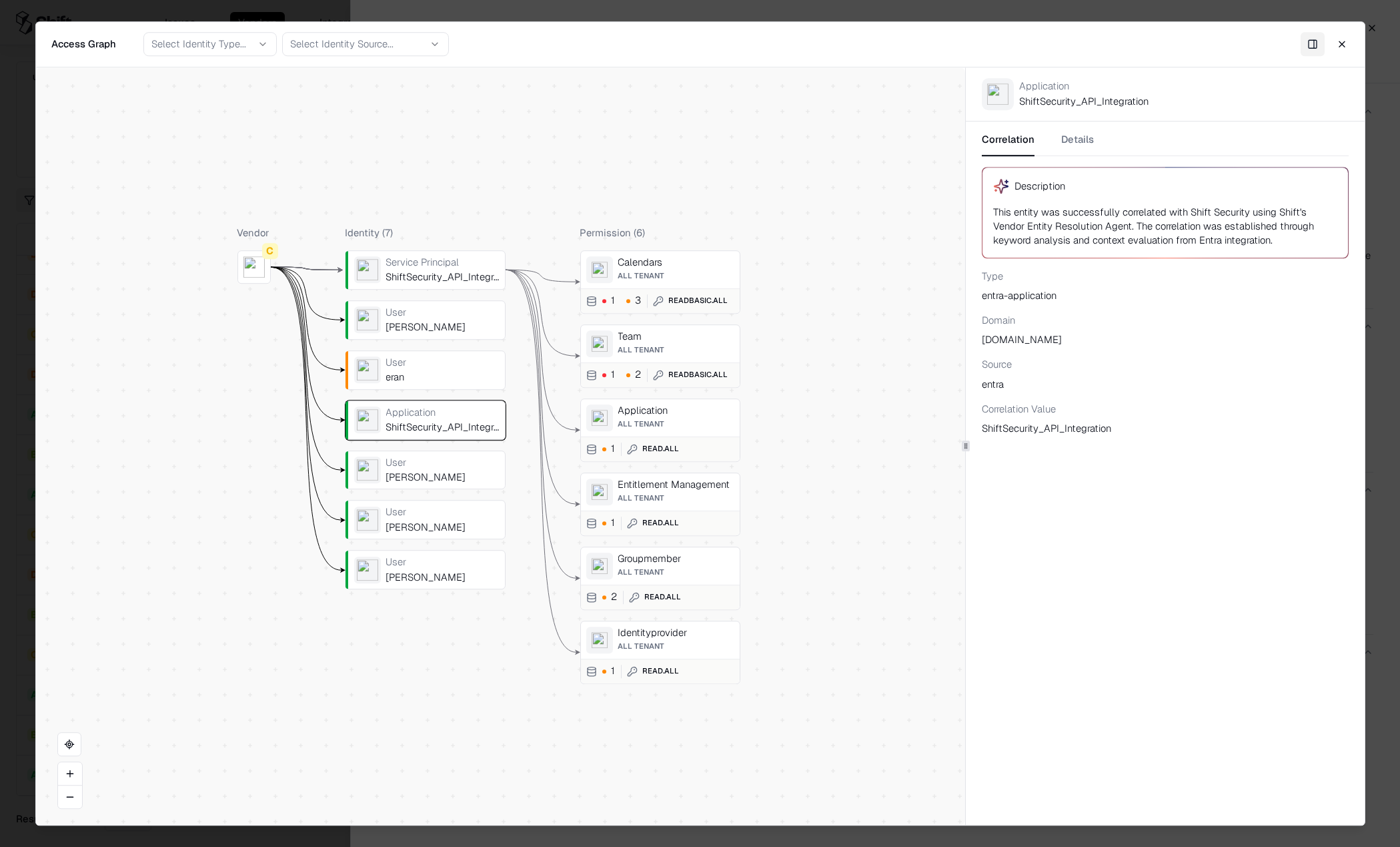
click at [1078, 128] on div "Correlation Details Description This entity was successfully correlated with Sh…" at bounding box center [1165, 283] width 398 height 324
click at [1082, 151] on button "Details" at bounding box center [1077, 144] width 32 height 24
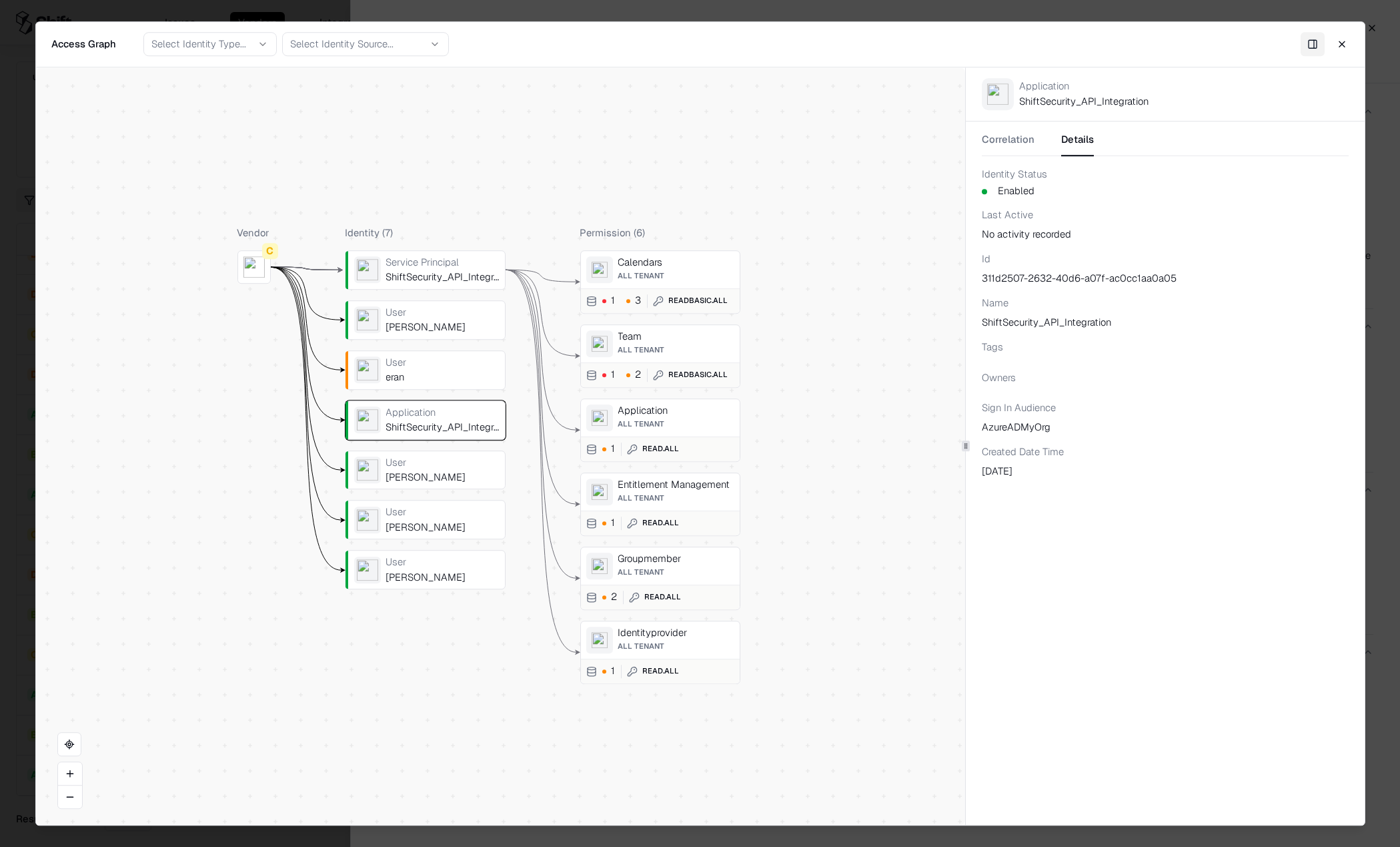
click at [1333, 47] on button "Close" at bounding box center [1342, 44] width 24 height 24
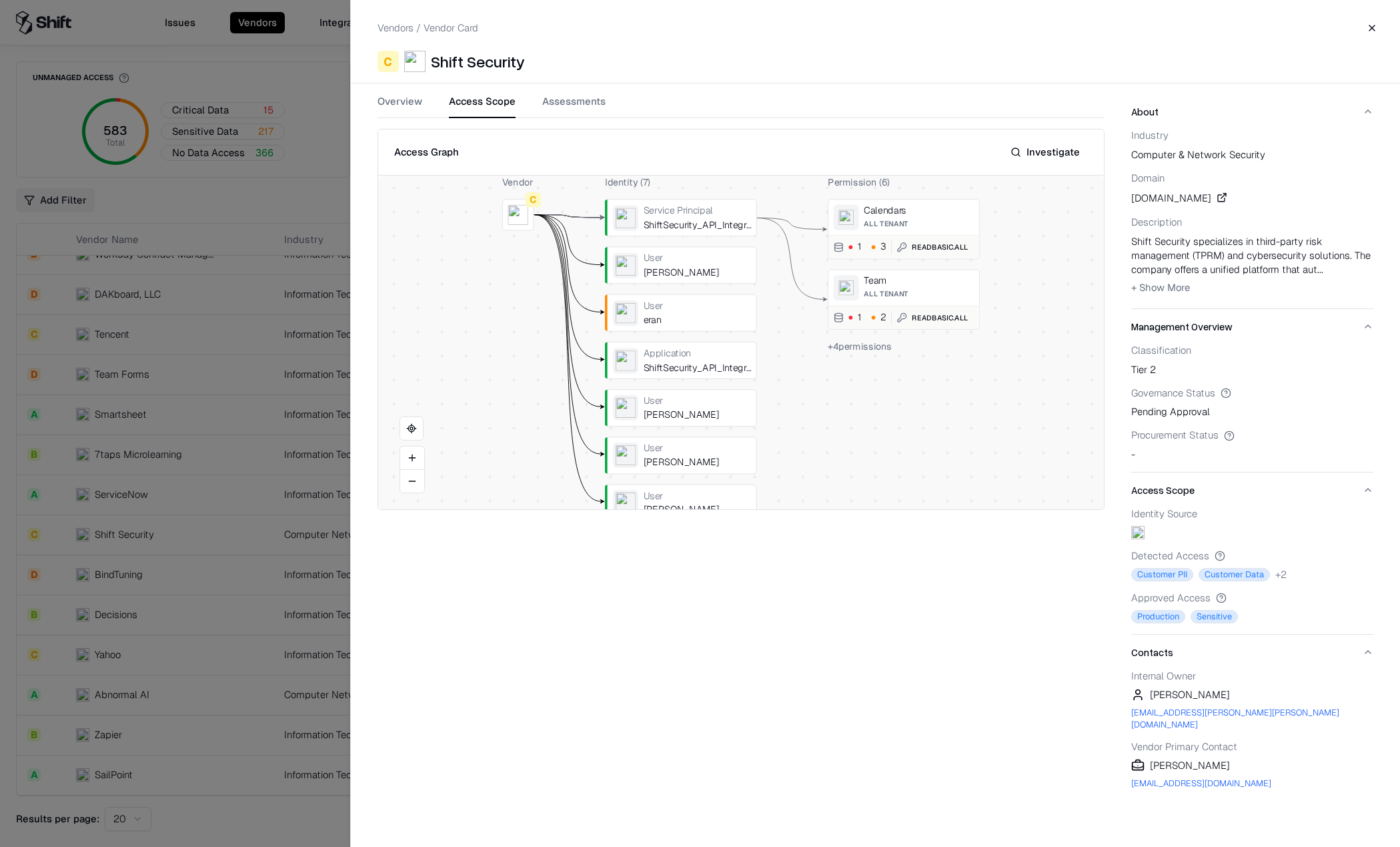
click at [571, 93] on div "Vendors / Vendor Card Close C Shift Security Overview Access Scope Assessments …" at bounding box center [875, 423] width 1050 height 847
click at [572, 100] on button "Assessments" at bounding box center [573, 106] width 64 height 24
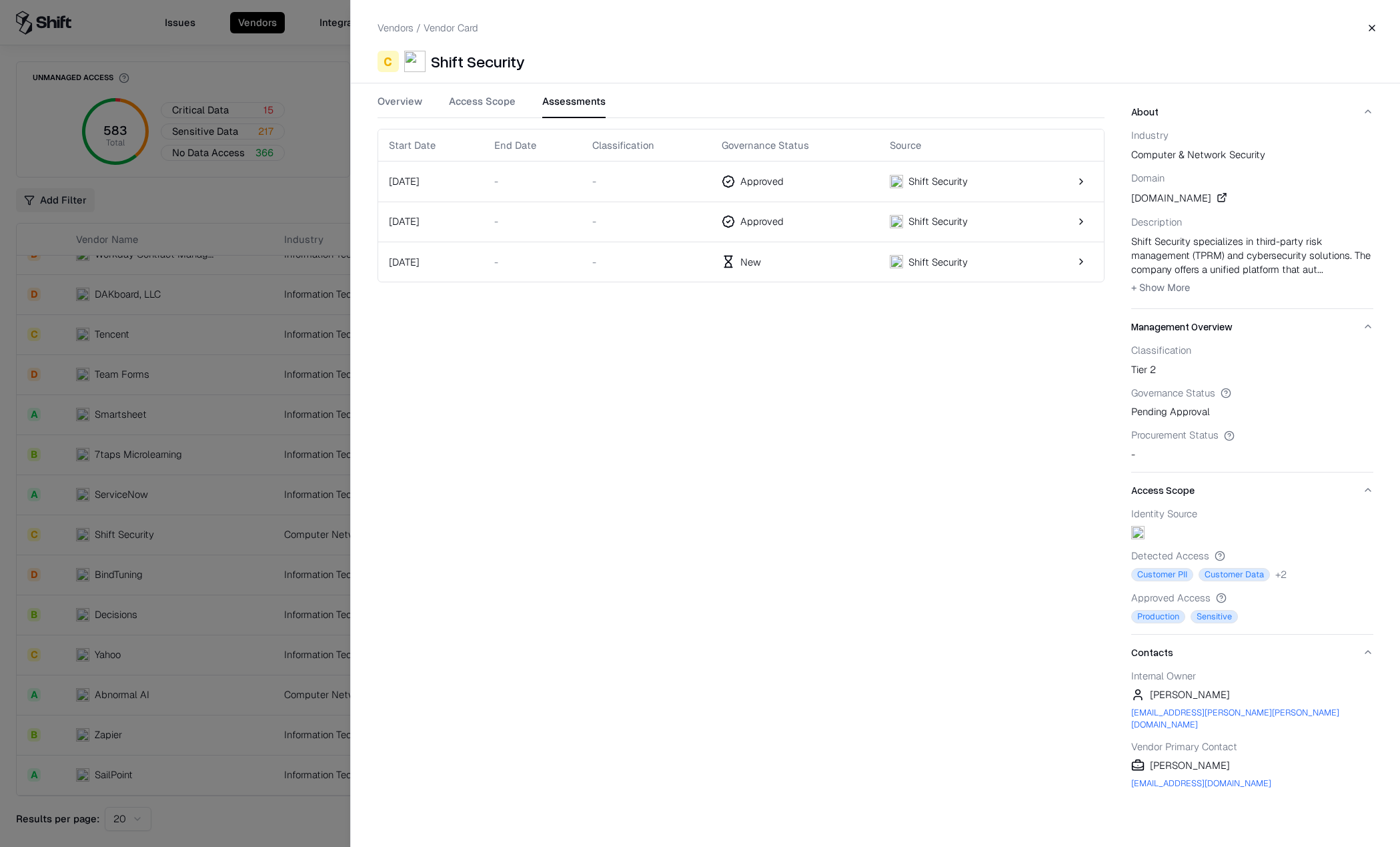
click at [515, 191] on td "-" at bounding box center [533, 181] width 98 height 40
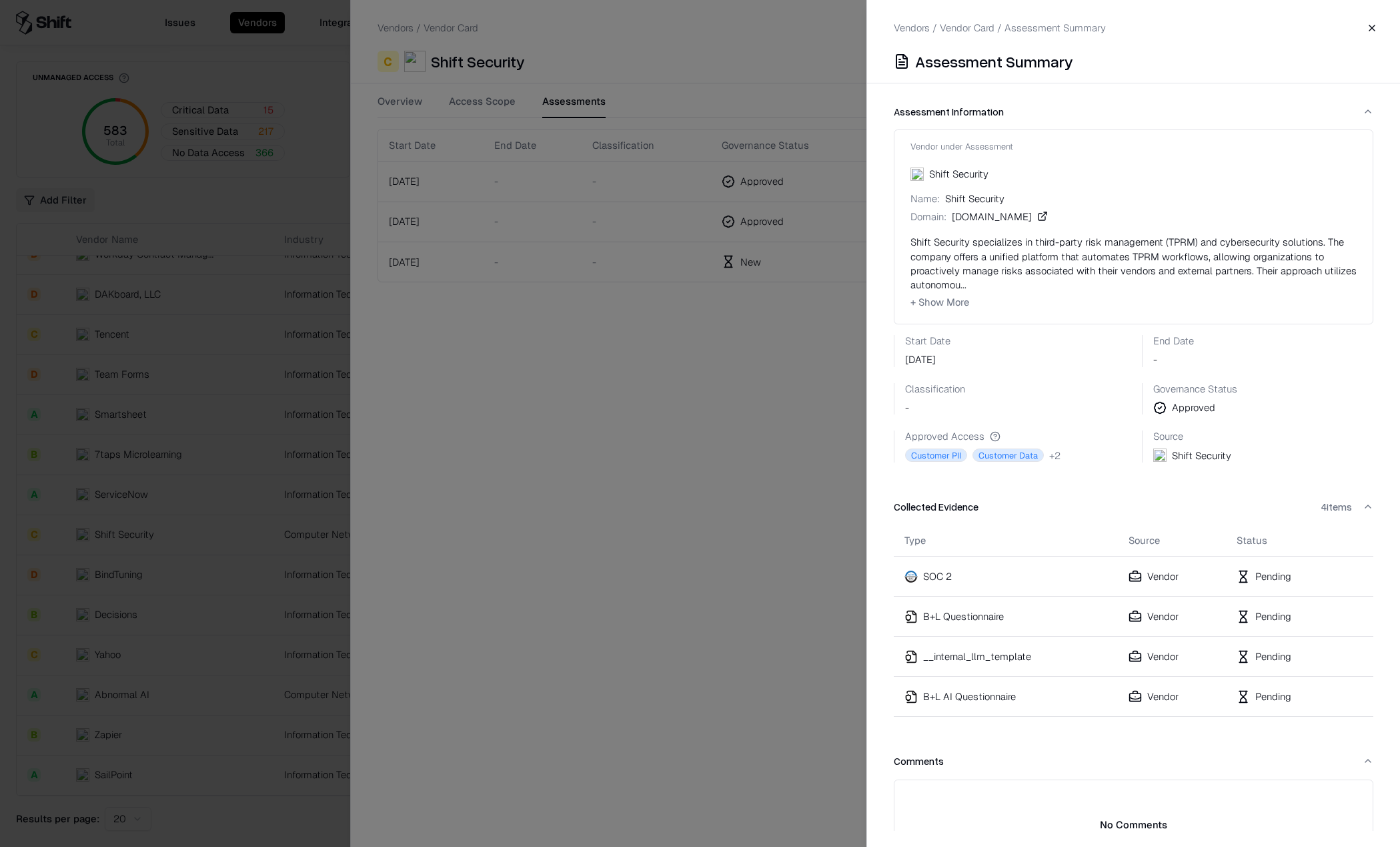
click at [1248, 569] on div "Pending" at bounding box center [1284, 575] width 94 height 14
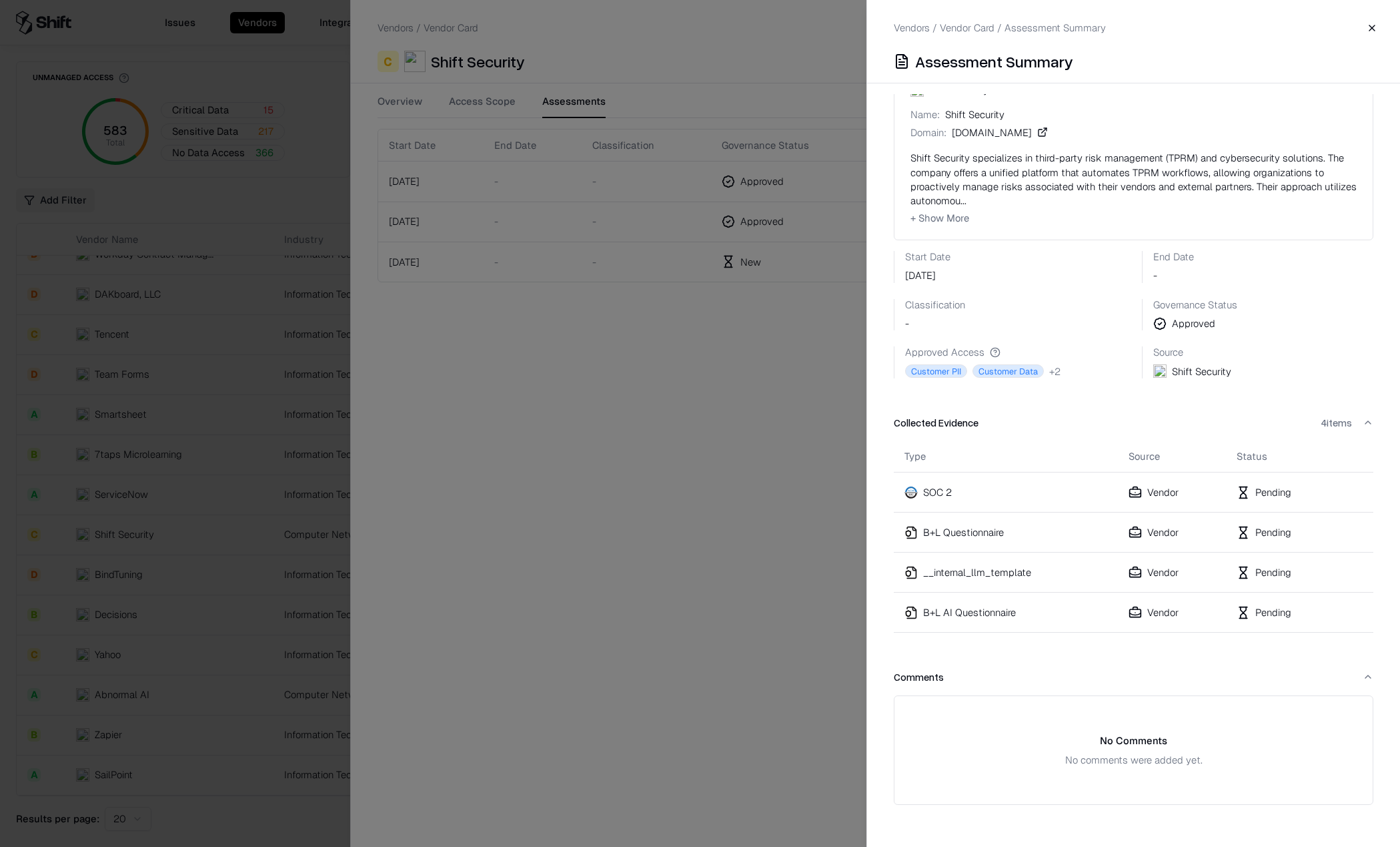
scroll to position [85, 0]
click at [938, 491] on div "SOC 2" at bounding box center [937, 490] width 29 height 14
click at [937, 491] on div "SOC 2" at bounding box center [937, 490] width 29 height 14
click at [1167, 494] on div "Vendor" at bounding box center [1172, 490] width 87 height 14
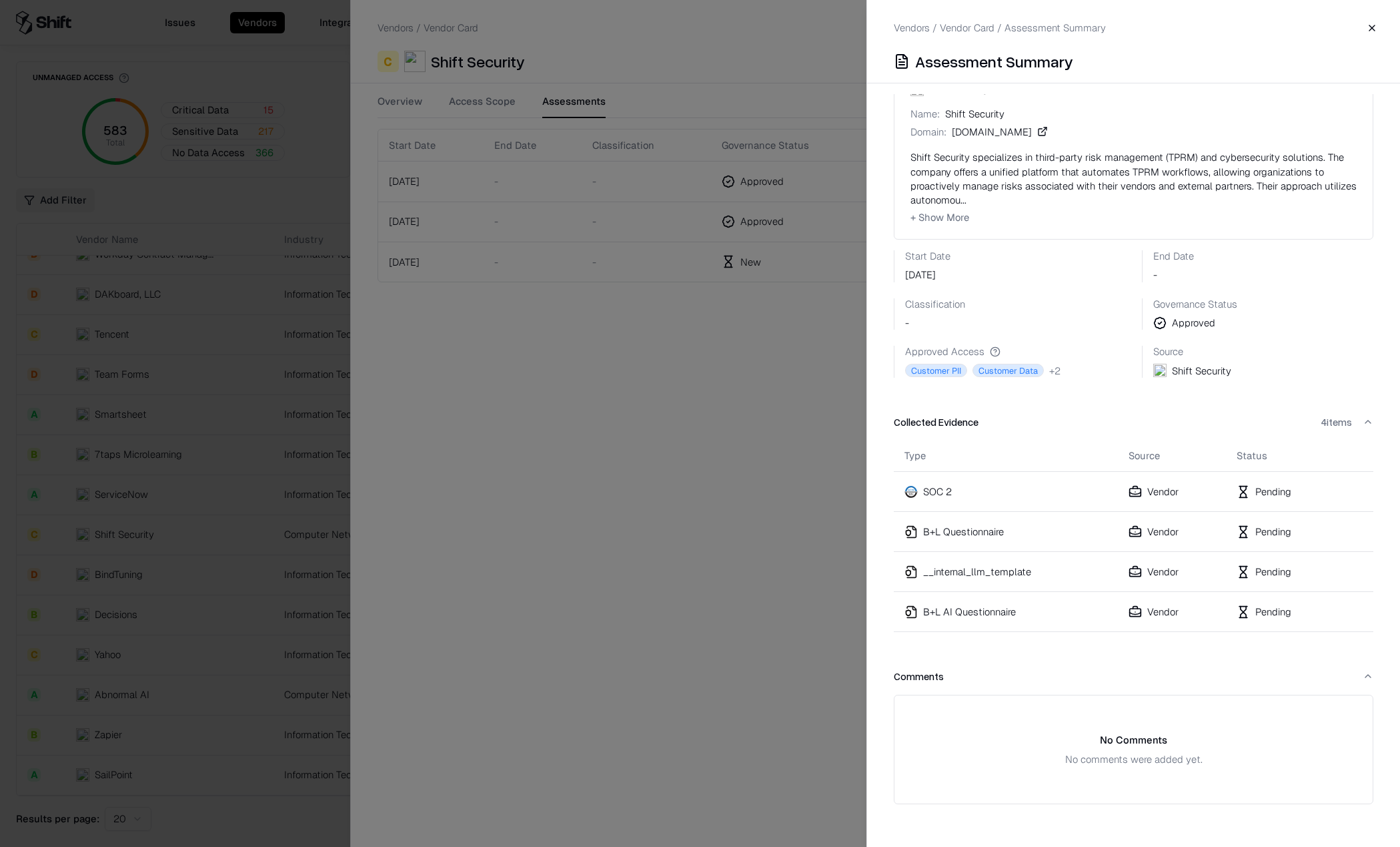
click at [1376, 32] on button "Close" at bounding box center [1372, 28] width 24 height 24
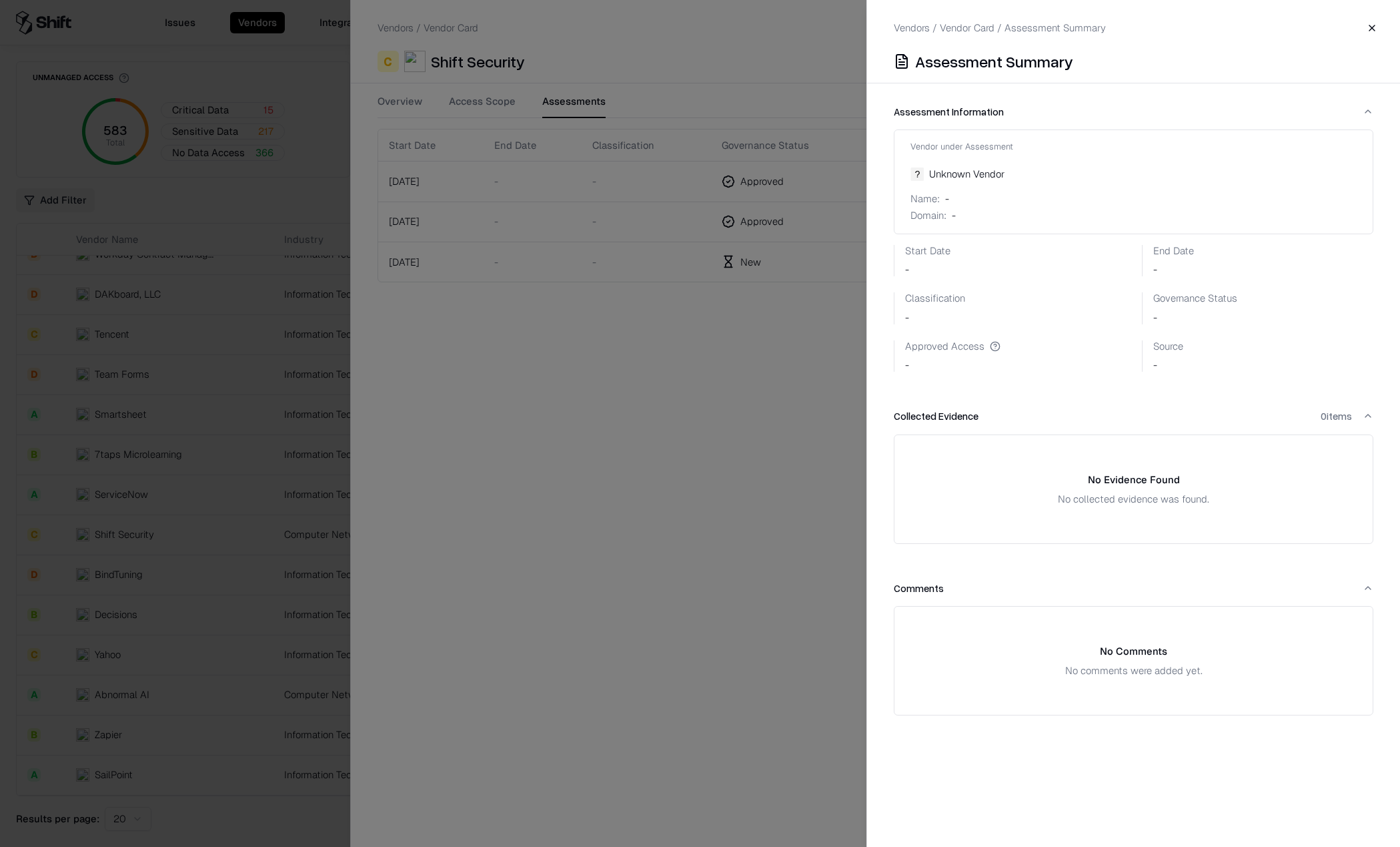
scroll to position [0, 0]
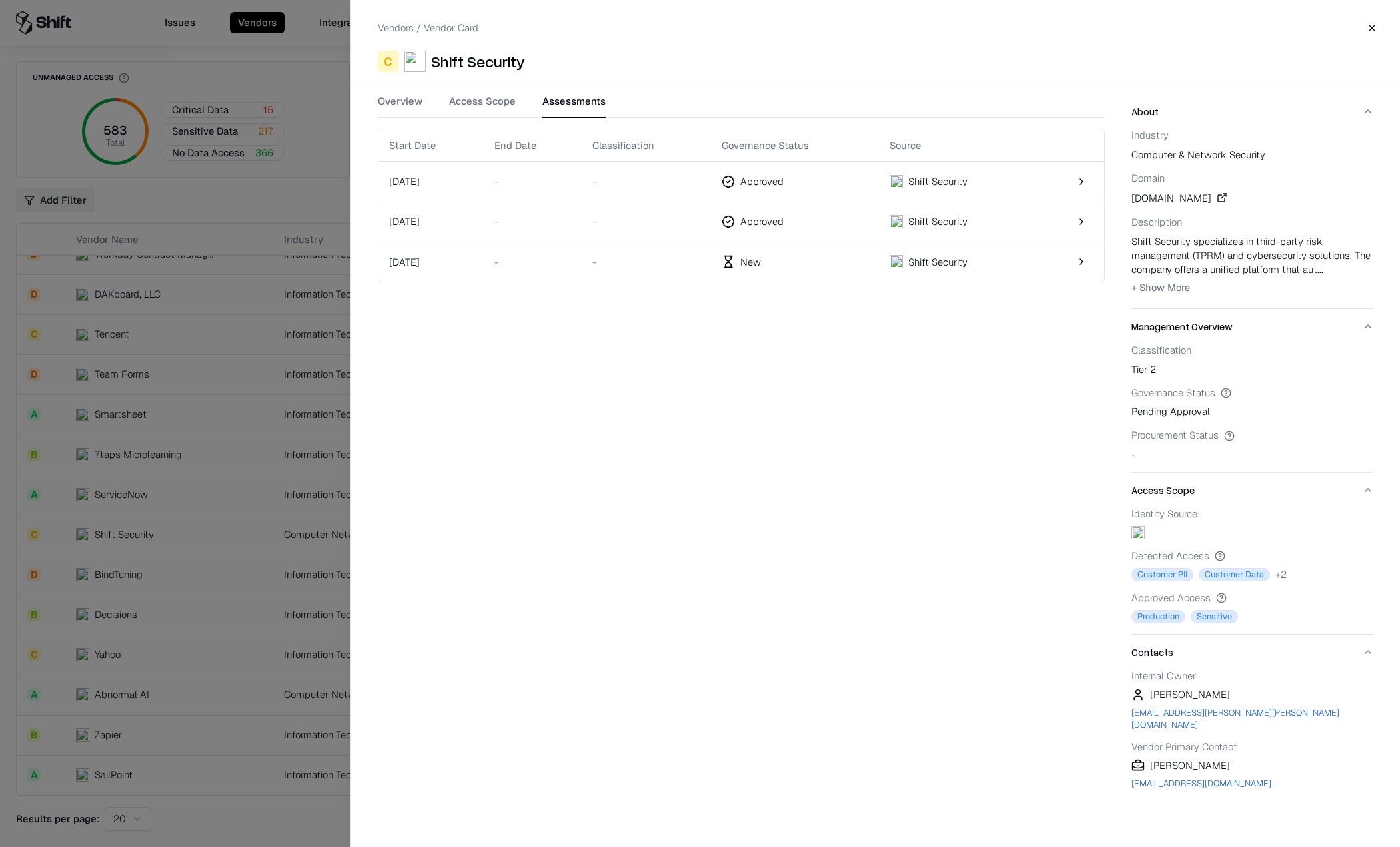
click at [403, 109] on button "Overview" at bounding box center [400, 106] width 44 height 24
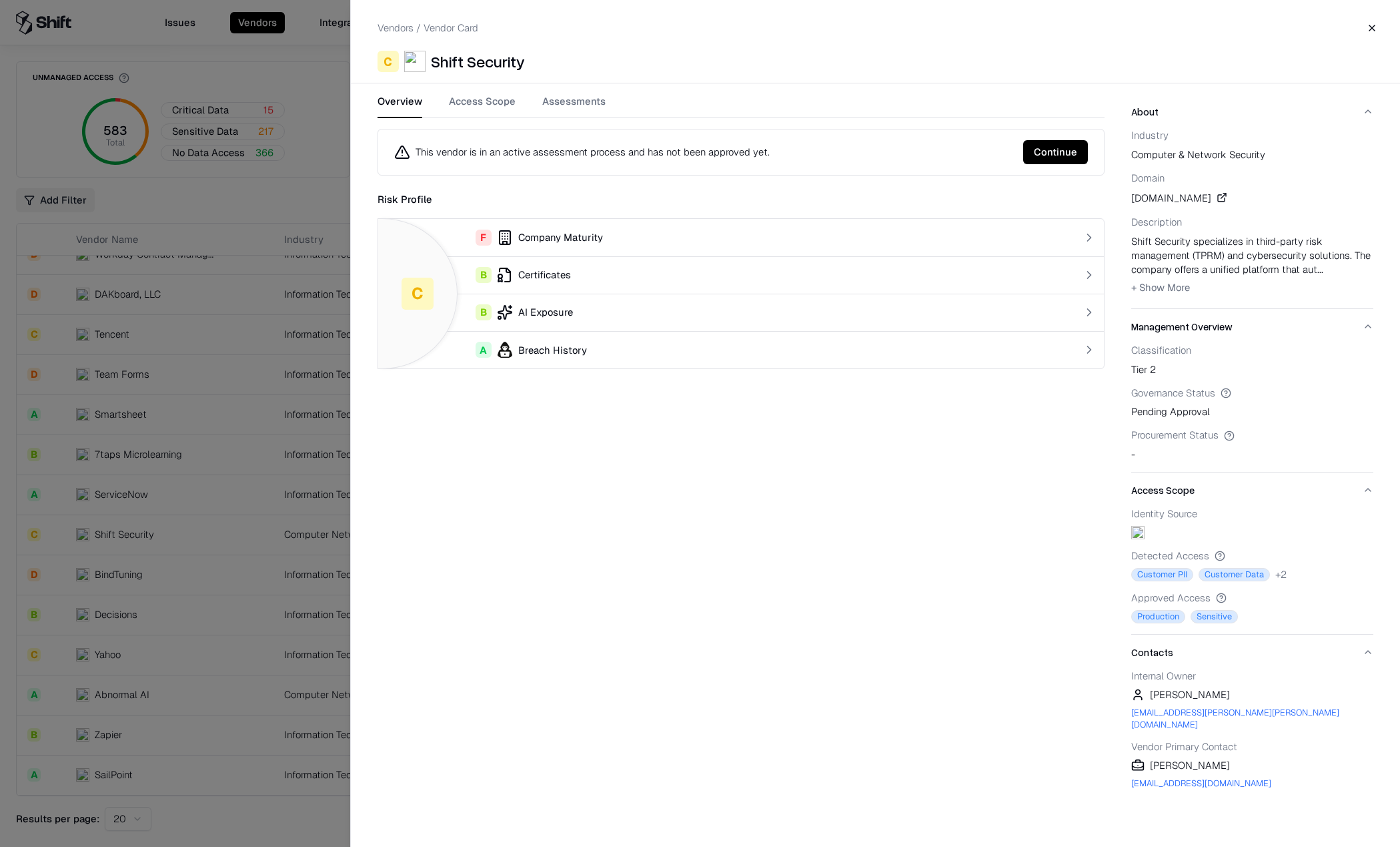
click at [1054, 151] on button "Continue" at bounding box center [1056, 152] width 65 height 24
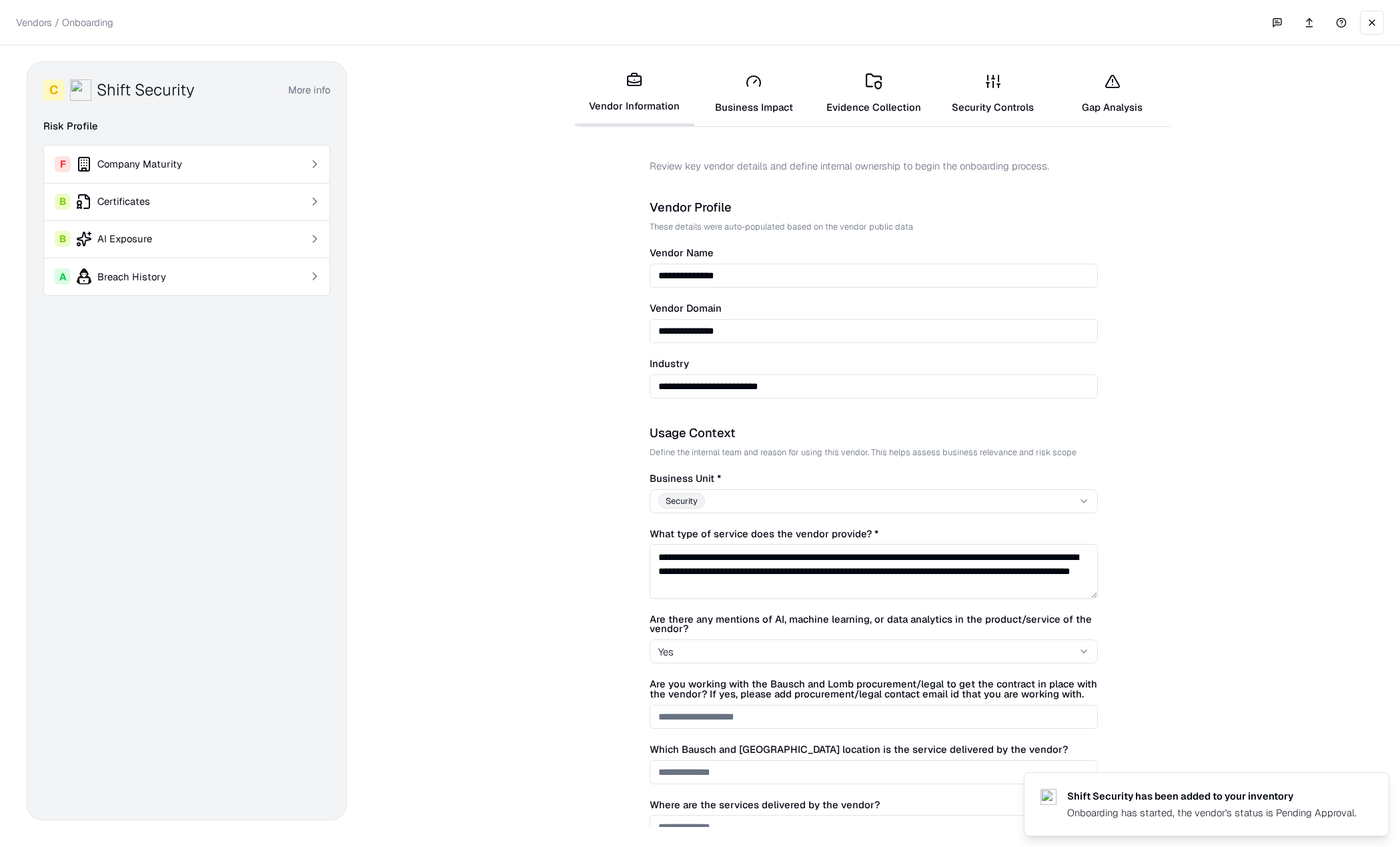
click at [754, 103] on link "Business Impact" at bounding box center [754, 93] width 119 height 62
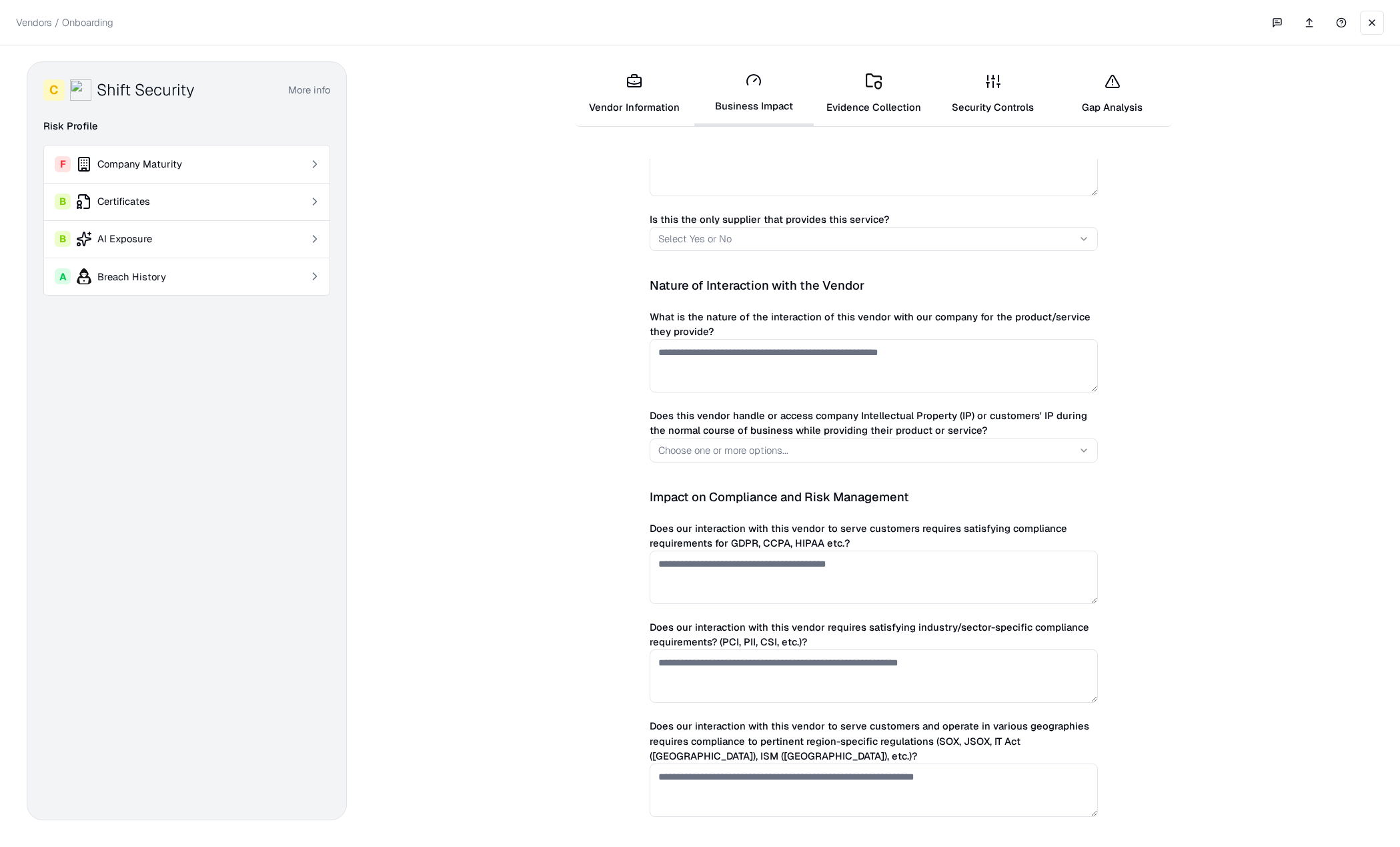
scroll to position [913, 0]
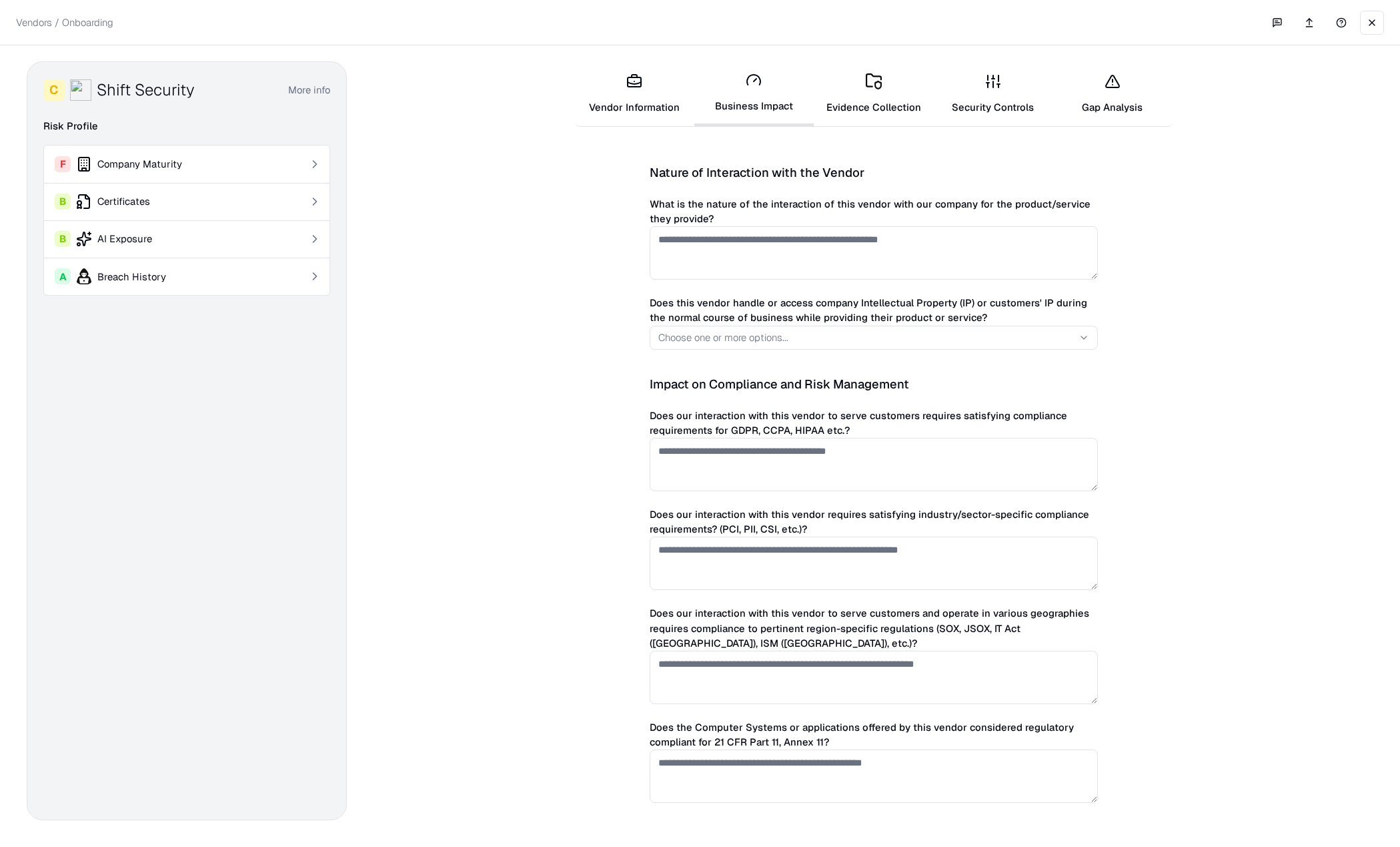
click at [852, 88] on link "Evidence Collection" at bounding box center [873, 93] width 119 height 62
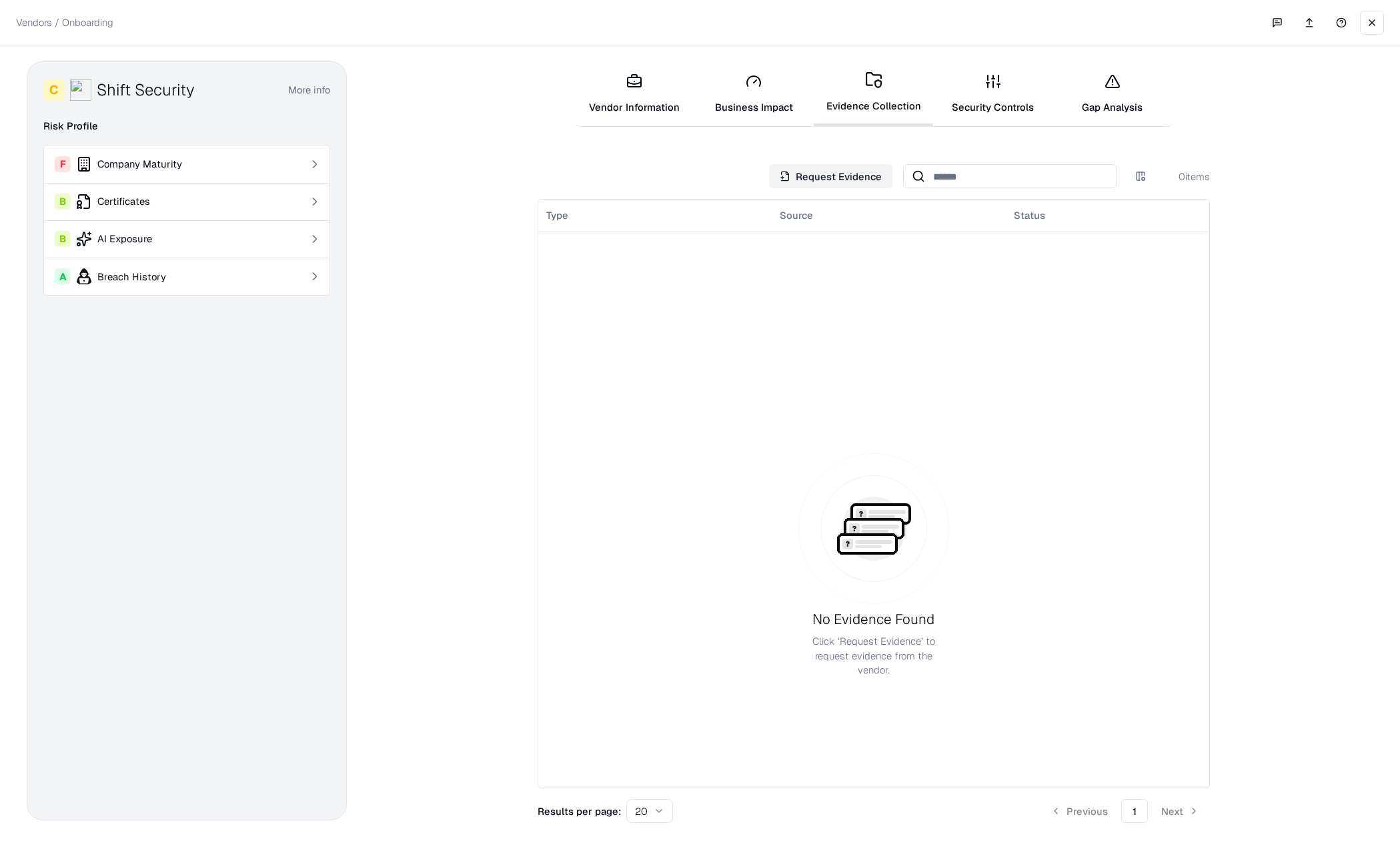
click at [999, 88] on icon at bounding box center [993, 80] width 16 height 16
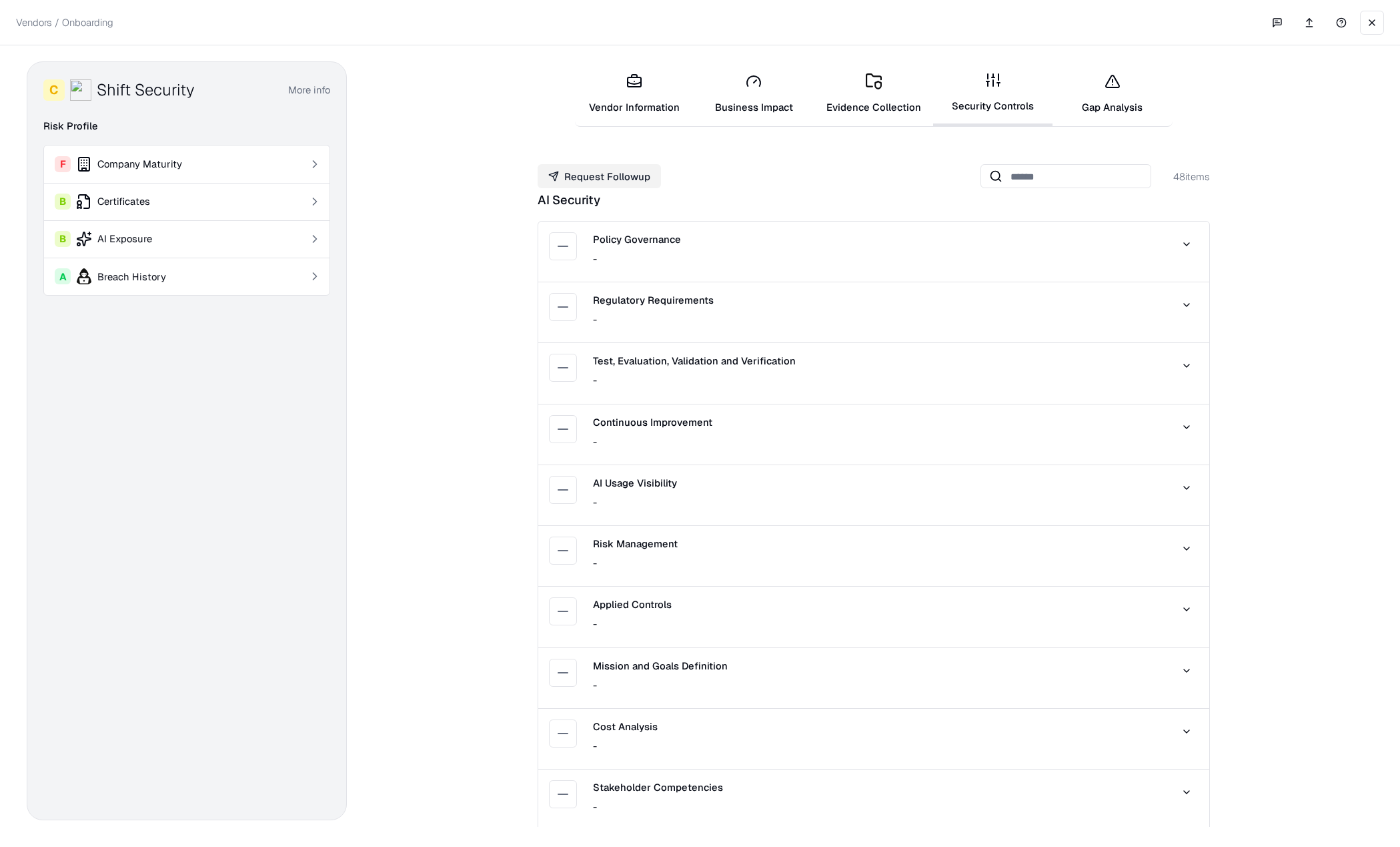
click at [1109, 92] on link "Gap Analysis" at bounding box center [1112, 93] width 119 height 62
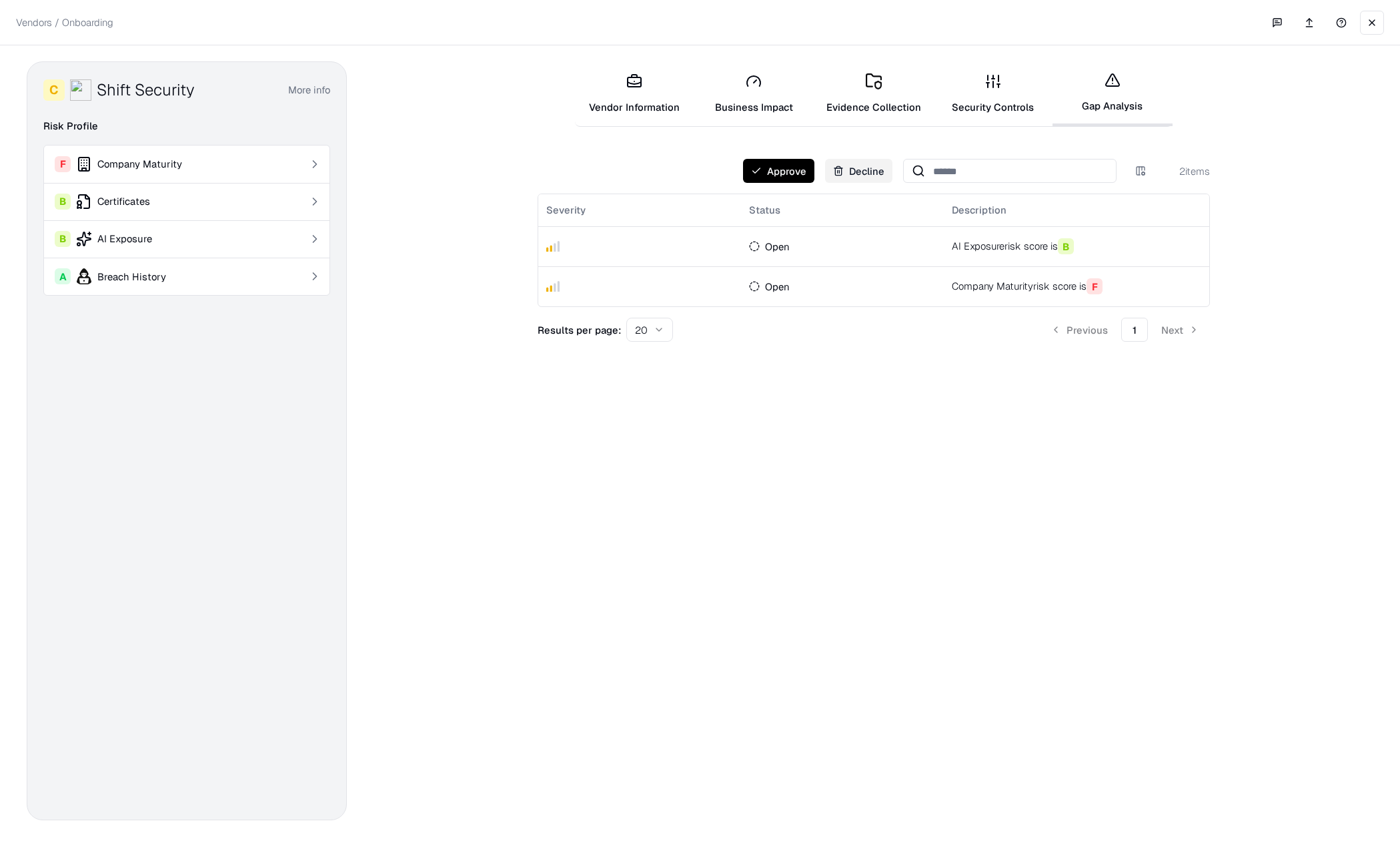
click at [1374, 23] on button at bounding box center [1372, 23] width 24 height 24
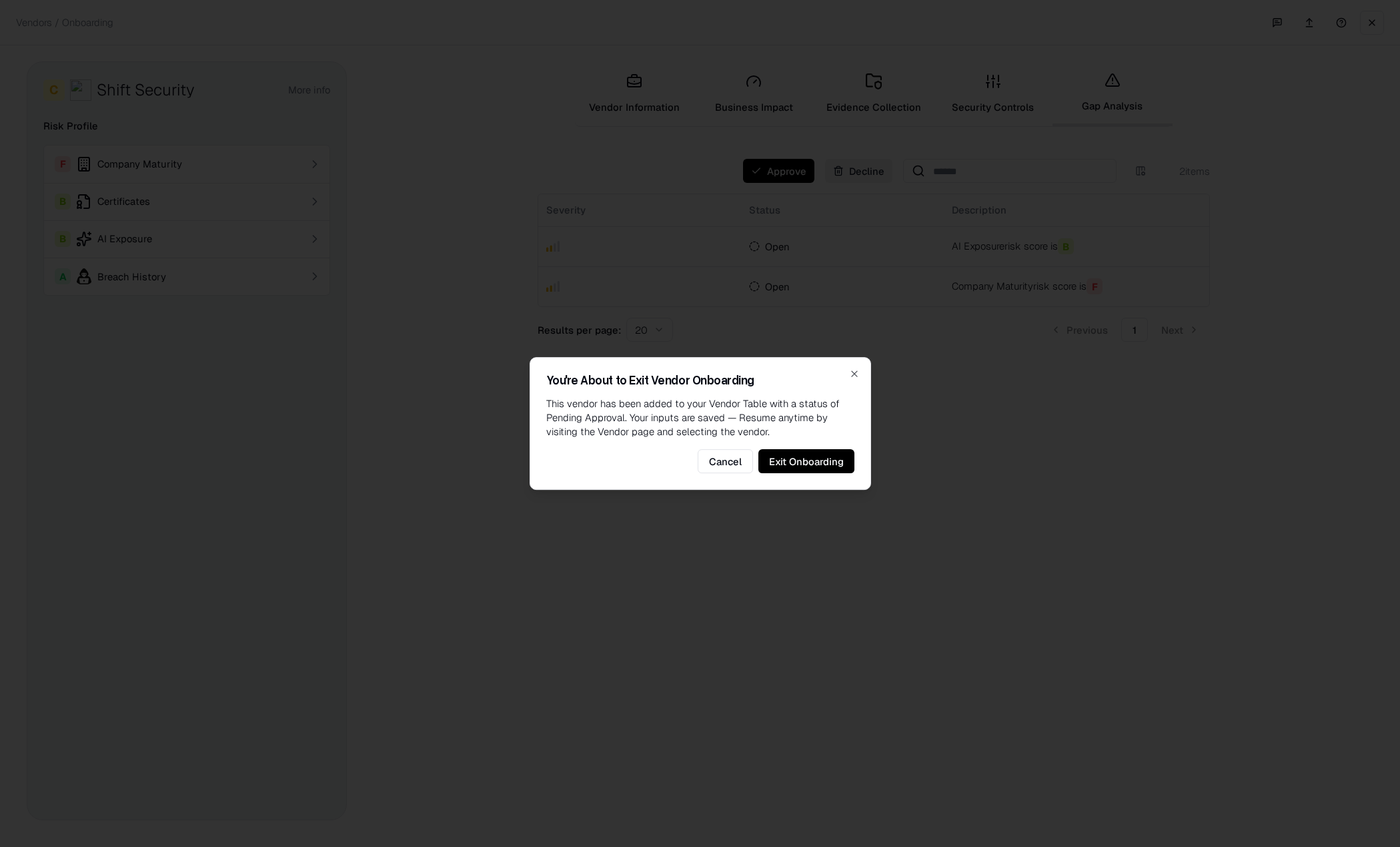
click at [730, 460] on button "Cancel" at bounding box center [726, 461] width 55 height 24
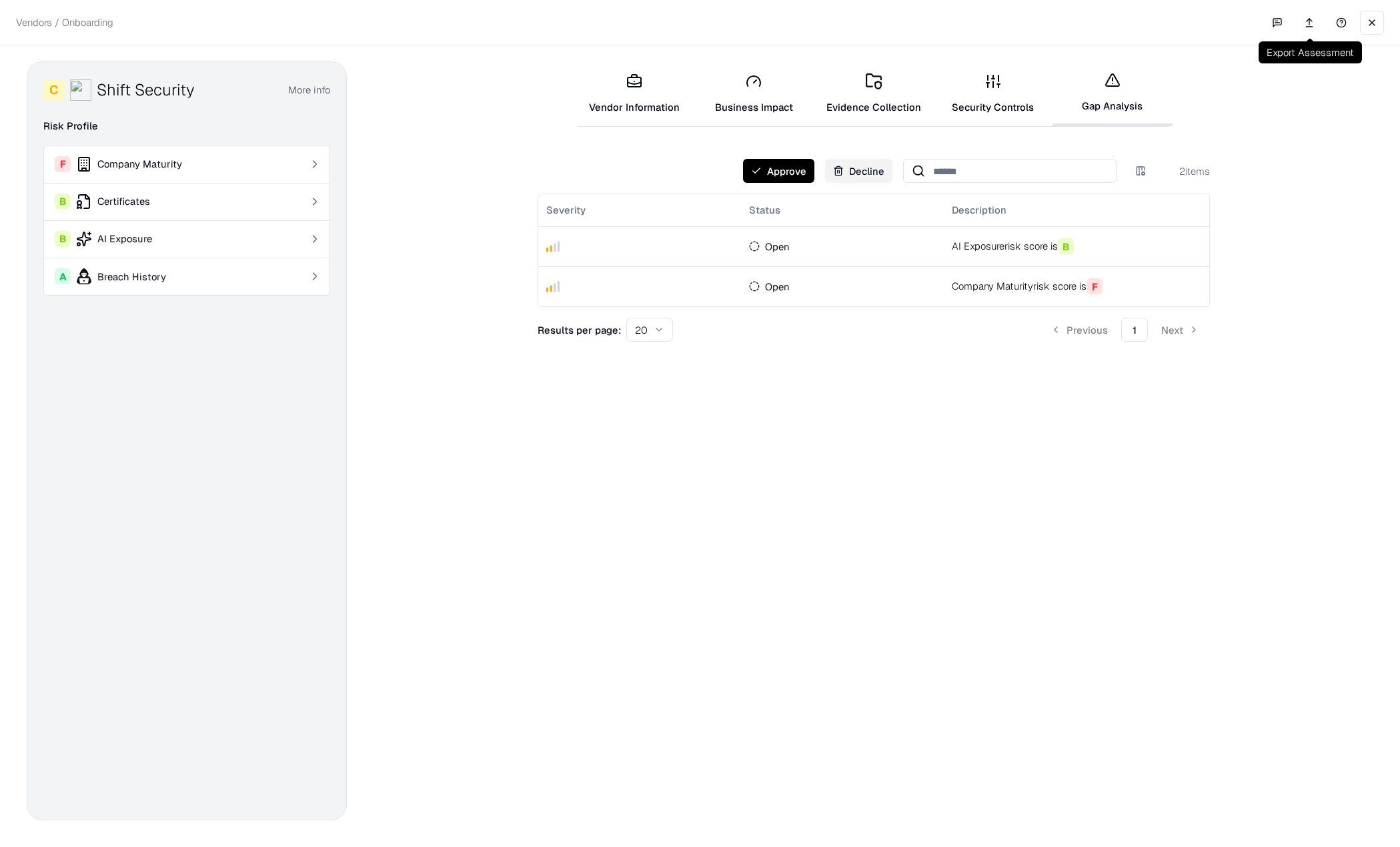
click at [1313, 23] on link at bounding box center [1309, 23] width 27 height 24
drag, startPoint x: 556, startPoint y: 497, endPoint x: 698, endPoint y: 415, distance: 164.0
click at [556, 497] on div "Approve Decline 2 items Severity Status Description Open AI Exposure risk score…" at bounding box center [874, 490] width 1000 height 661
click at [1372, 22] on button at bounding box center [1372, 23] width 24 height 24
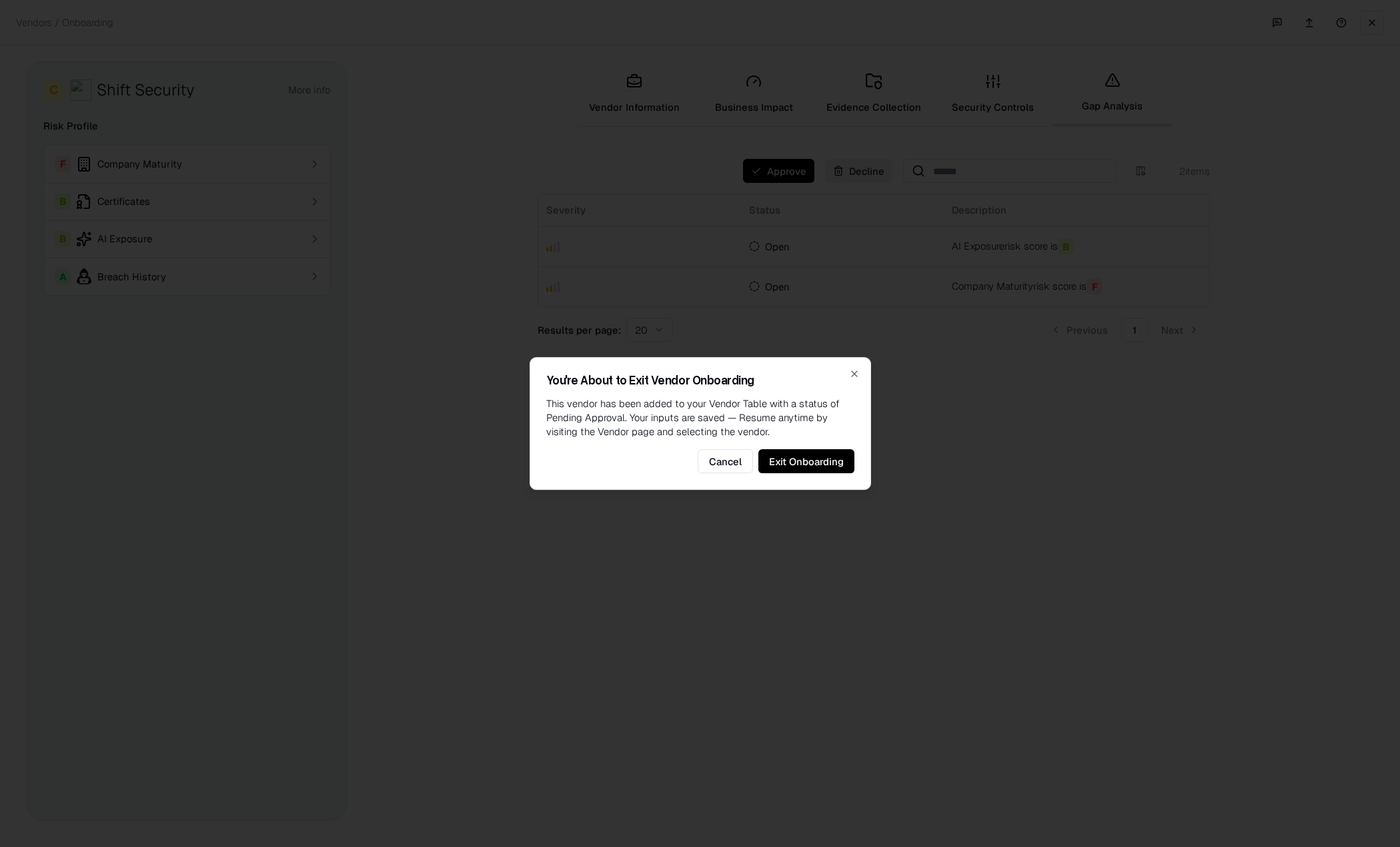
click at [785, 455] on button "Exit Onboarding" at bounding box center [806, 461] width 96 height 24
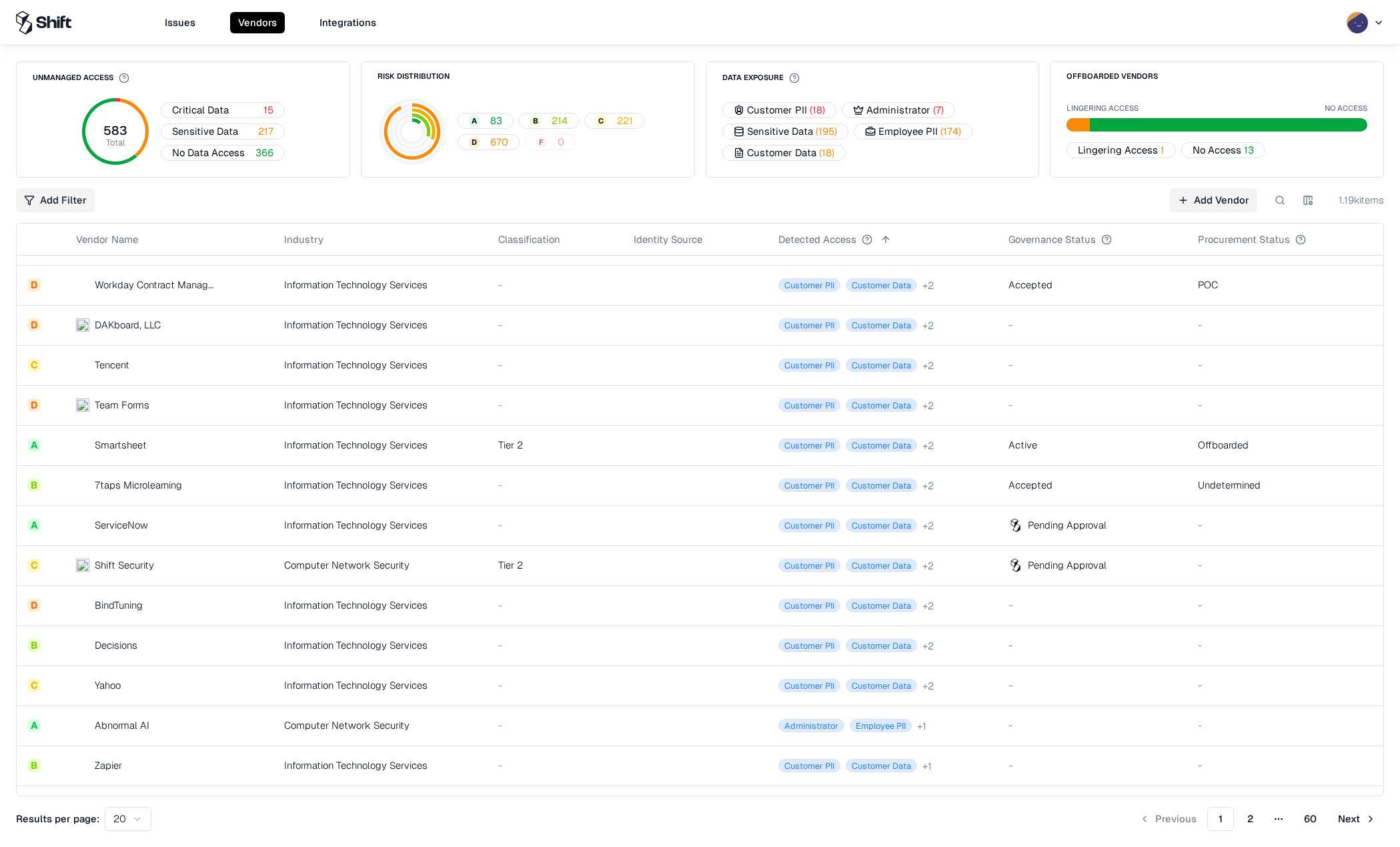
scroll to position [261, 0]
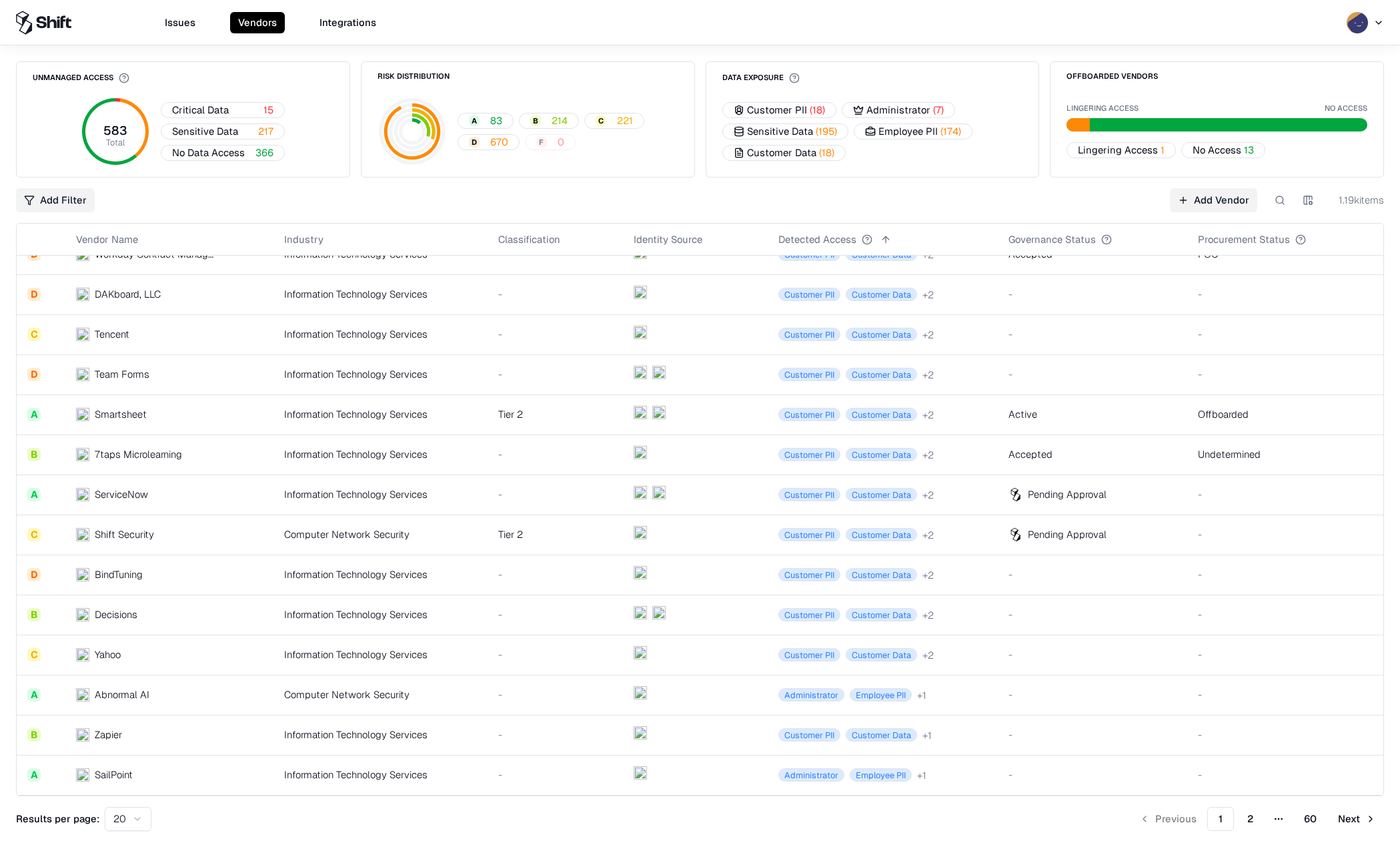
click at [117, 656] on div "Yahoo" at bounding box center [108, 654] width 26 height 14
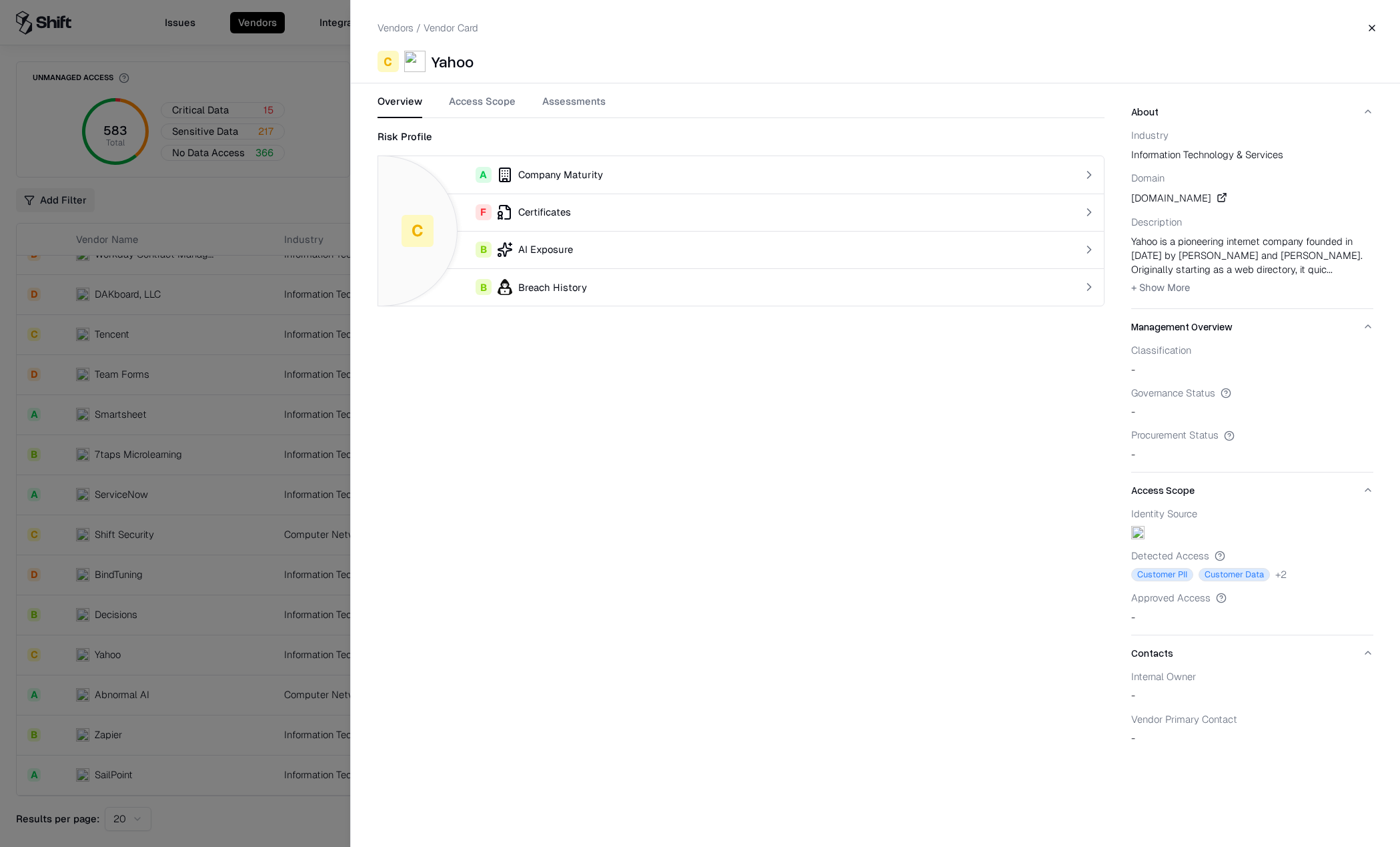
click at [562, 103] on button "Assessments" at bounding box center [573, 106] width 64 height 24
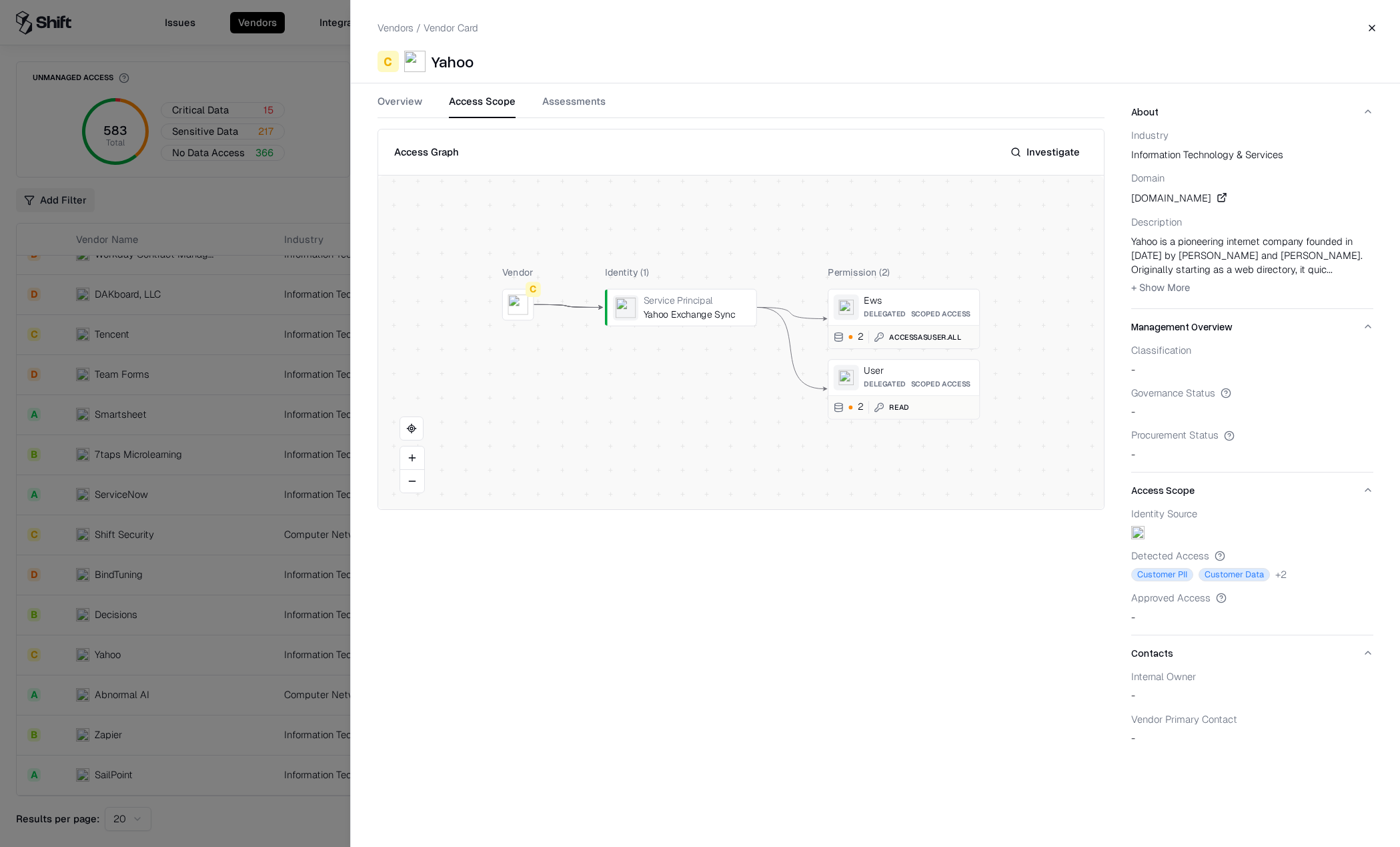
click at [463, 103] on button "Access Scope" at bounding box center [482, 106] width 66 height 24
click at [0, 0] on button at bounding box center [0, 0] width 0 height 0
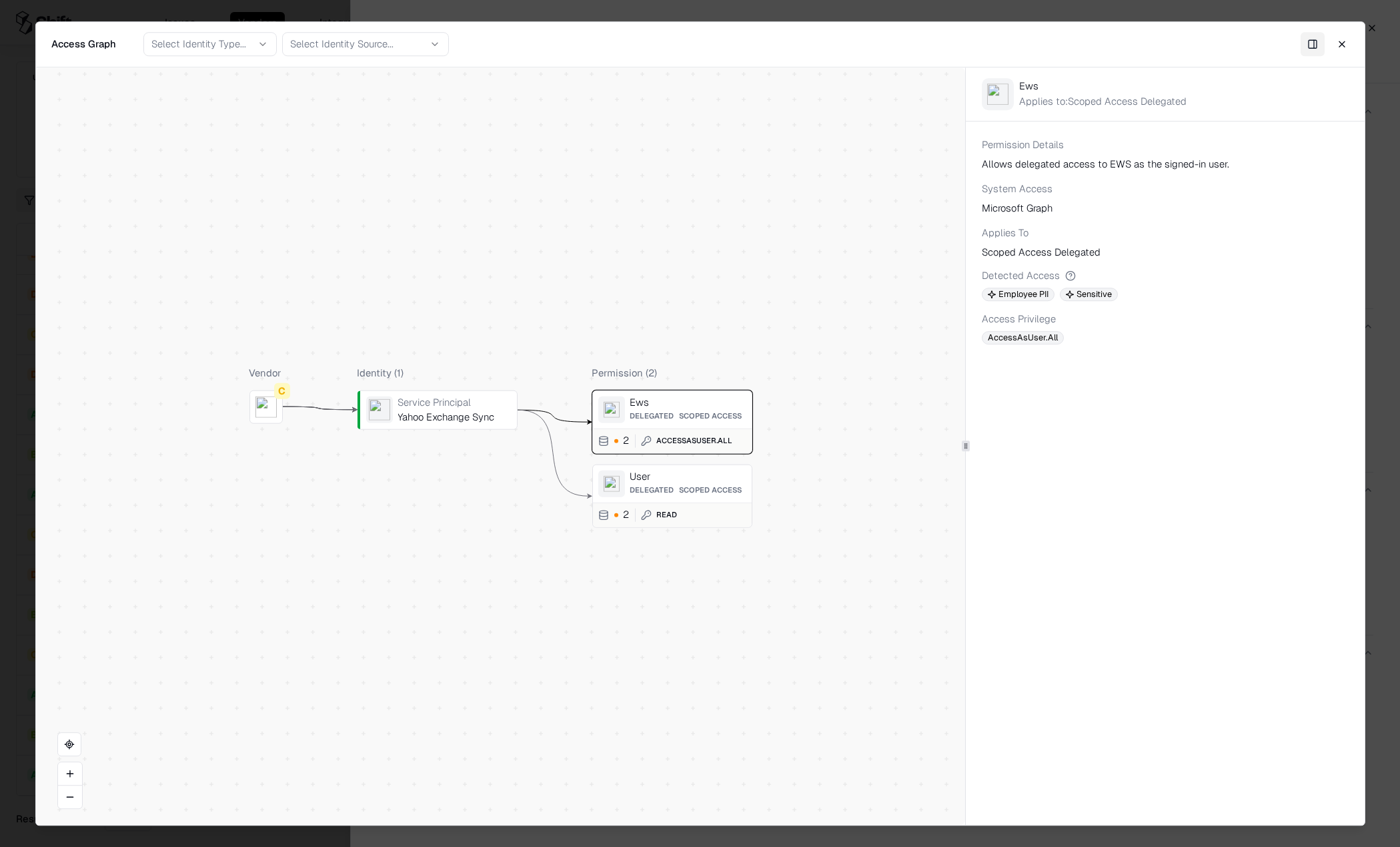
click at [695, 436] on div "AccessAsUser.All" at bounding box center [694, 441] width 76 height 11
click at [675, 406] on div "Ews" at bounding box center [688, 401] width 116 height 12
click at [684, 478] on div "User" at bounding box center [688, 476] width 116 height 12
click at [441, 414] on div "Yahoo Exchange Sync" at bounding box center [454, 417] width 114 height 12
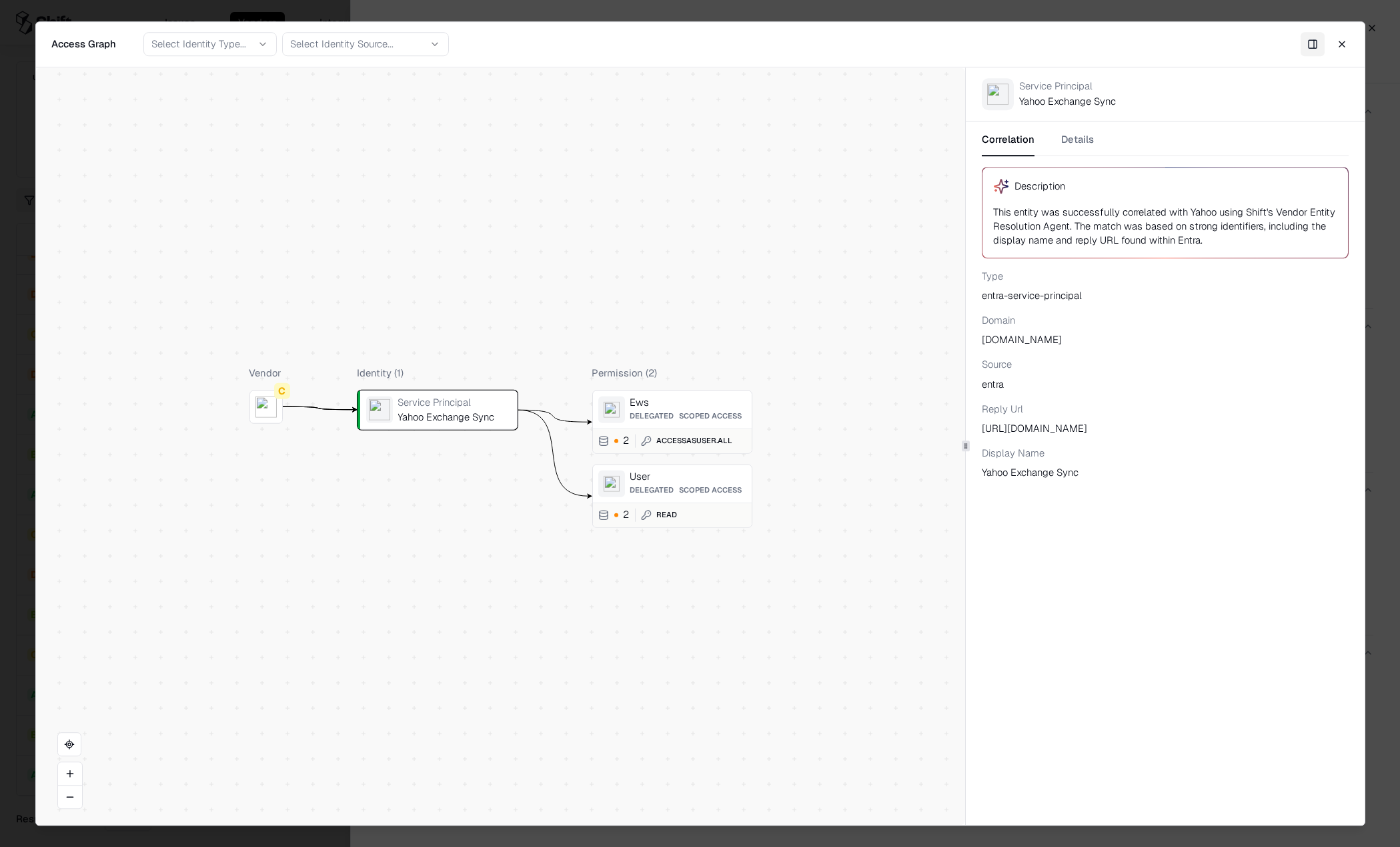
click at [675, 413] on div "Delegated Scoped Access" at bounding box center [688, 416] width 116 height 9
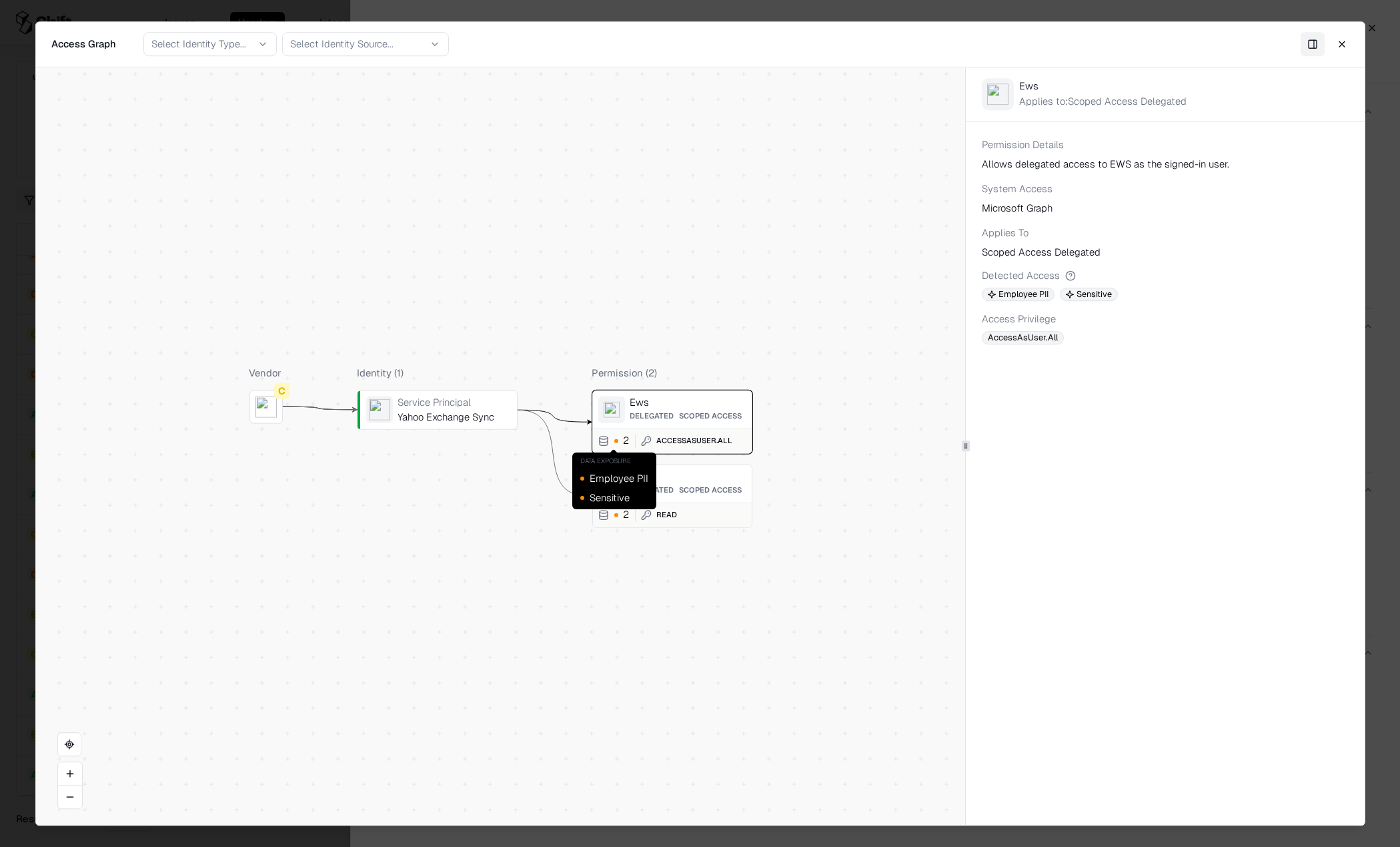
click at [621, 467] on div "User Delegated Scoped Access 2 Read" at bounding box center [671, 495] width 160 height 64
click at [622, 443] on div "2" at bounding box center [622, 441] width 16 height 11
drag, startPoint x: 1128, startPoint y: 163, endPoint x: 1106, endPoint y: 163, distance: 22.0
click at [1106, 163] on div "Allows delegated access to EWS as the signed-in user." at bounding box center [1165, 163] width 367 height 14
copy div "EWS"
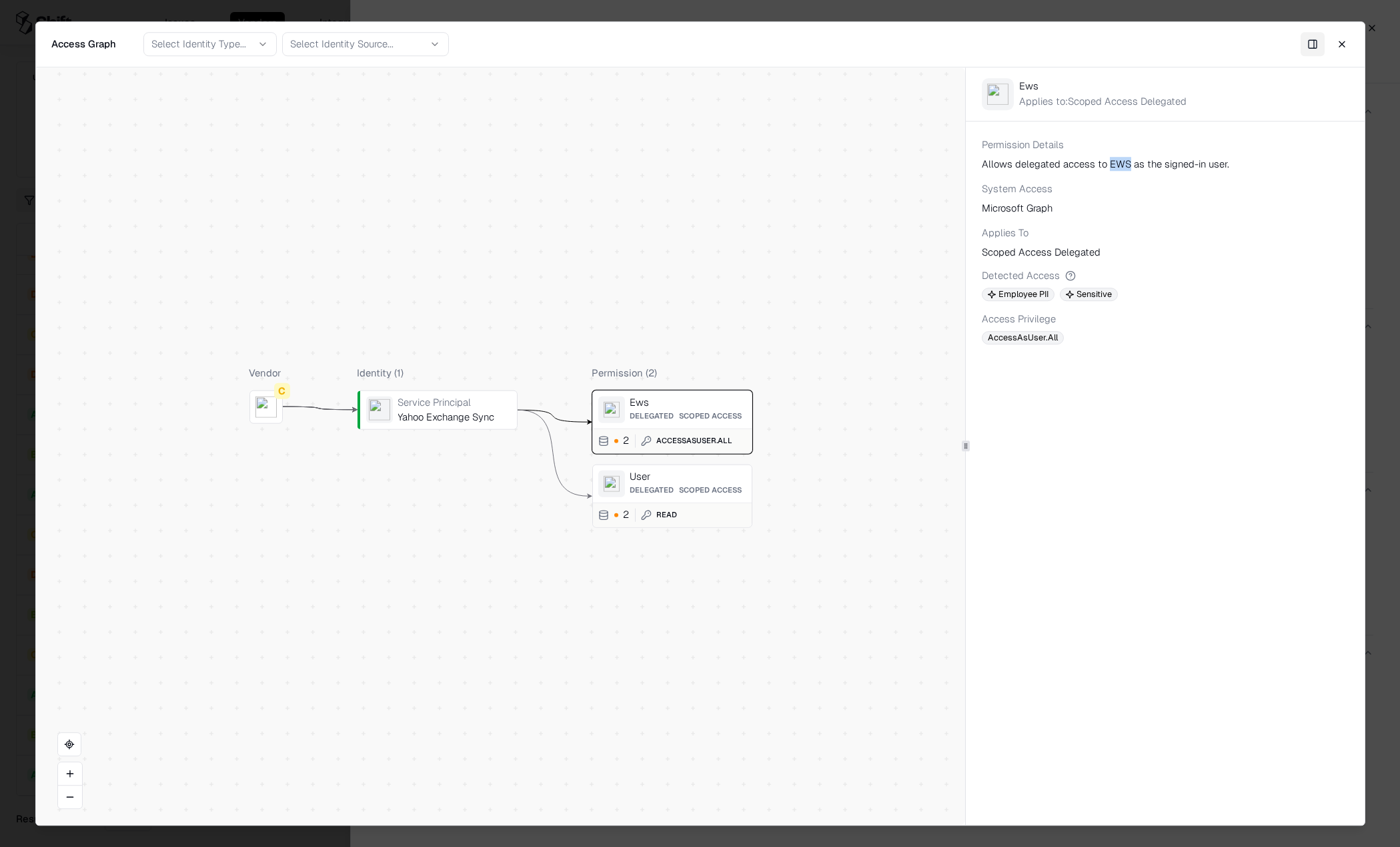
click at [1342, 44] on button "Close" at bounding box center [1342, 44] width 24 height 24
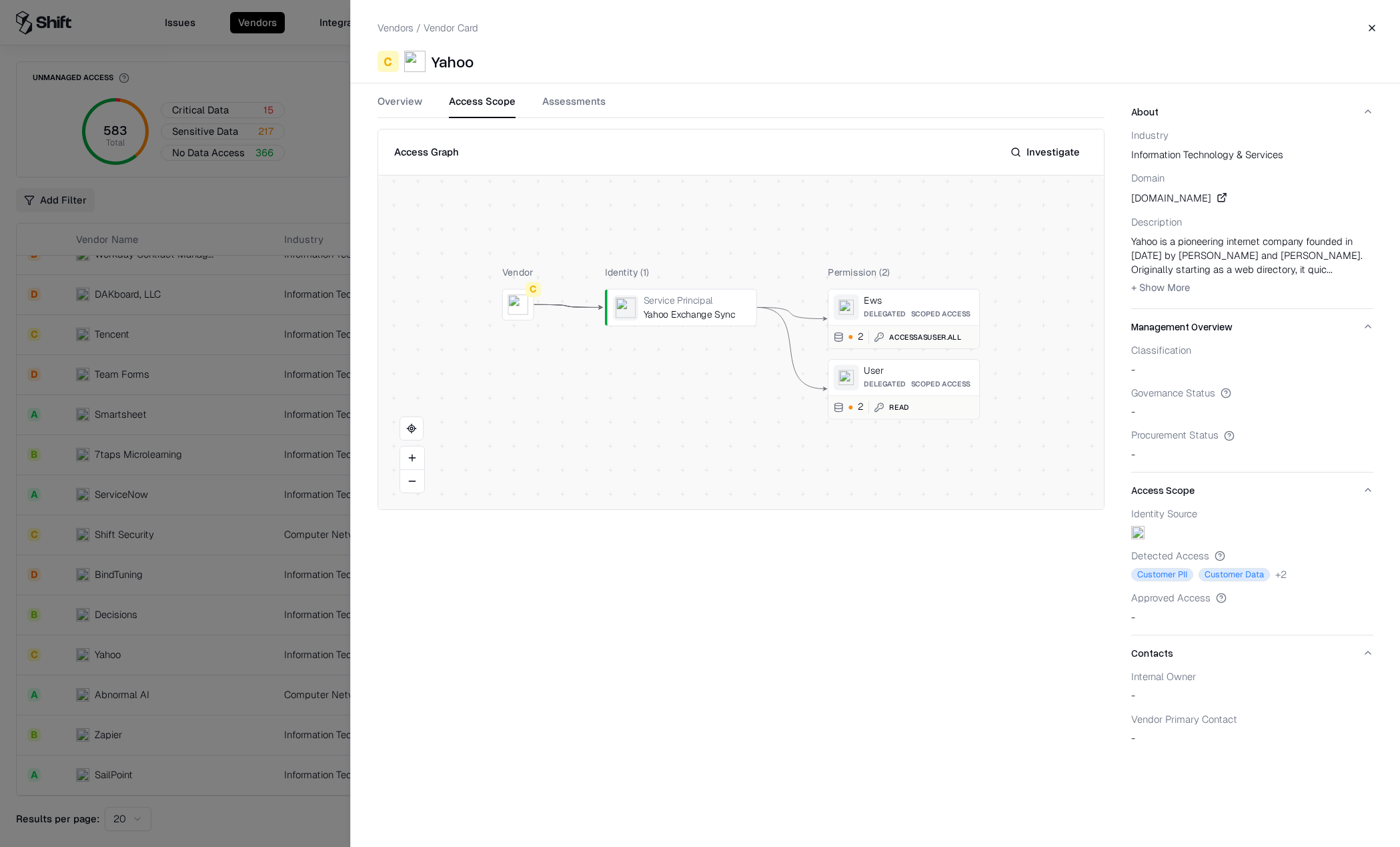
click at [1176, 284] on span "+ Show More" at bounding box center [1161, 287] width 59 height 13
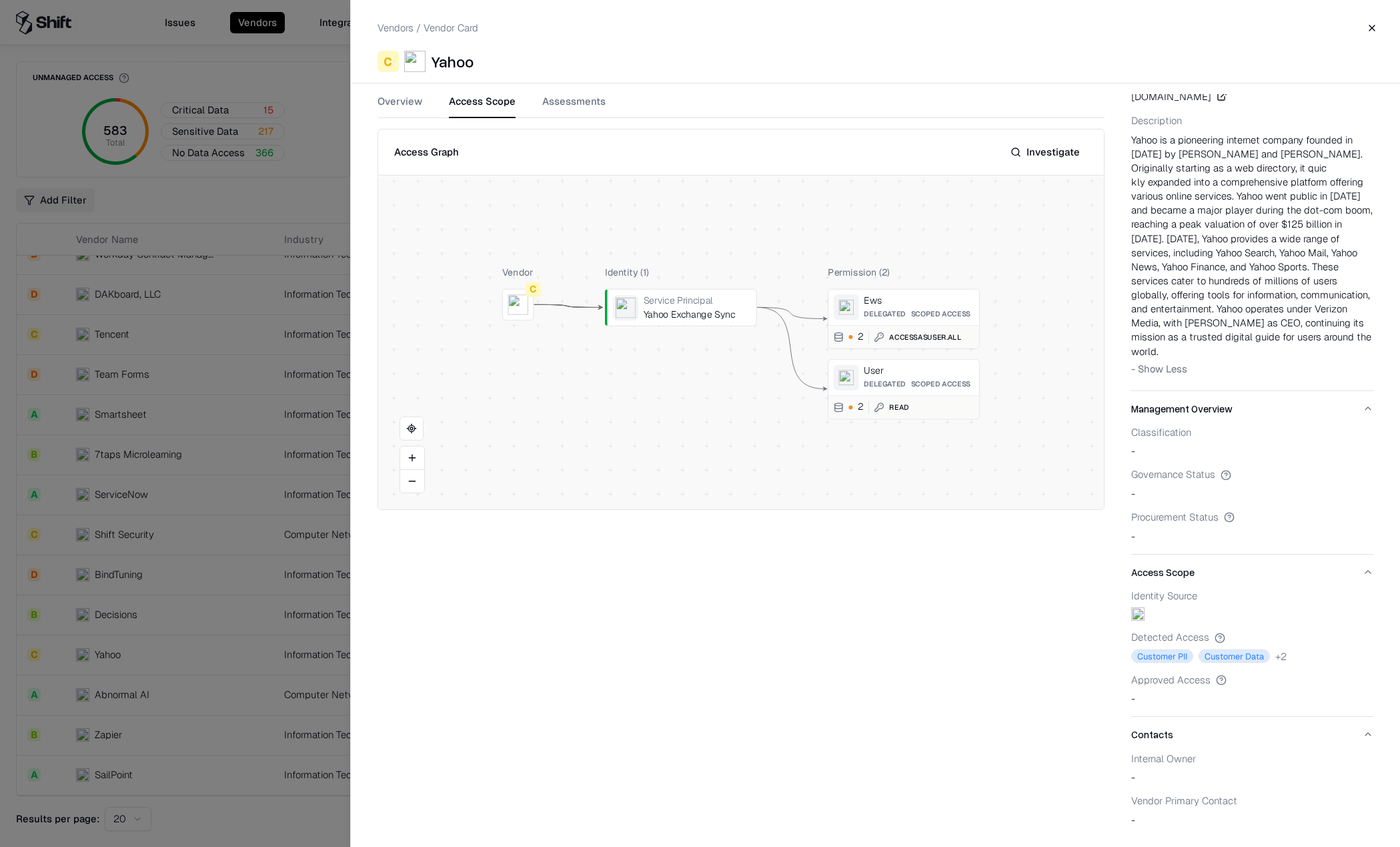
scroll to position [108, 0]
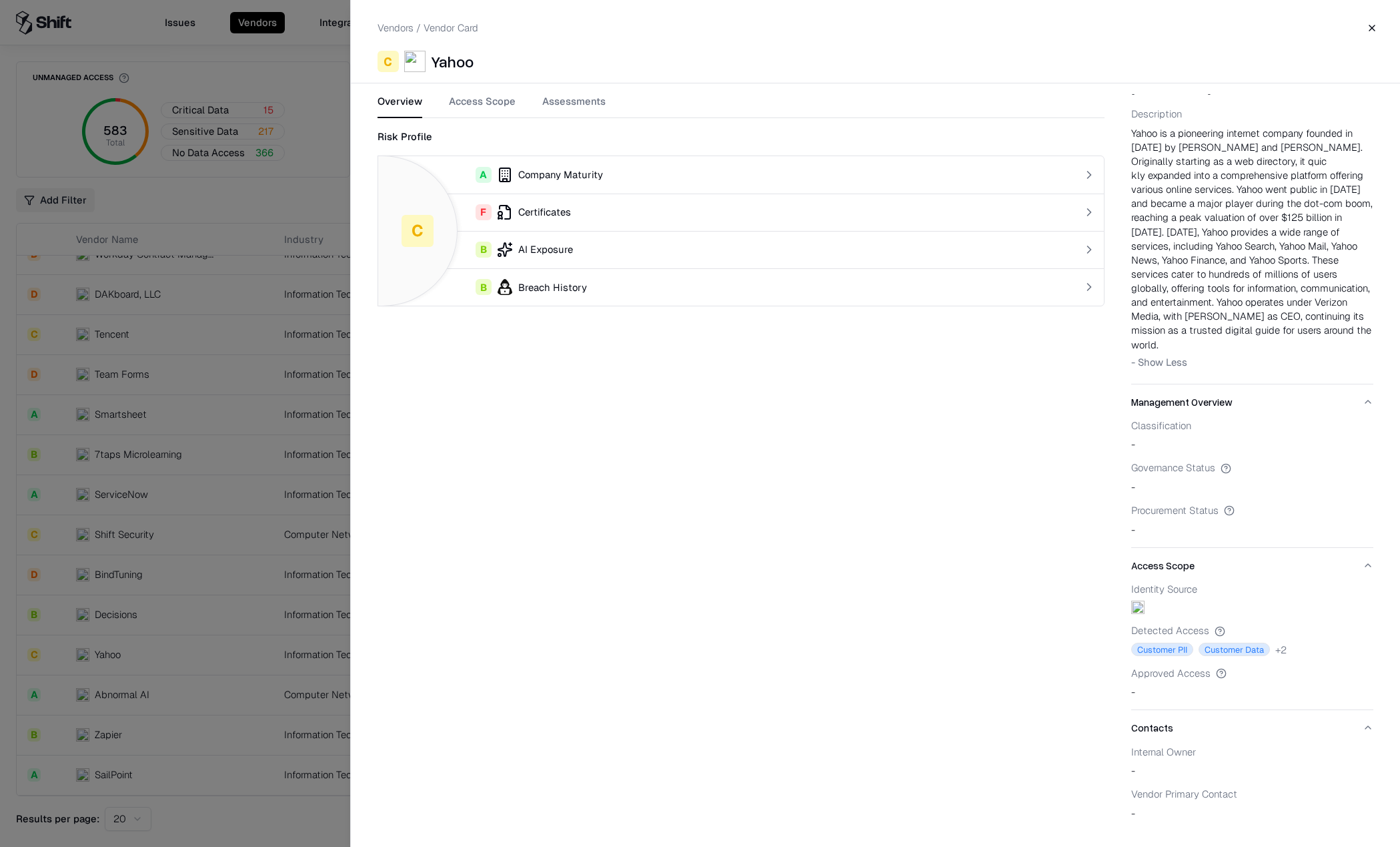
click at [389, 101] on button "Overview" at bounding box center [400, 106] width 44 height 24
click at [1376, 31] on button "Close" at bounding box center [1372, 28] width 24 height 24
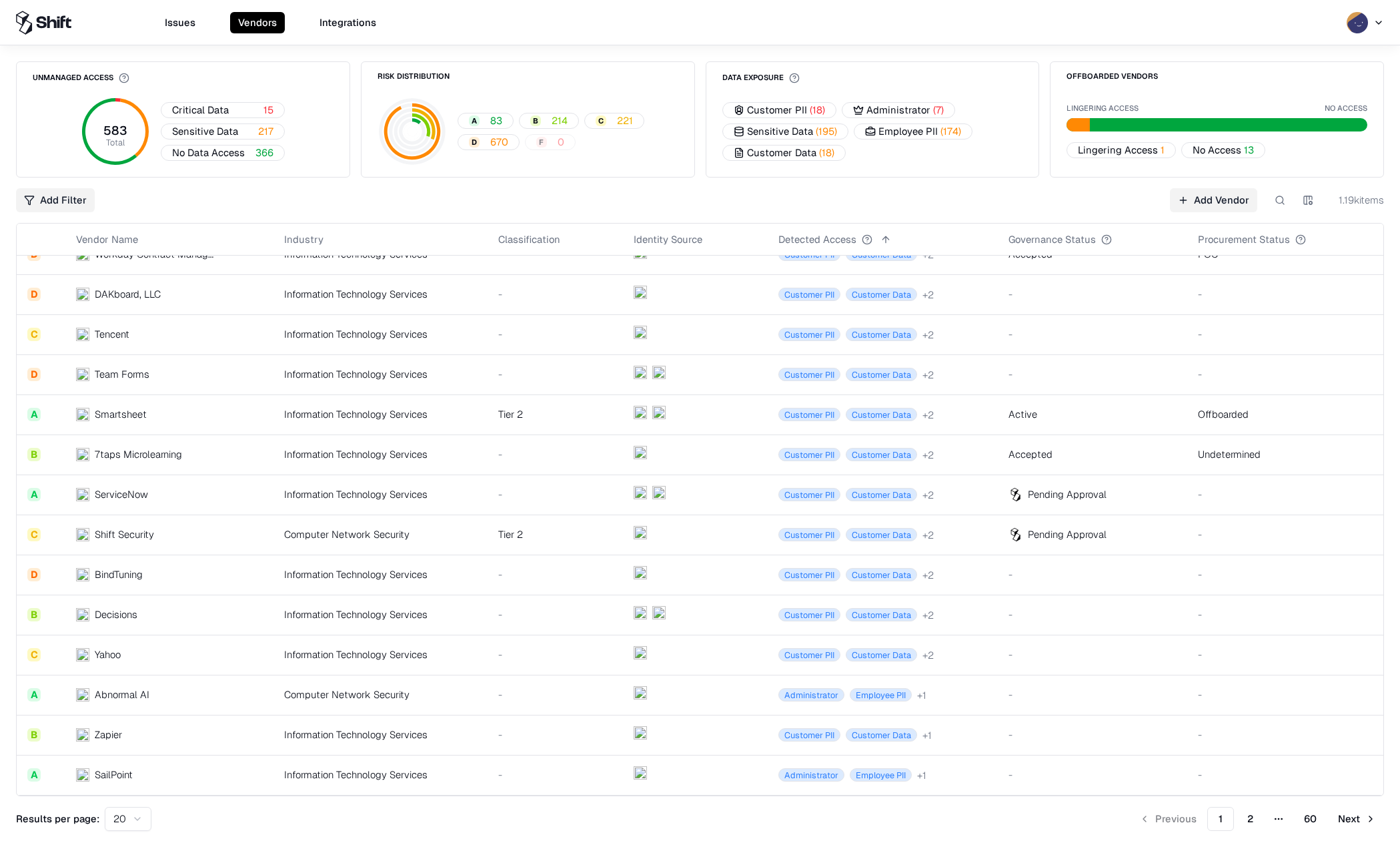
click at [1359, 818] on button "Next" at bounding box center [1357, 818] width 54 height 24
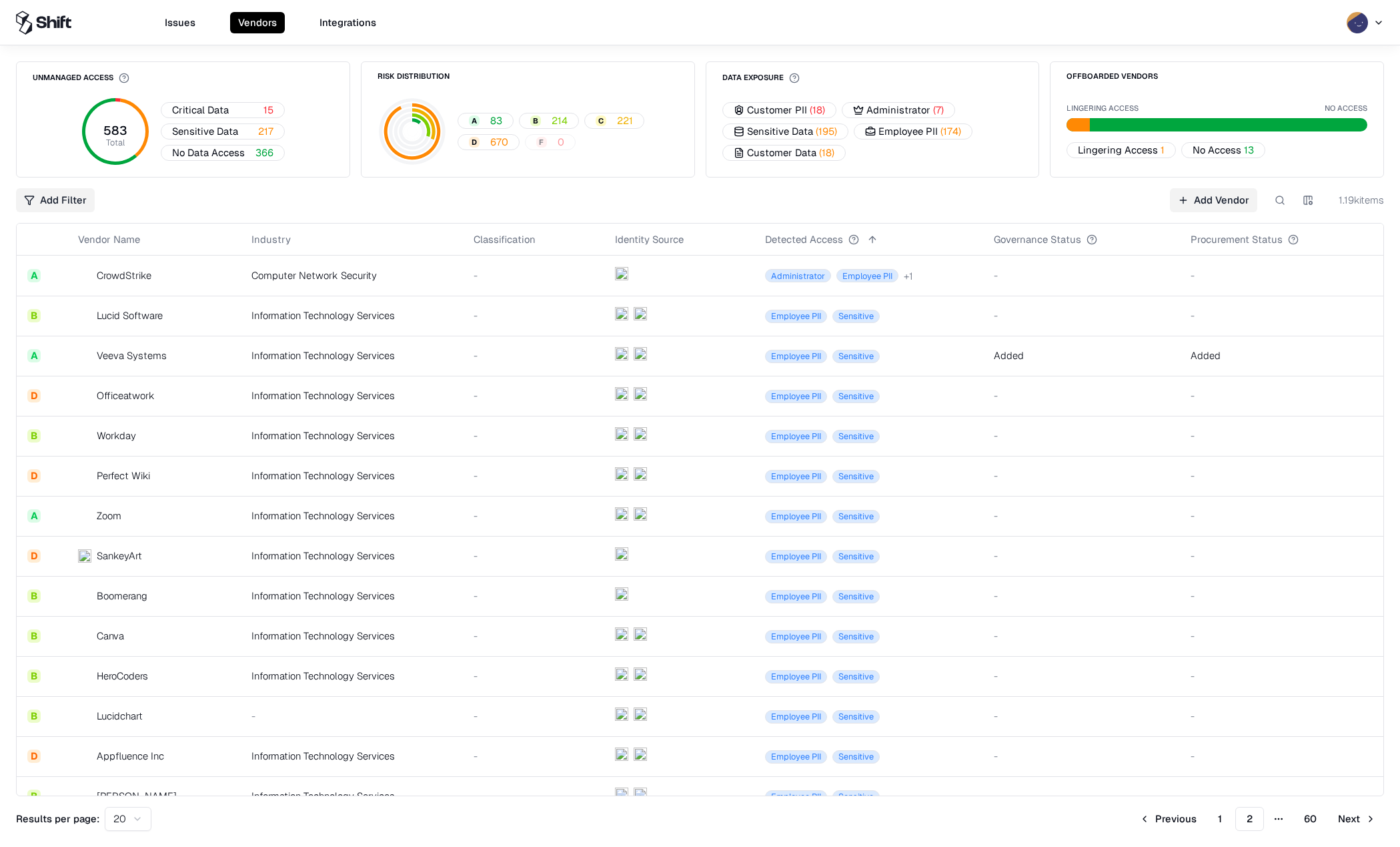
click at [60, 203] on html "Issues Vendors Integrations Unmanaged Access 583 Total Critical Data 15 Sensiti…" at bounding box center [700, 423] width 1400 height 847
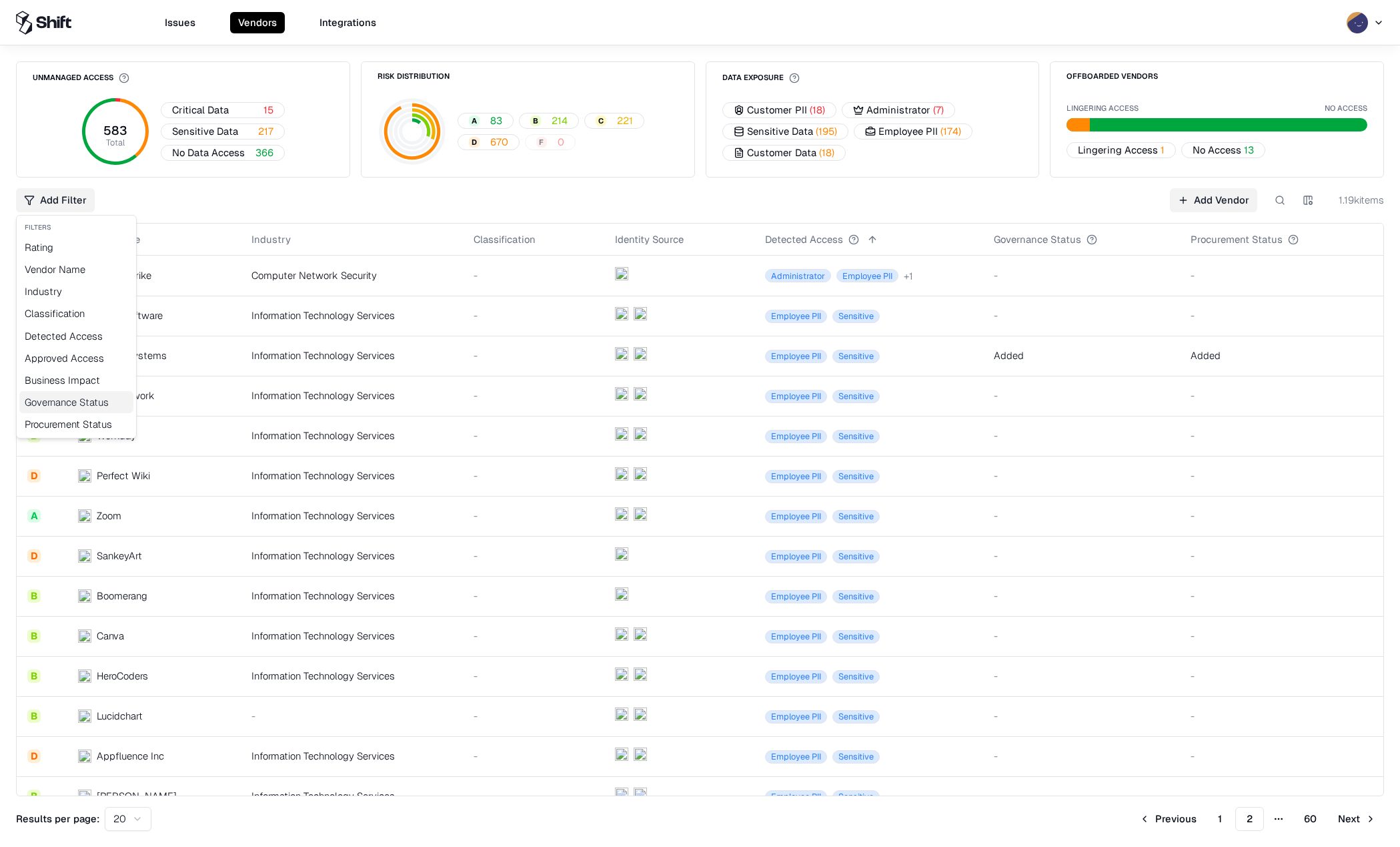
click at [72, 402] on div "Governance Status" at bounding box center [77, 402] width 115 height 22
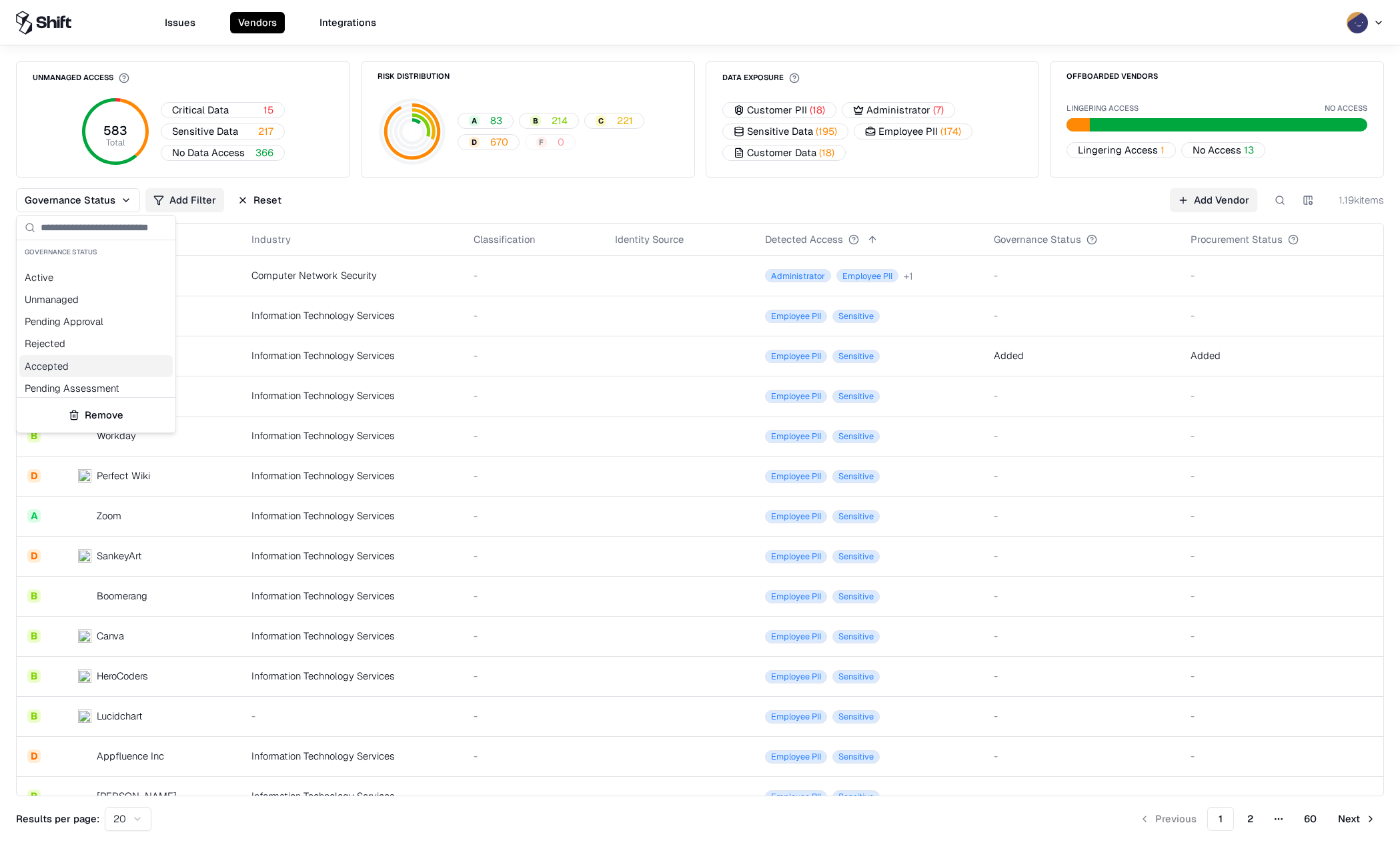
scroll to position [27, 0]
click at [90, 380] on div "Added" at bounding box center [96, 383] width 153 height 22
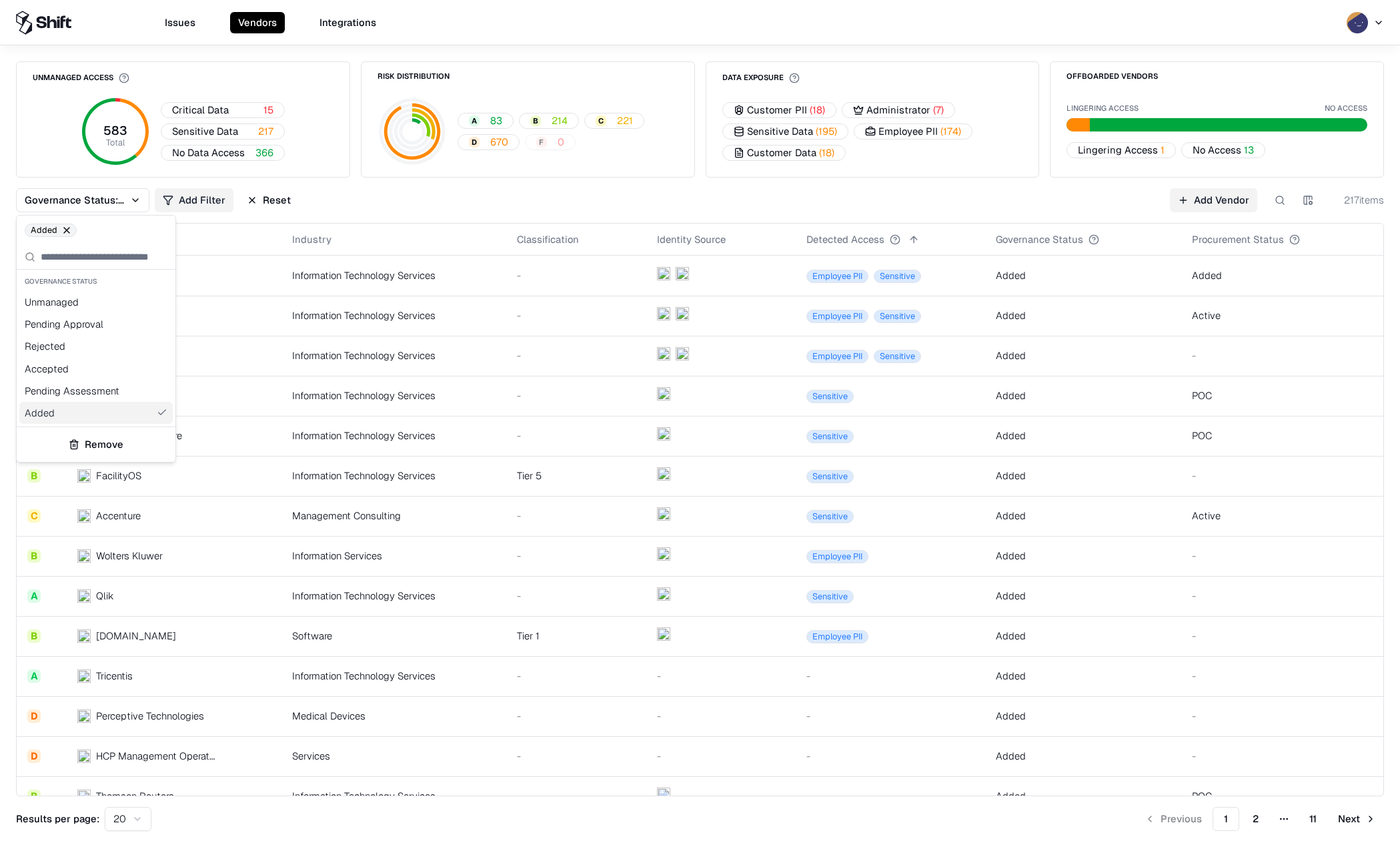
click at [985, 196] on html "Issues Vendors Integrations Unmanaged Access 583 Total Critical Data 15 Sensiti…" at bounding box center [700, 423] width 1400 height 847
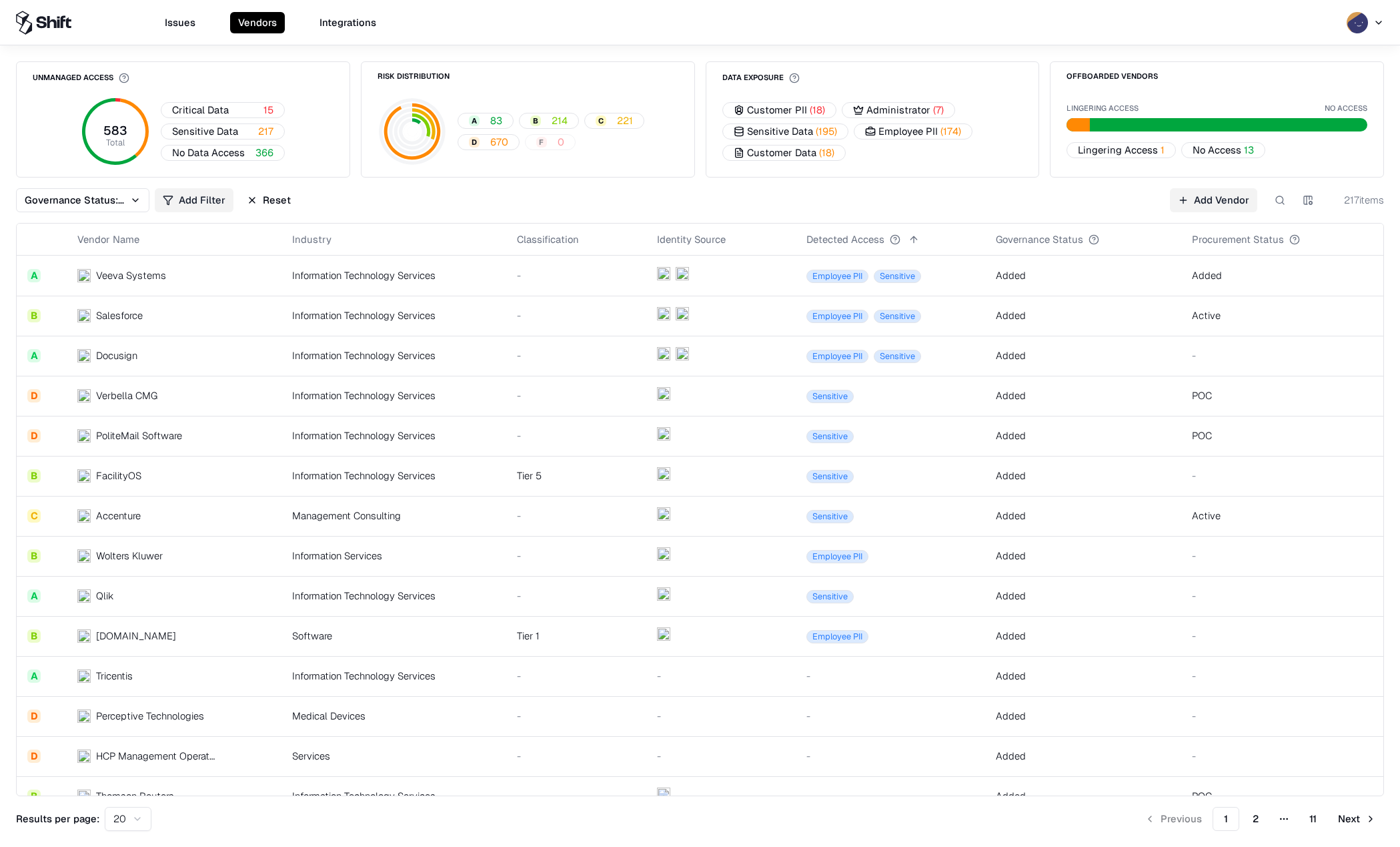
click at [335, 277] on div "Information Technology Services" at bounding box center [393, 274] width 203 height 14
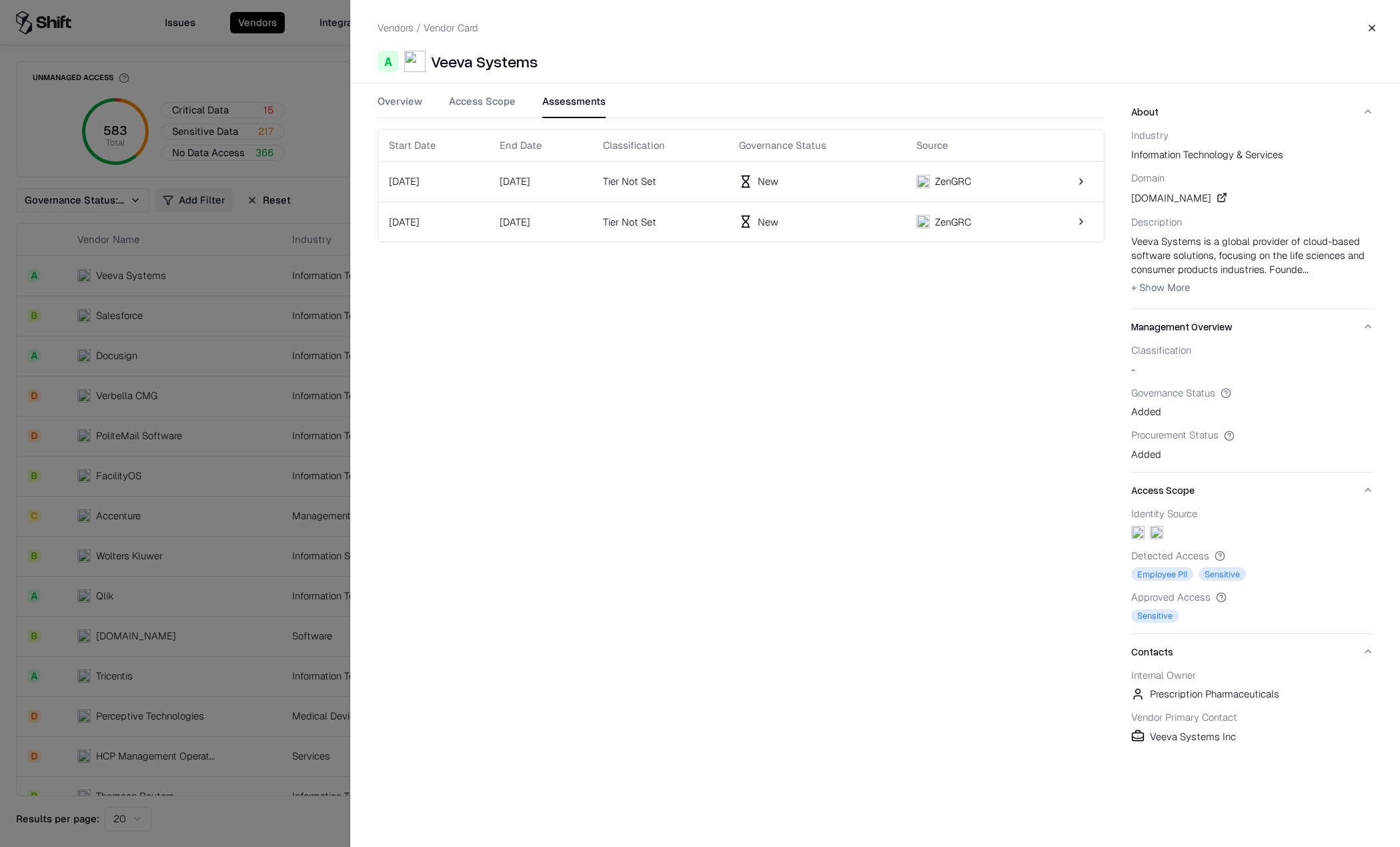
click at [559, 104] on button "Assessments" at bounding box center [573, 106] width 64 height 24
click at [672, 184] on div "Tier Not Set" at bounding box center [660, 181] width 115 height 14
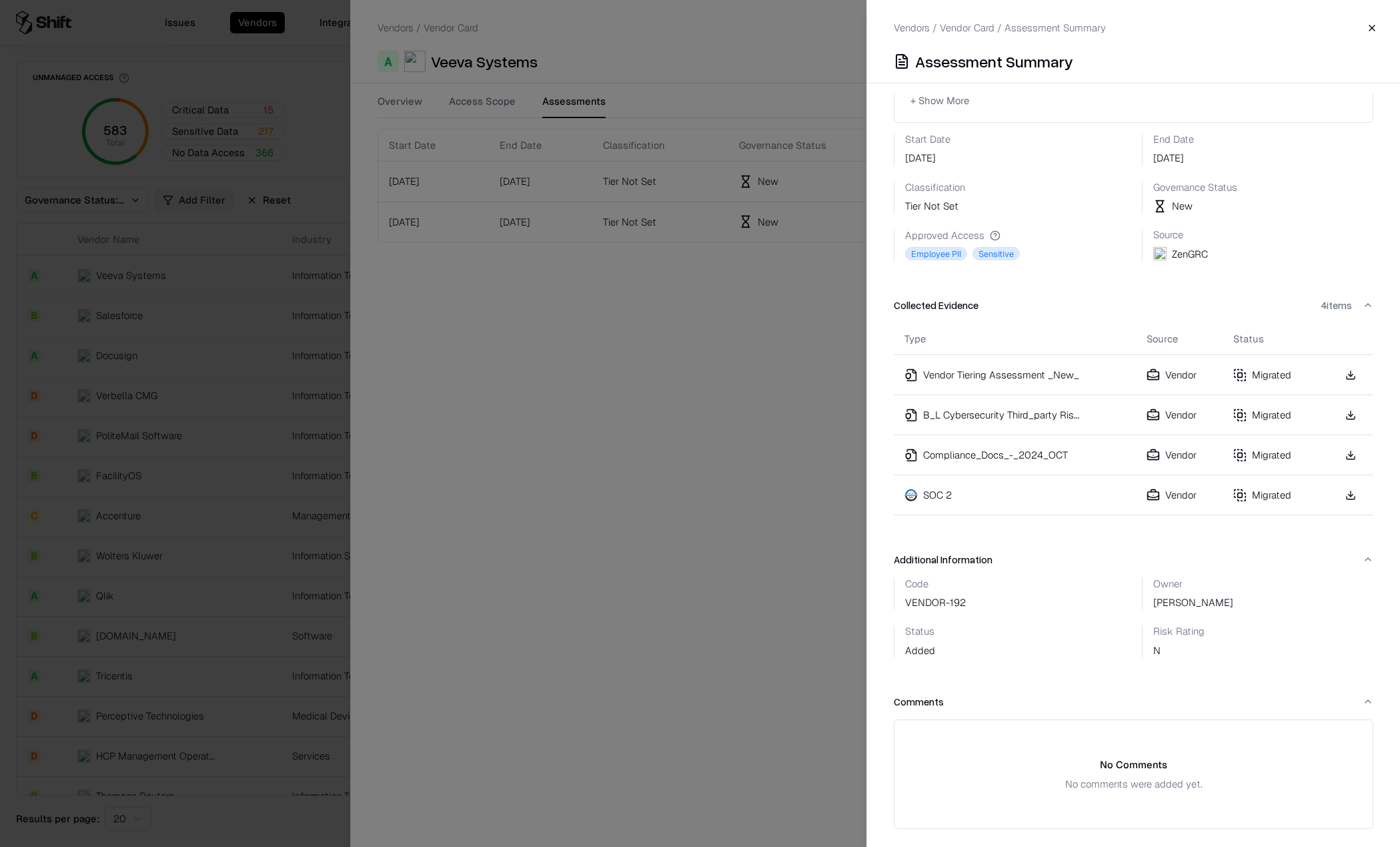
scroll to position [226, 0]
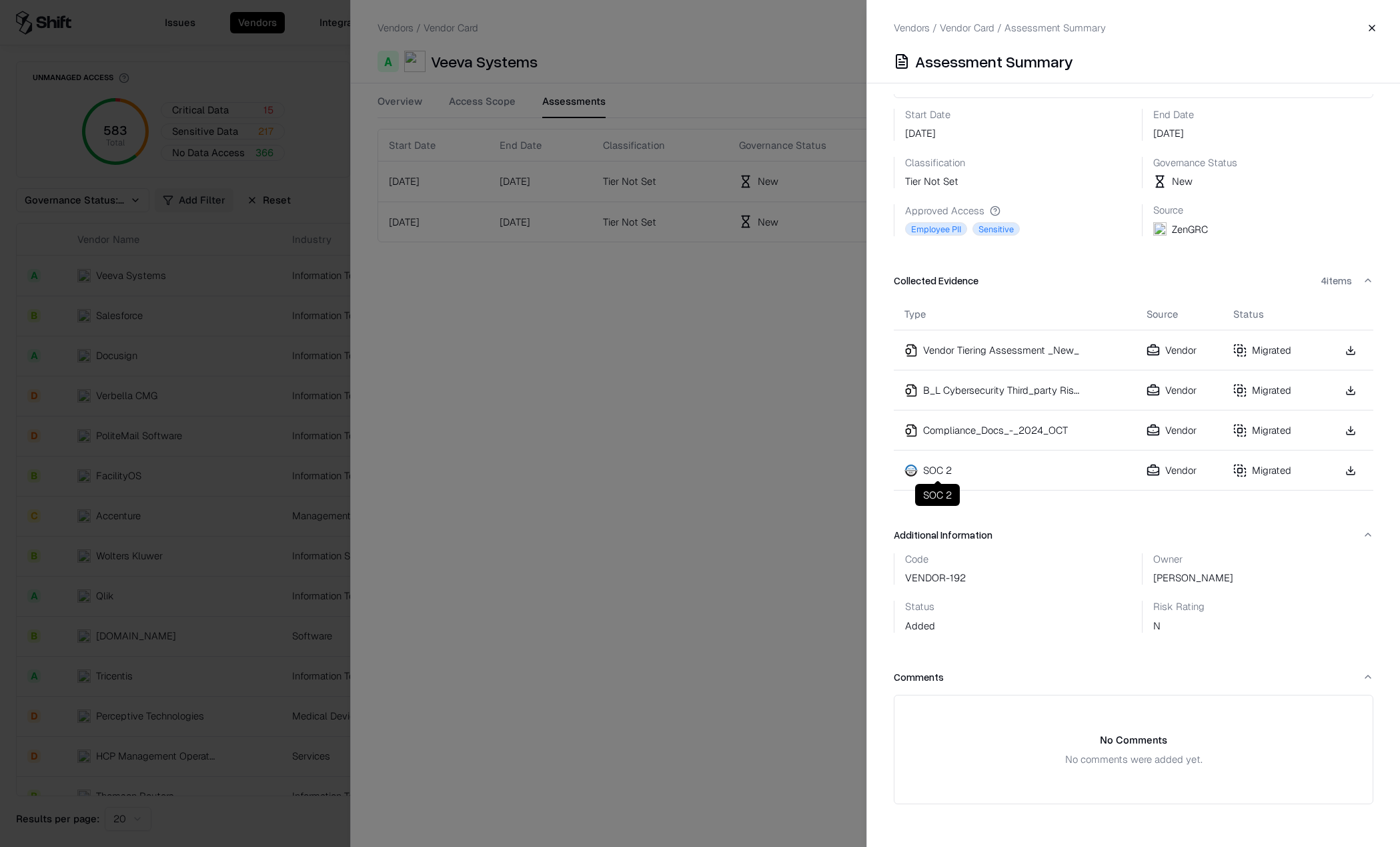
click at [934, 470] on div "SOC 2" at bounding box center [937, 469] width 29 height 14
click at [1262, 472] on div "Migrated" at bounding box center [1271, 469] width 75 height 14
click at [1365, 23] on button "Close" at bounding box center [1372, 28] width 24 height 24
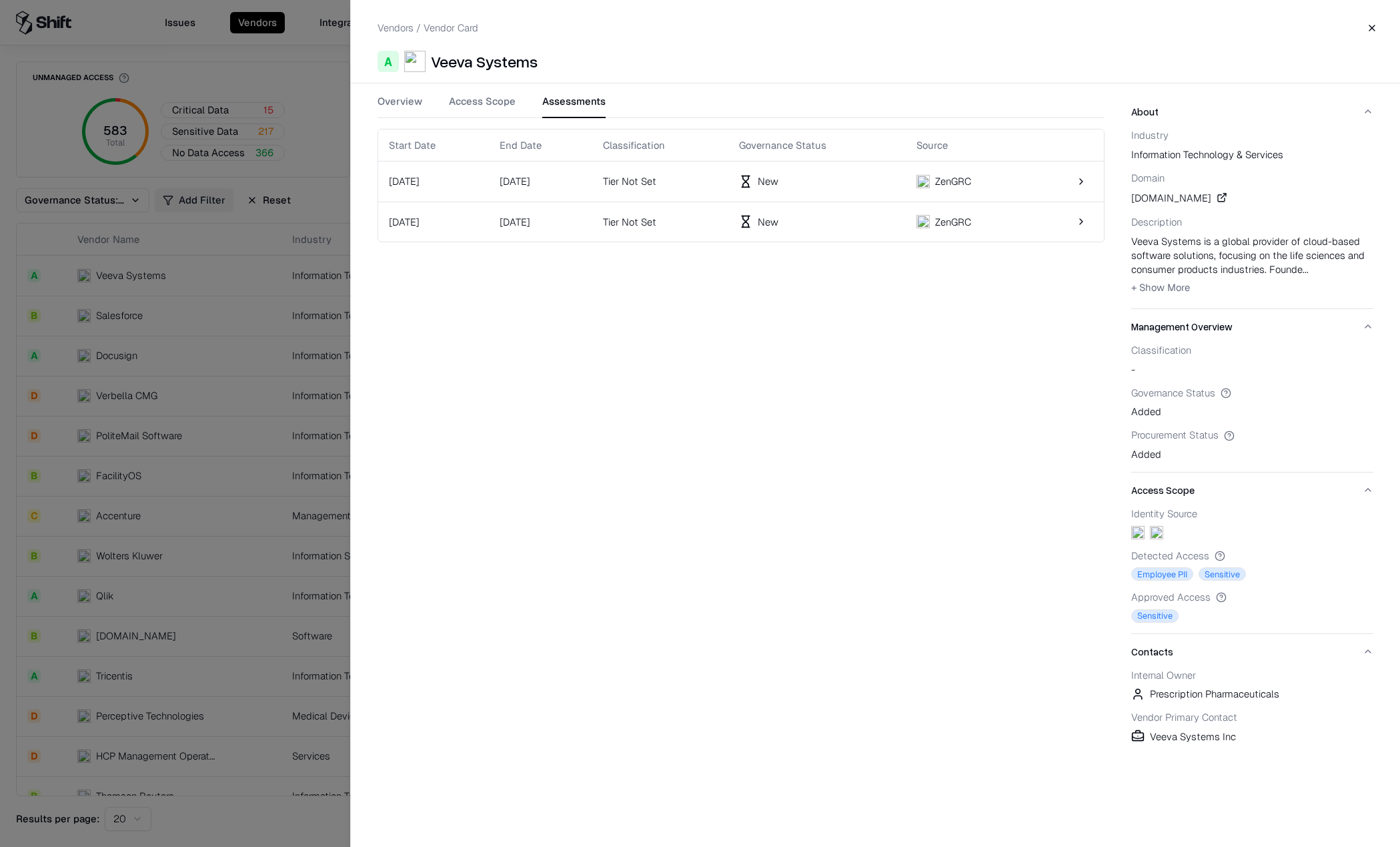
click at [1185, 284] on span "+ Show More" at bounding box center [1161, 287] width 59 height 13
